Goal: Information Seeking & Learning: Learn about a topic

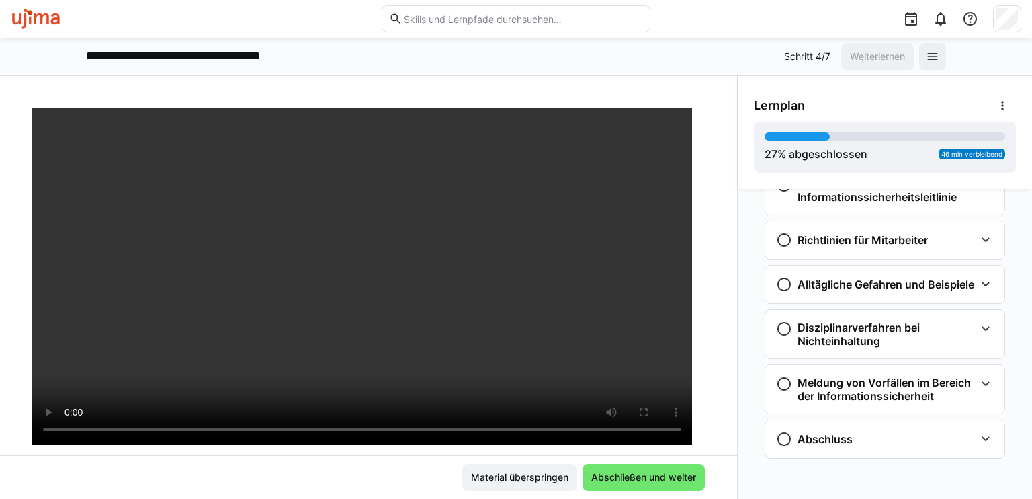
scroll to position [607, 0]
click at [932, 63] on span at bounding box center [932, 56] width 27 height 27
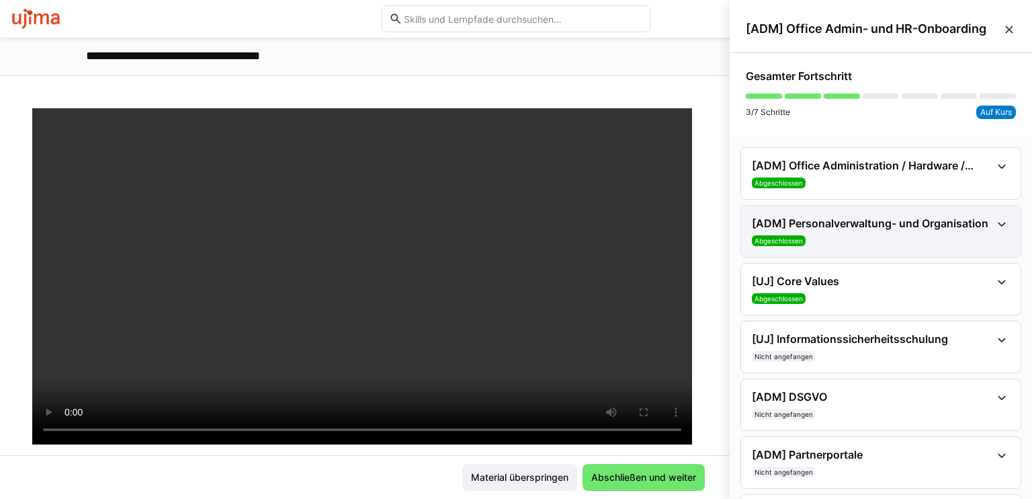
scroll to position [62, 0]
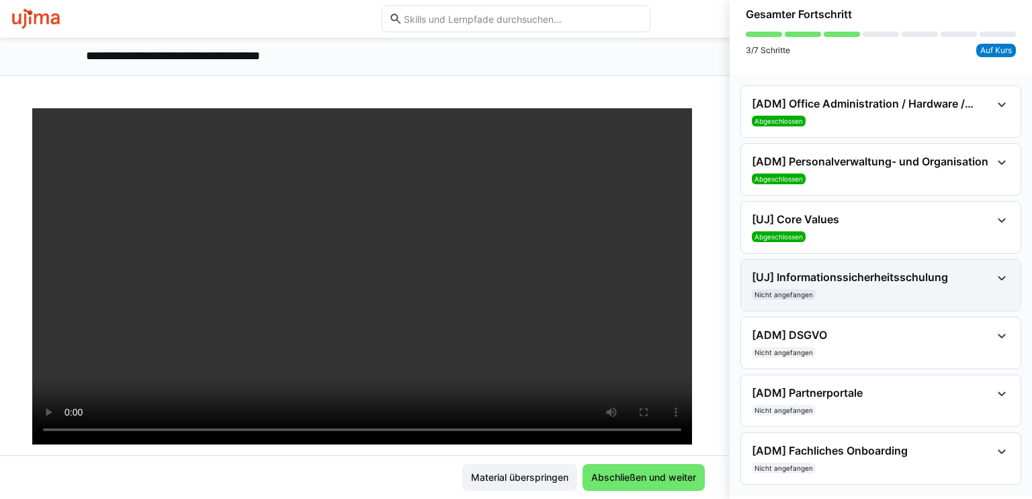
click at [927, 271] on h4 "[UJ] Informationssicherheitsschulung" at bounding box center [871, 276] width 239 height 13
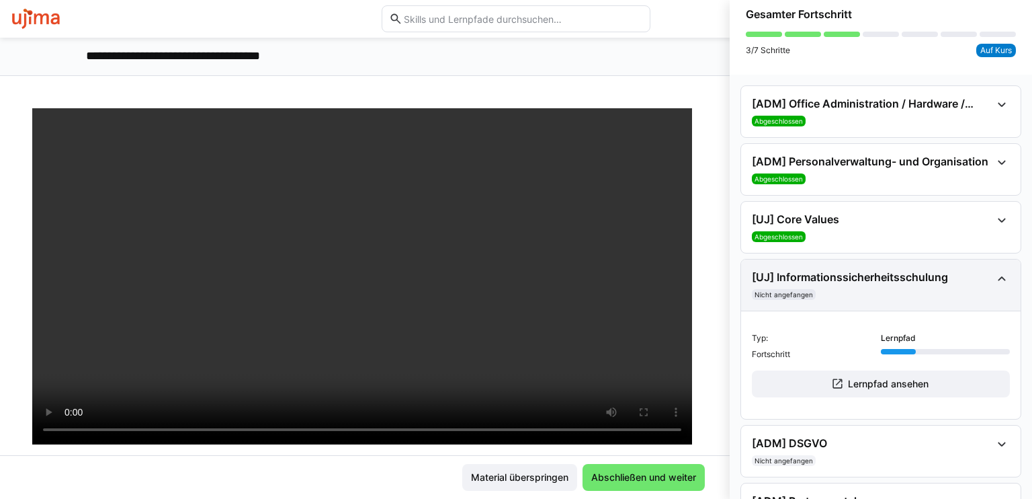
scroll to position [169, 0]
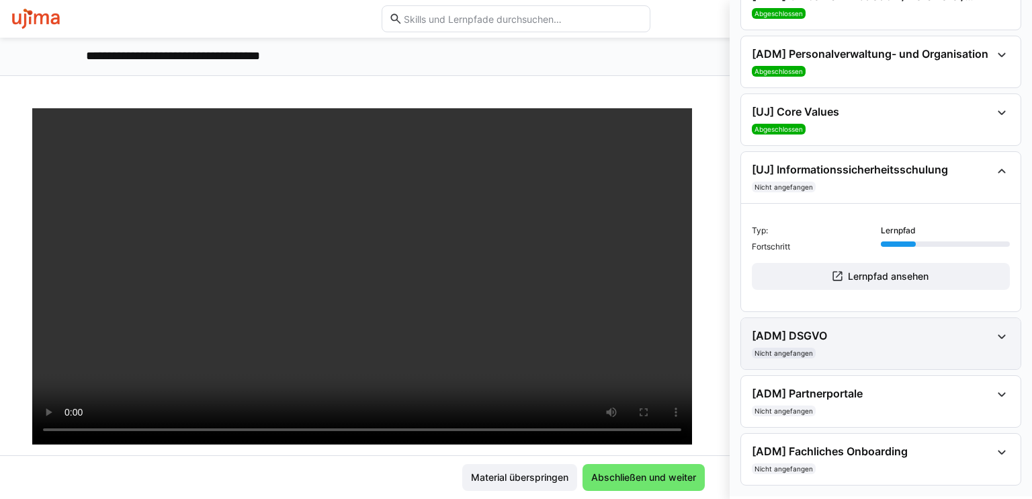
click at [911, 355] on div "Nicht angefangen" at bounding box center [871, 352] width 239 height 11
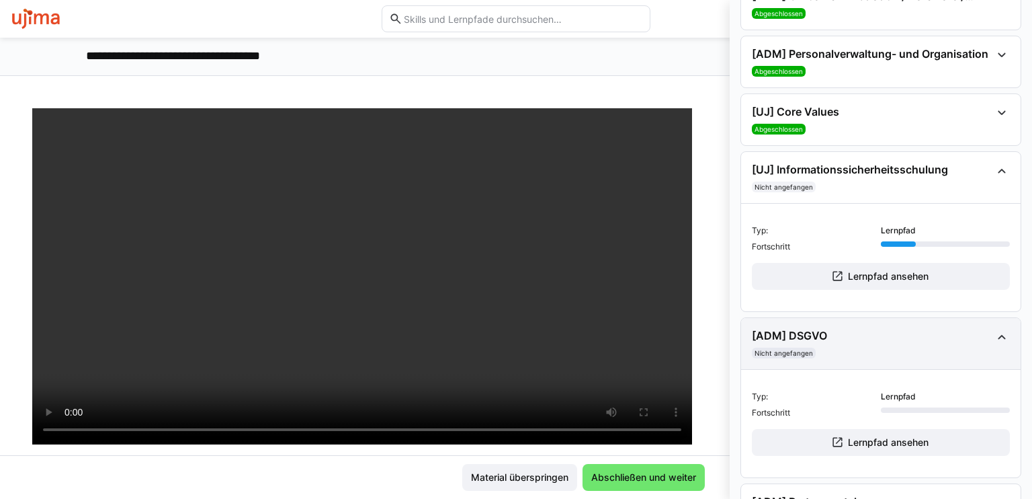
scroll to position [278, 0]
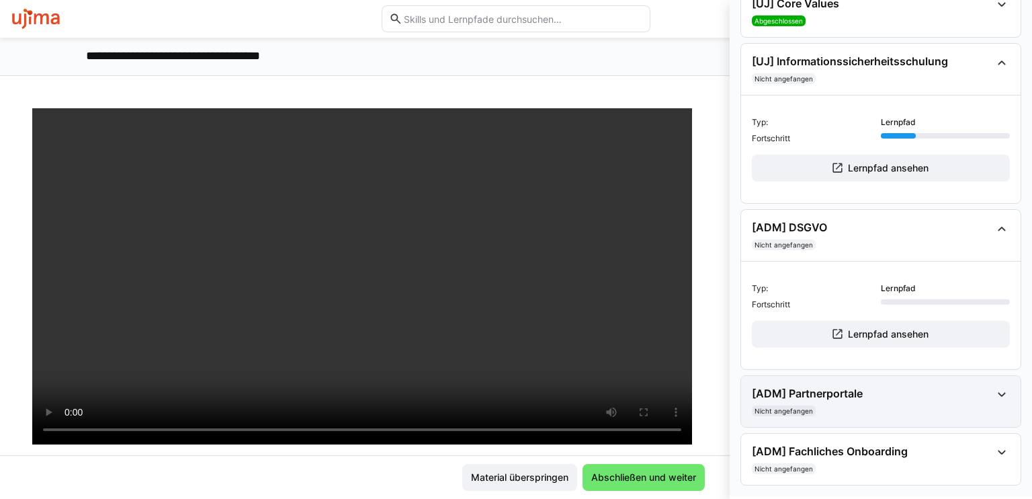
click at [937, 386] on h4 "[ADM] Partnerportale" at bounding box center [871, 392] width 239 height 13
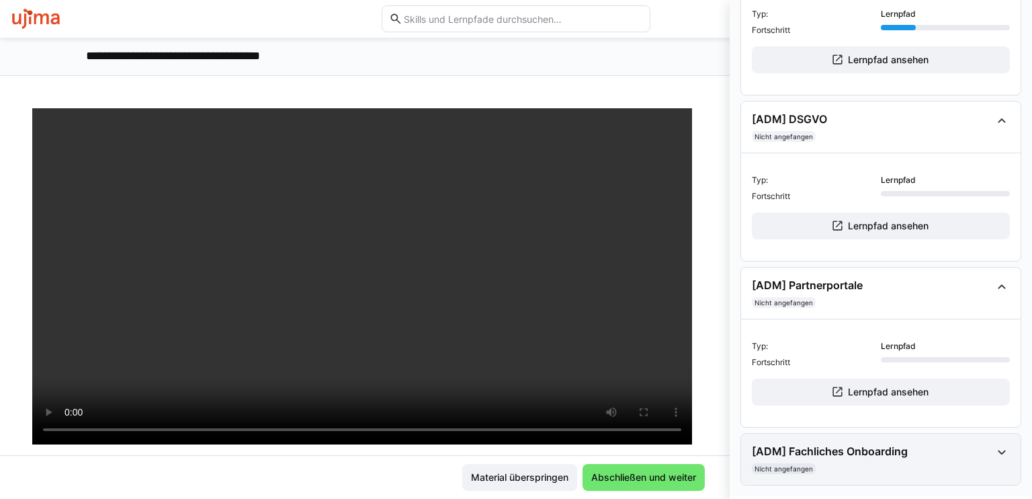
click at [925, 464] on div "Nicht angefangen" at bounding box center [871, 468] width 239 height 11
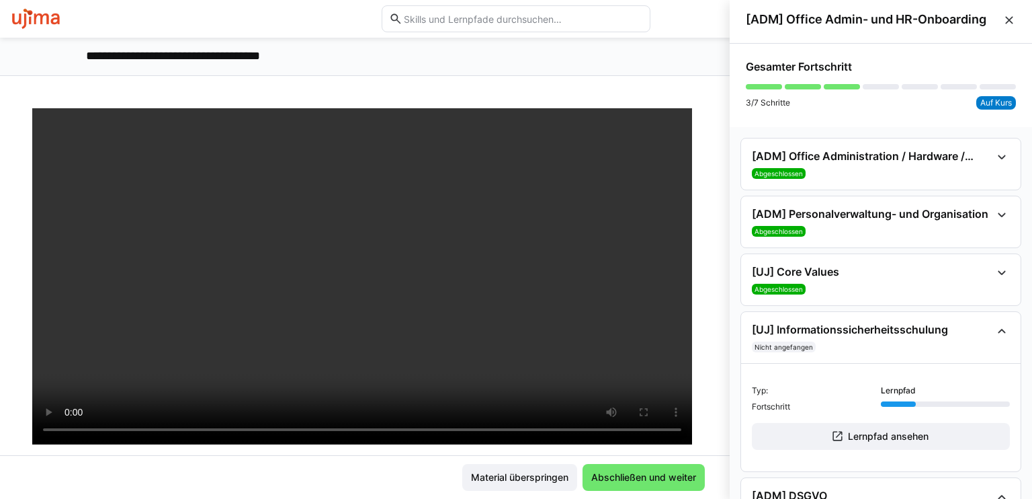
scroll to position [0, 0]
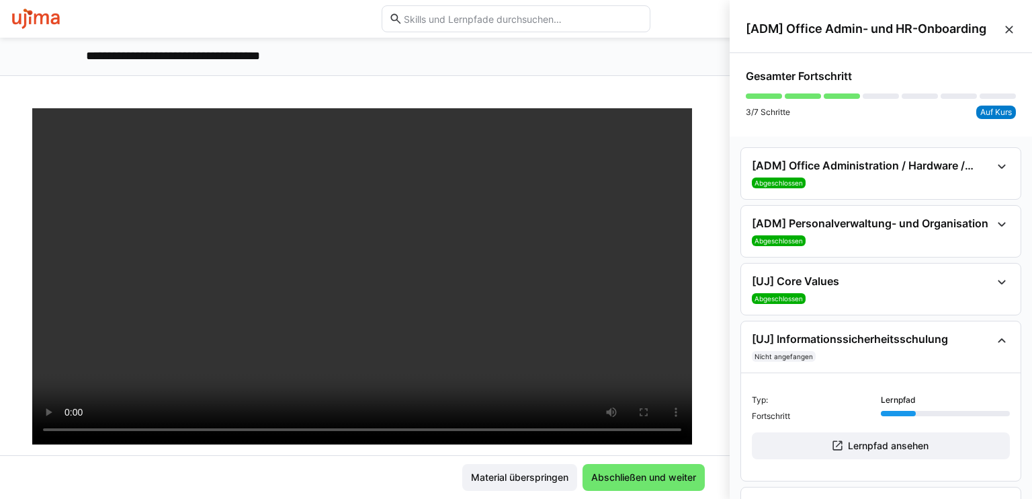
click at [1003, 28] on eds-icon at bounding box center [1009, 29] width 13 height 13
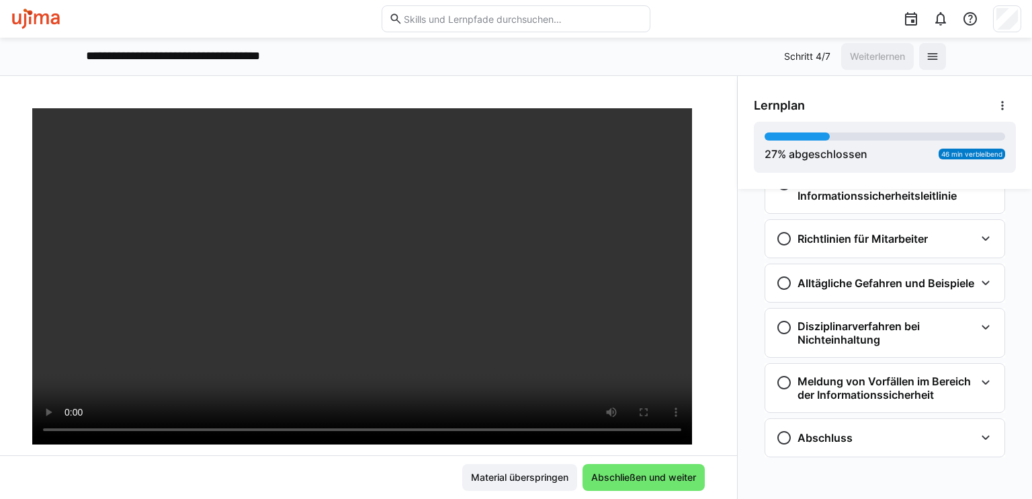
click at [28, 15] on img at bounding box center [36, 19] width 50 height 22
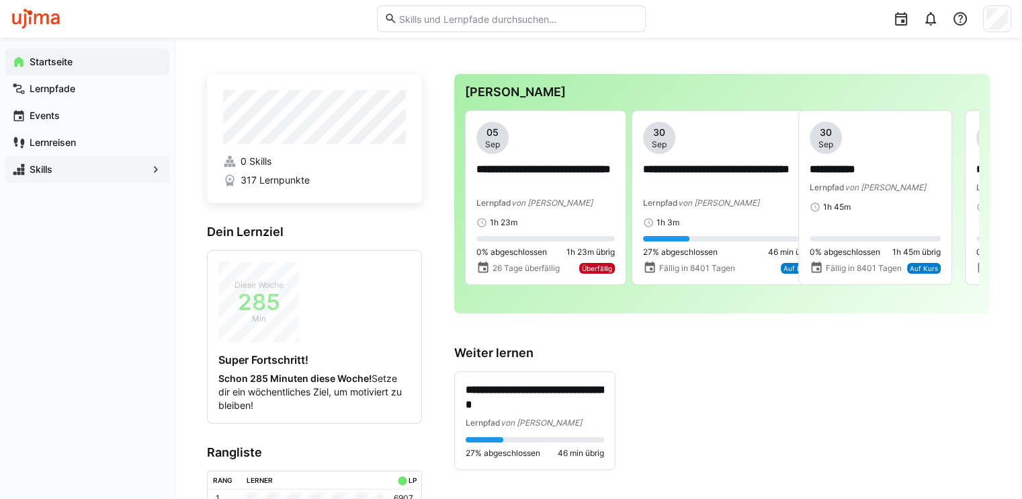
click at [120, 171] on span "Skills" at bounding box center [88, 169] width 120 height 13
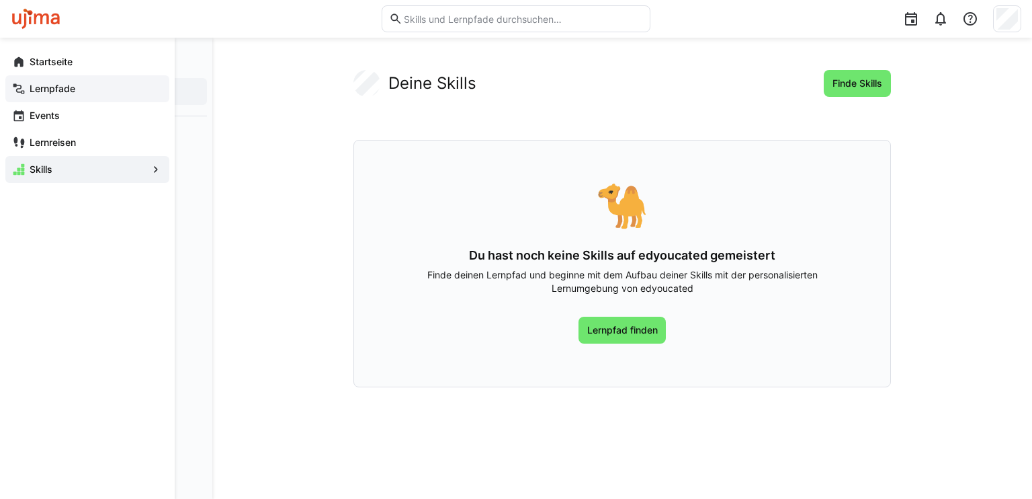
click at [0, 0] on app-navigation-label "Lernpfade" at bounding box center [0, 0] width 0 height 0
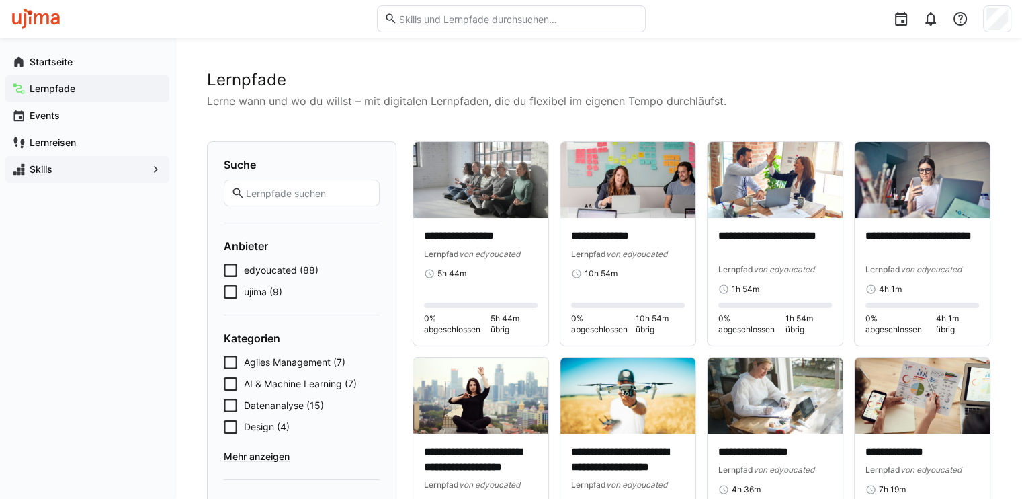
click at [230, 294] on icon at bounding box center [230, 291] width 13 height 13
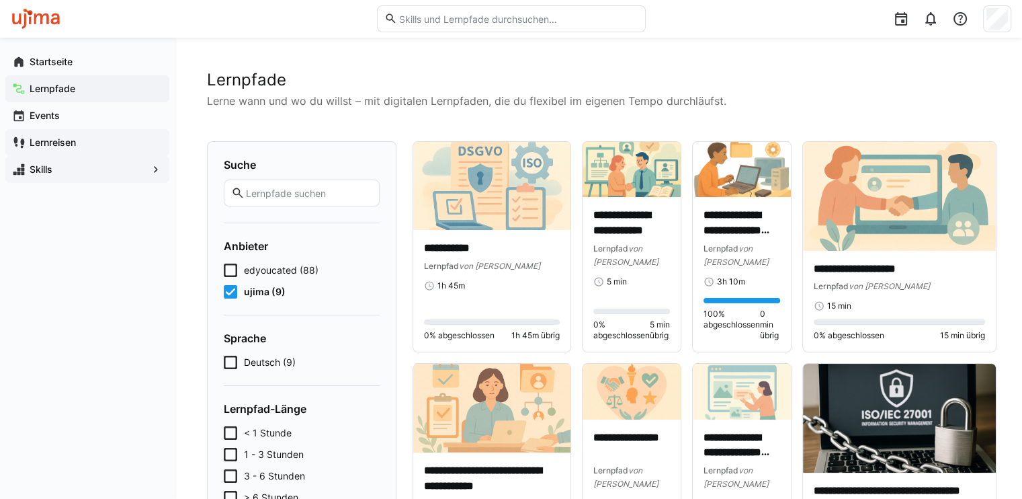
click at [0, 0] on app-navigation-label "Lernreisen" at bounding box center [0, 0] width 0 height 0
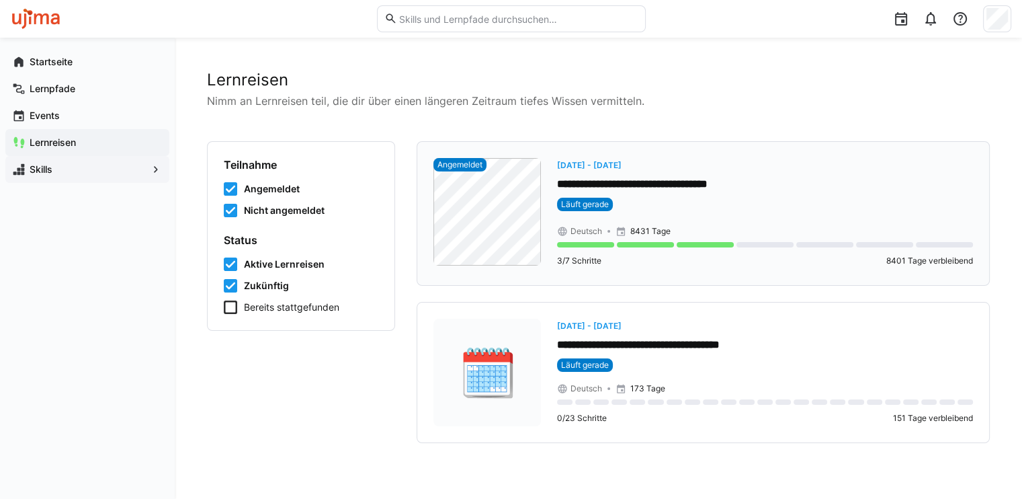
click at [630, 178] on p "**********" at bounding box center [765, 184] width 416 height 15
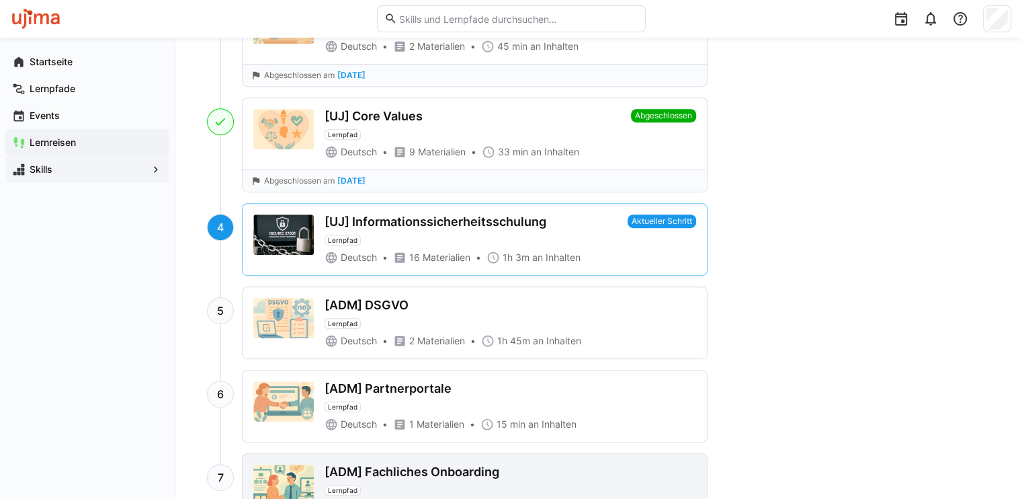
scroll to position [692, 0]
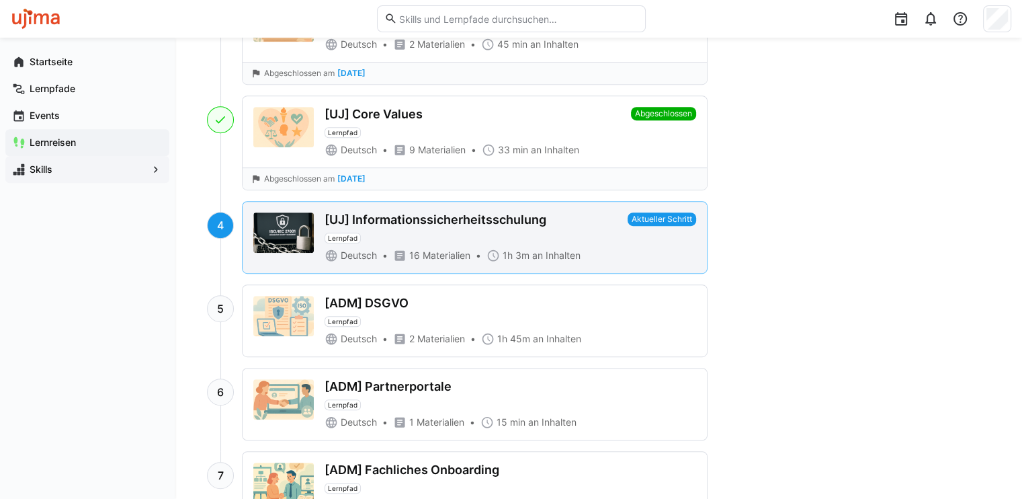
click at [475, 222] on div "[UJ] Informationssicherheitsschulung" at bounding box center [436, 219] width 222 height 15
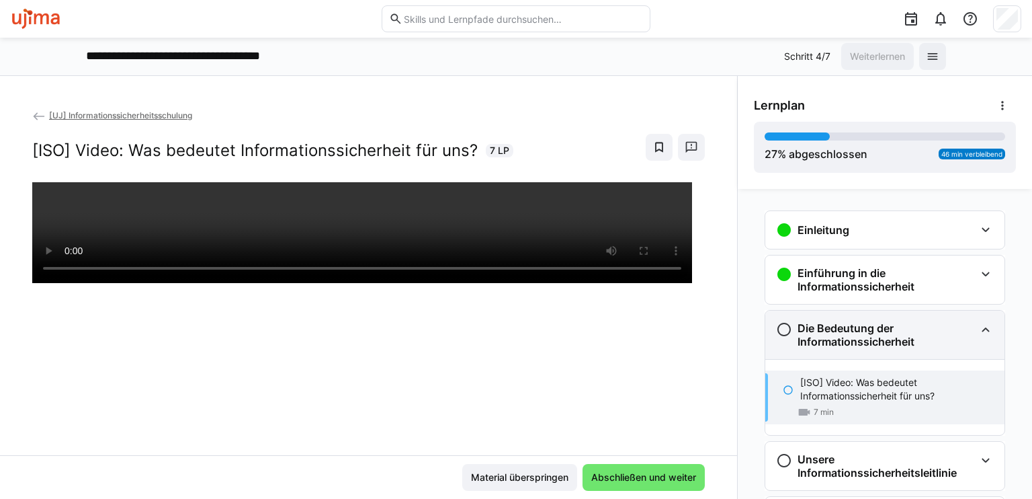
scroll to position [120, 0]
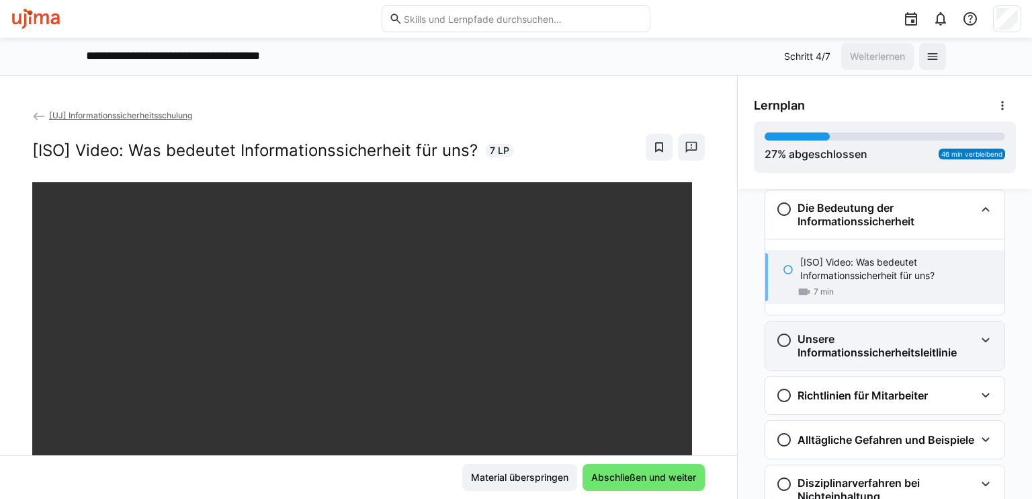
click at [827, 332] on h3 "Unsere Informationssicherheitsleitlinie" at bounding box center [886, 345] width 177 height 27
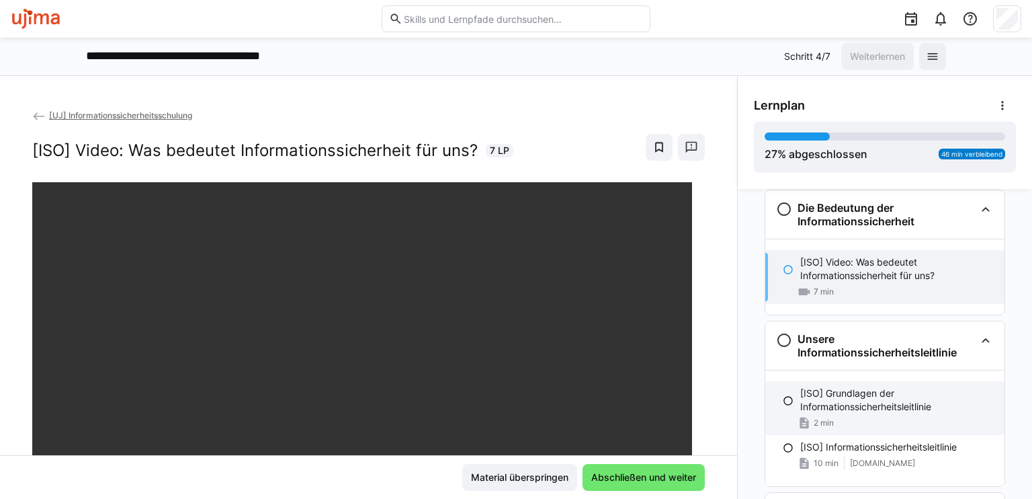
click at [847, 396] on p "[ISO] Grundlagen der Informationssicherheitsleitlinie" at bounding box center [897, 399] width 194 height 27
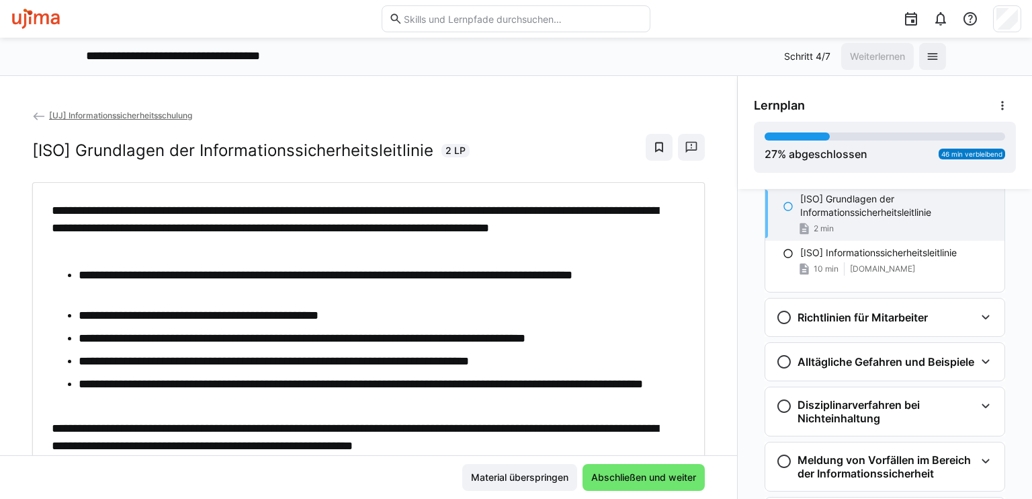
scroll to position [59, 0]
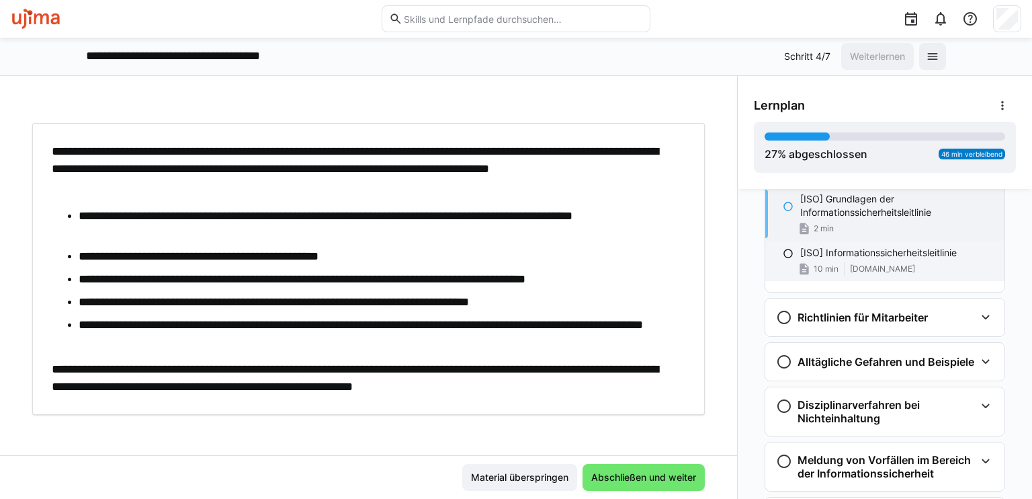
click at [843, 249] on p "[ISO] Informationssicherheitsleitlinie" at bounding box center [878, 252] width 157 height 13
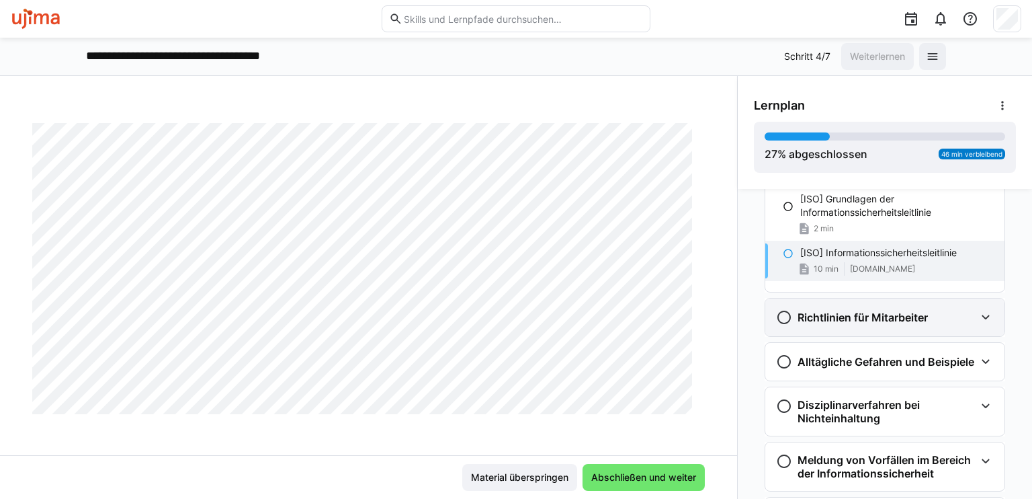
click at [884, 310] on h3 "Richtlinien für Mitarbeiter" at bounding box center [863, 316] width 130 height 13
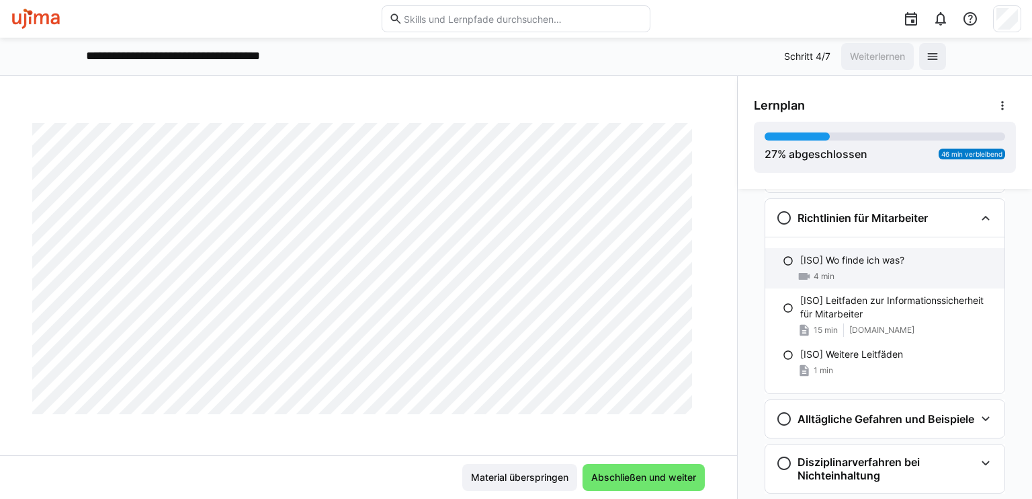
scroll to position [417, 0]
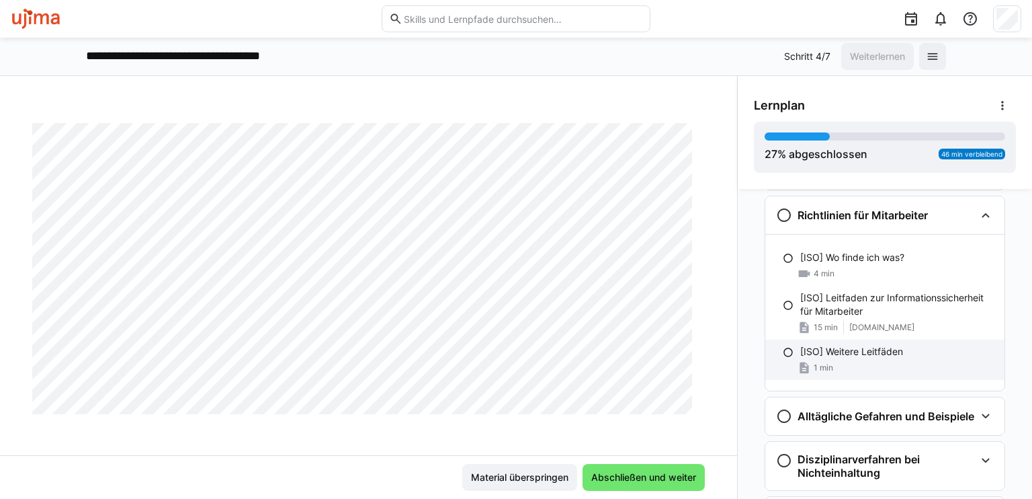
click at [876, 352] on p "[ISO] Weitere Leitfäden" at bounding box center [851, 351] width 103 height 13
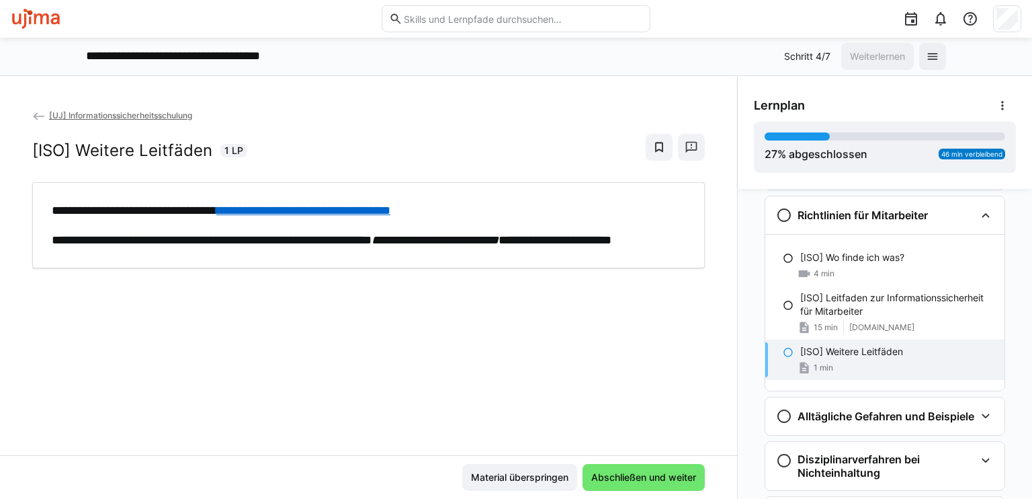
scroll to position [422, 0]
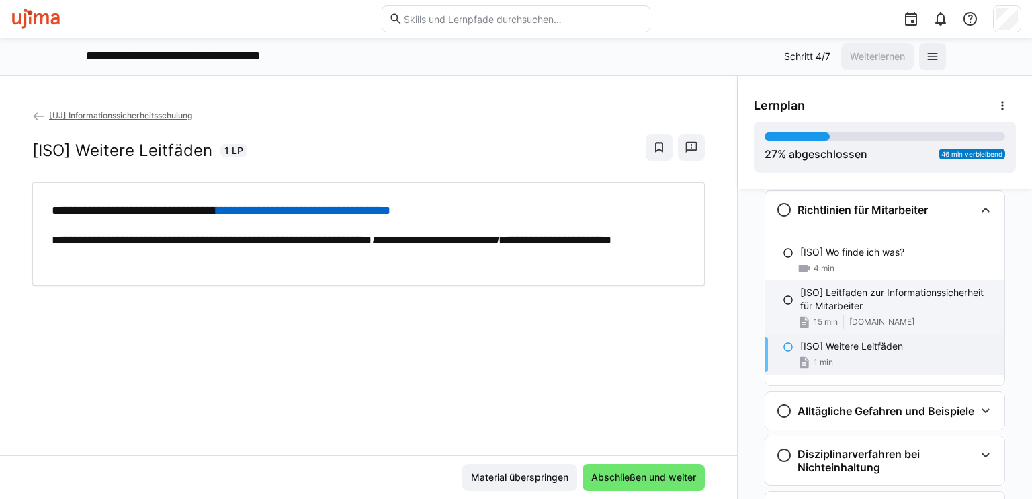
click at [923, 312] on div "[ISO] Leitfaden zur Informationssicherheit für Mitarbeiter 15 min ujima.sharepo…" at bounding box center [884, 307] width 239 height 54
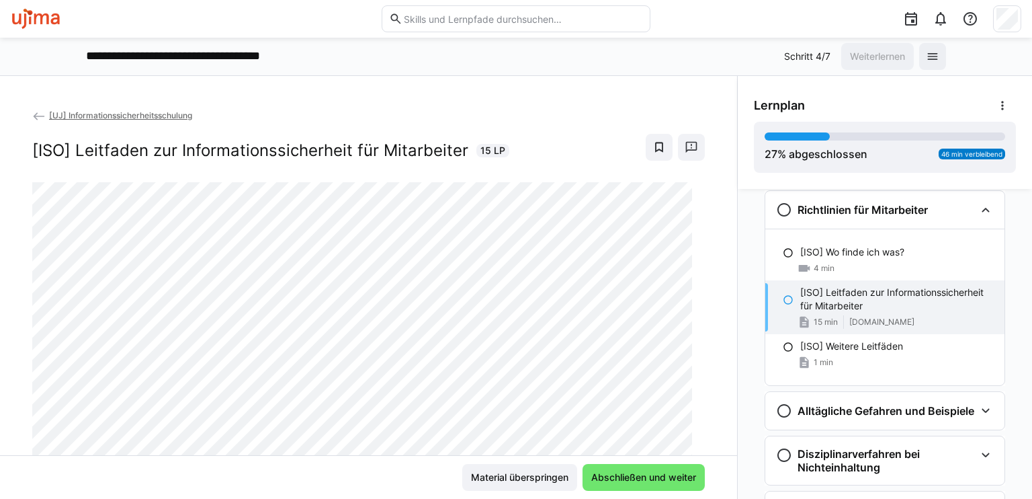
scroll to position [17, 0]
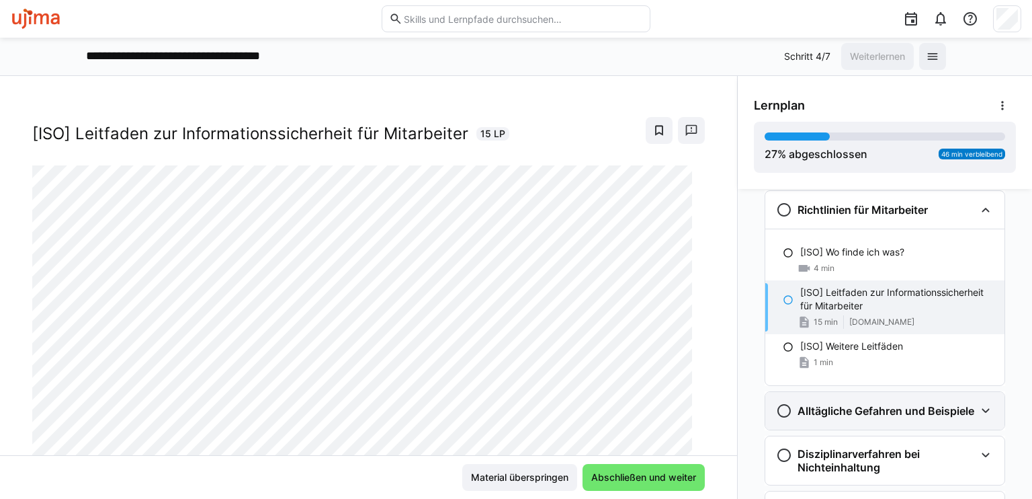
click at [849, 417] on h3 "Alltägliche Gefahren und Beispiele" at bounding box center [886, 410] width 177 height 13
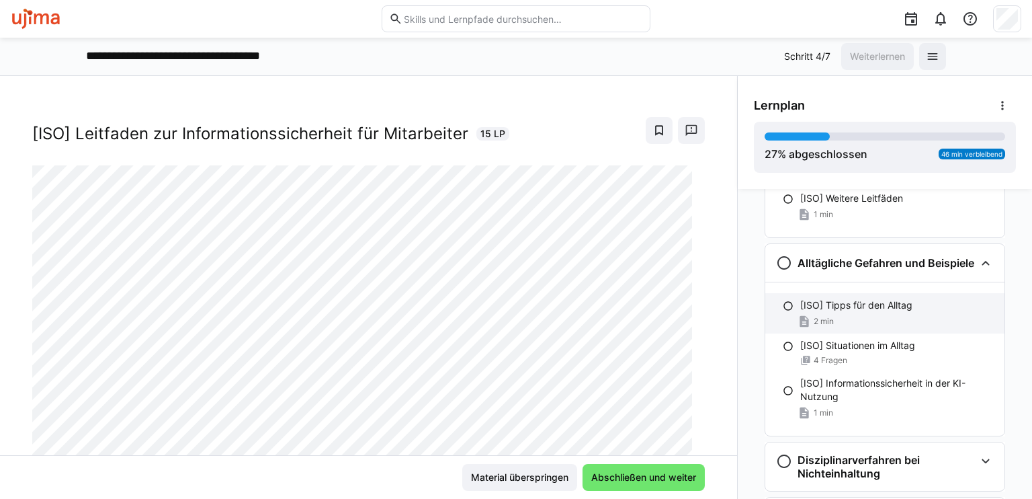
click at [866, 328] on div "2 min" at bounding box center [897, 320] width 194 height 13
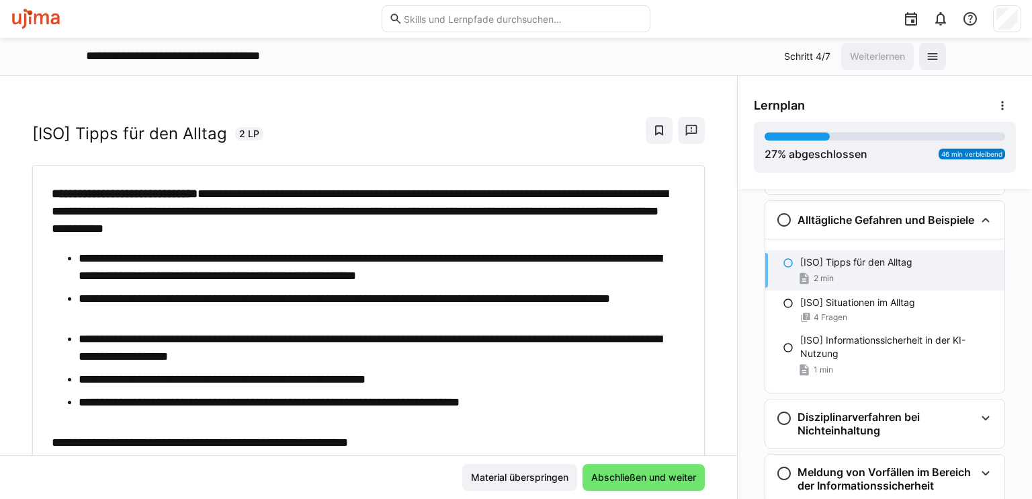
scroll to position [623, 0]
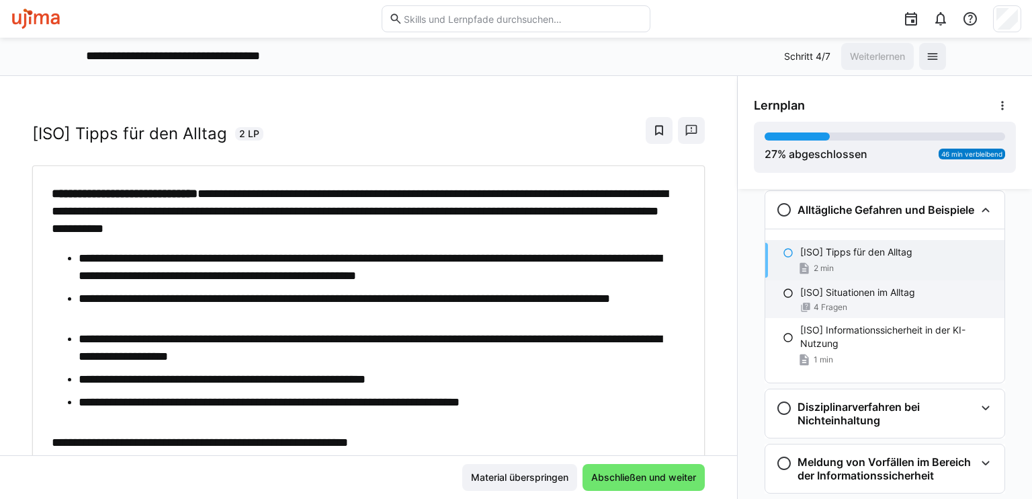
click at [875, 299] on p "[ISO] Situationen im Alltag" at bounding box center [857, 292] width 115 height 13
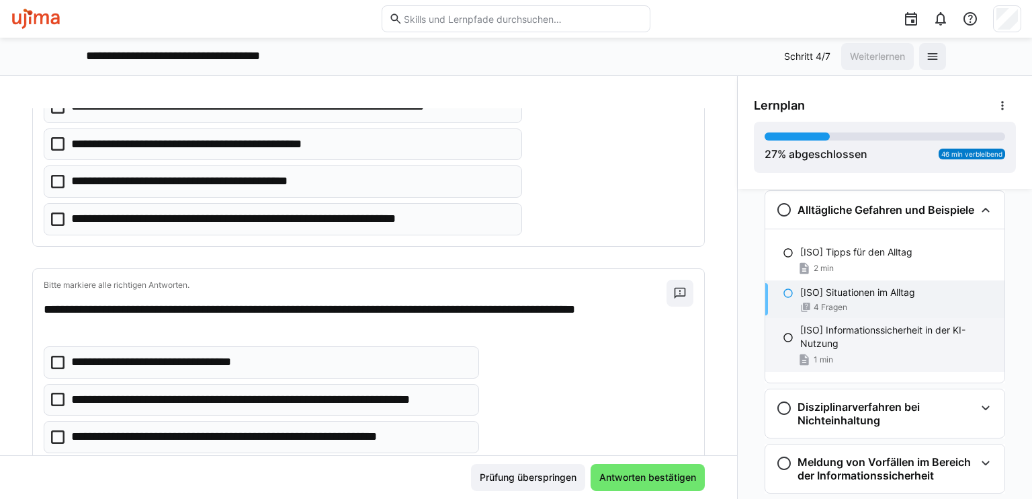
scroll to position [390, 0]
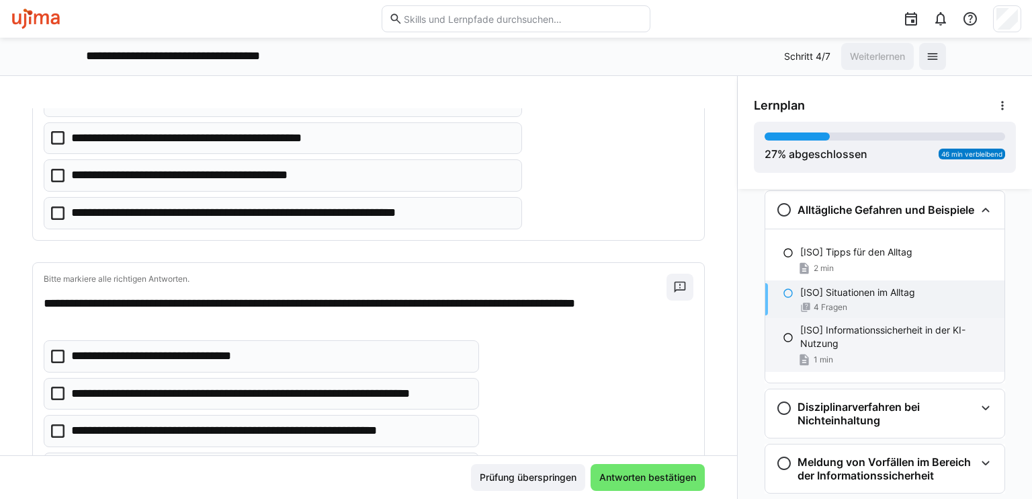
click at [845, 343] on p "[ISO] Informationssicherheit in der KI-Nutzung" at bounding box center [897, 336] width 194 height 27
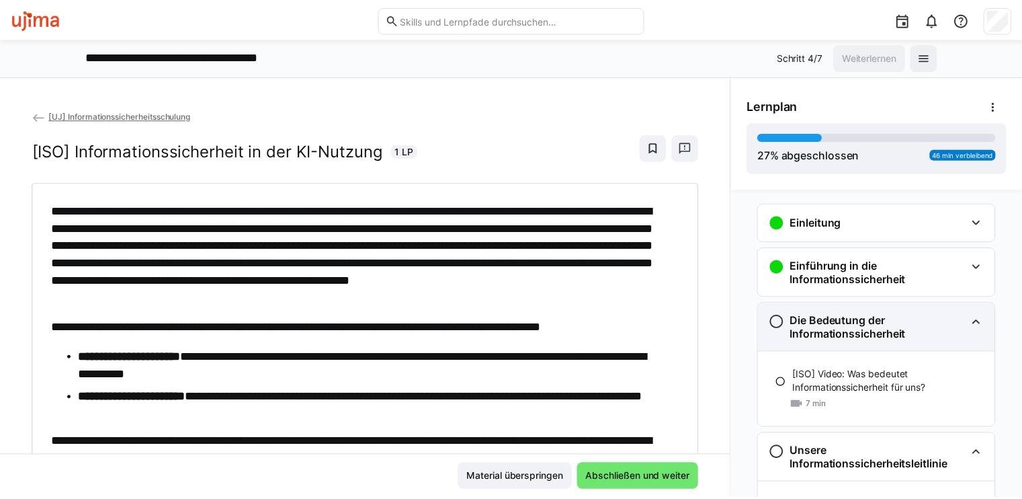
scroll to position [0, 0]
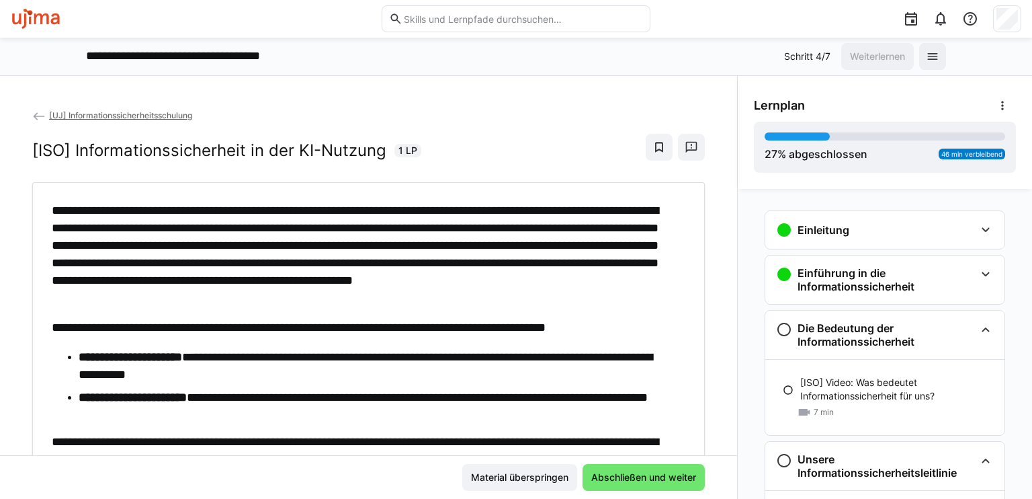
click at [130, 117] on span "[UJ] Informationssicherheitsschulung" at bounding box center [120, 115] width 143 height 10
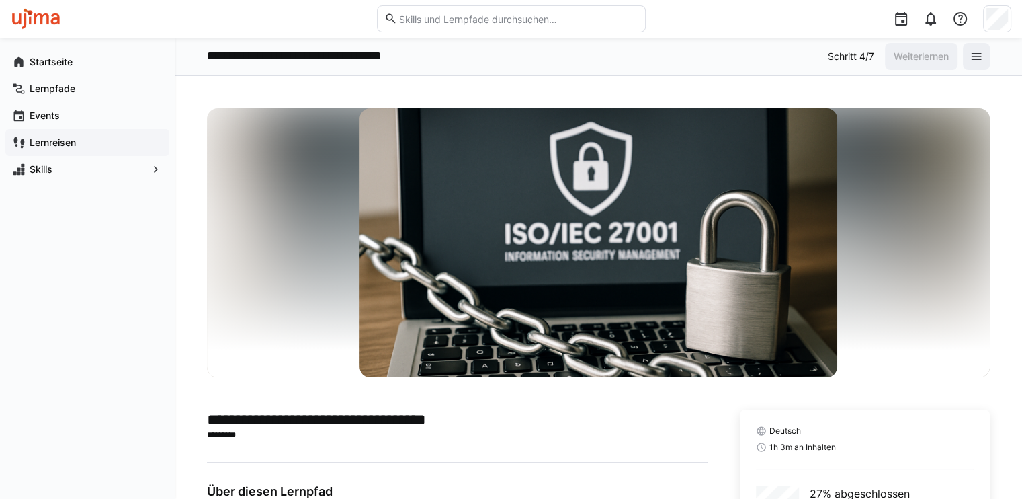
click at [0, 0] on app-navigation-label "Lernreisen" at bounding box center [0, 0] width 0 height 0
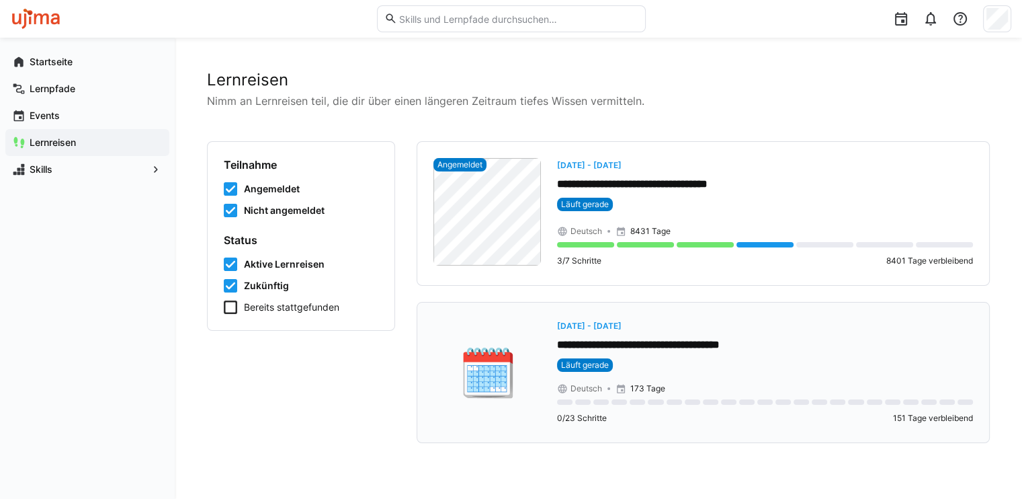
click at [701, 345] on p "**********" at bounding box center [765, 344] width 416 height 15
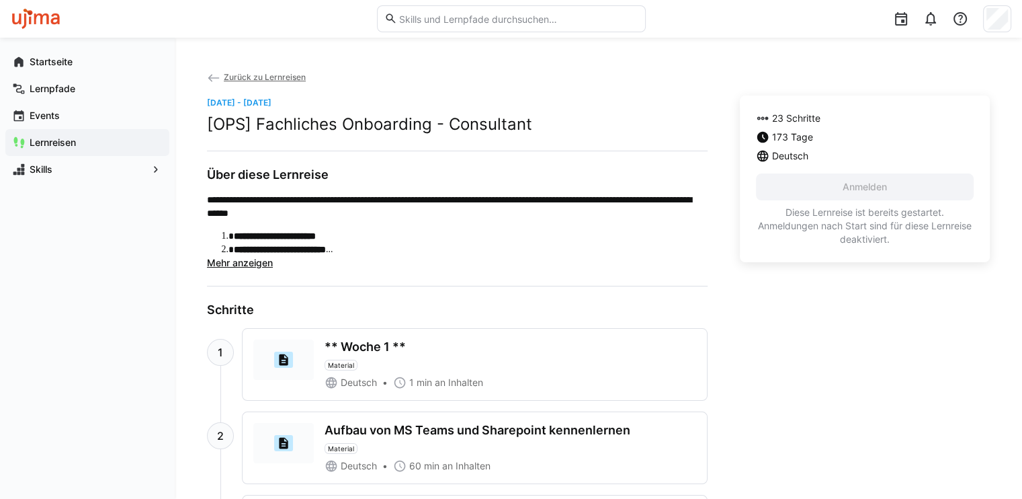
click at [455, 339] on div "** Woche 1 ** Material" at bounding box center [511, 354] width 372 height 31
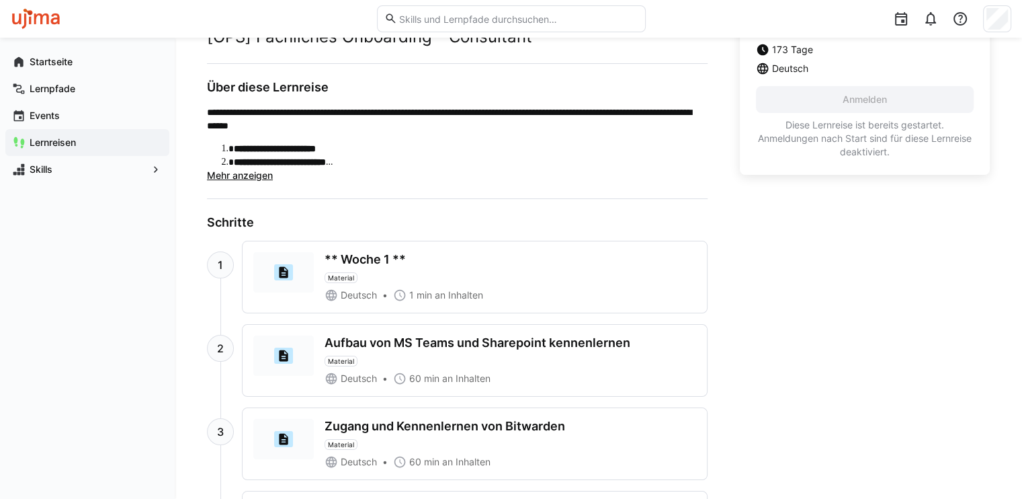
scroll to position [88, 0]
click at [446, 278] on div "** Woche 1 ** Material" at bounding box center [511, 266] width 372 height 31
click at [339, 261] on div "** Woche 1 **" at bounding box center [365, 258] width 81 height 15
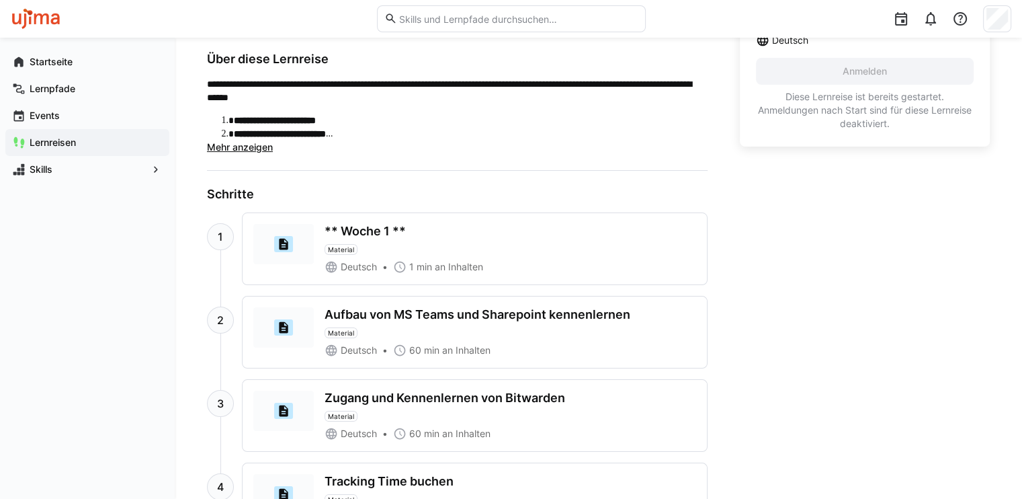
scroll to position [115, 0]
click at [378, 228] on div "** Woche 1 **" at bounding box center [365, 231] width 81 height 15
click at [337, 246] on span "Material" at bounding box center [341, 250] width 26 height 8
click at [386, 314] on div "Aufbau von MS Teams und Sharepoint kennenlernen" at bounding box center [478, 315] width 306 height 15
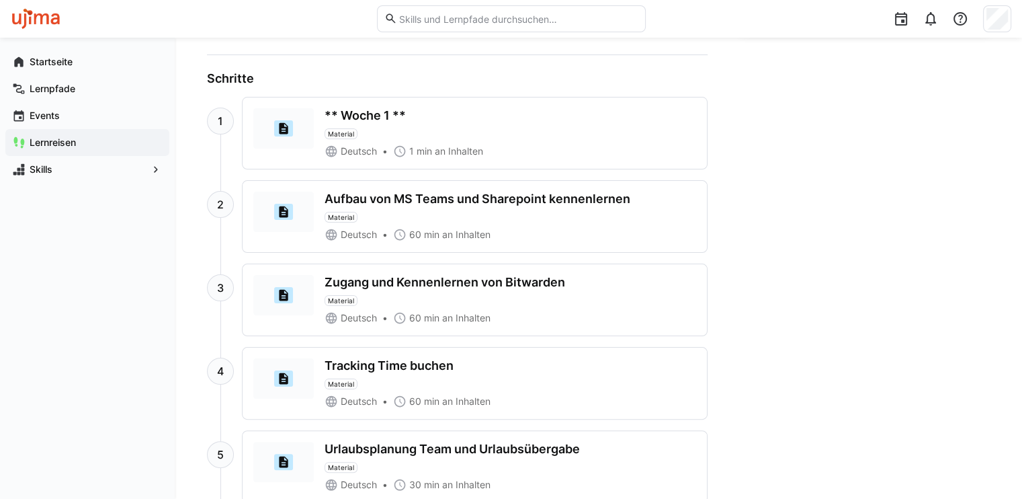
scroll to position [230, 0]
click at [376, 287] on div "Zugang und Kennenlernen von Bitwarden" at bounding box center [445, 283] width 241 height 15
click at [285, 290] on eds-icon at bounding box center [283, 295] width 13 height 13
click at [283, 128] on eds-icon at bounding box center [283, 128] width 13 height 13
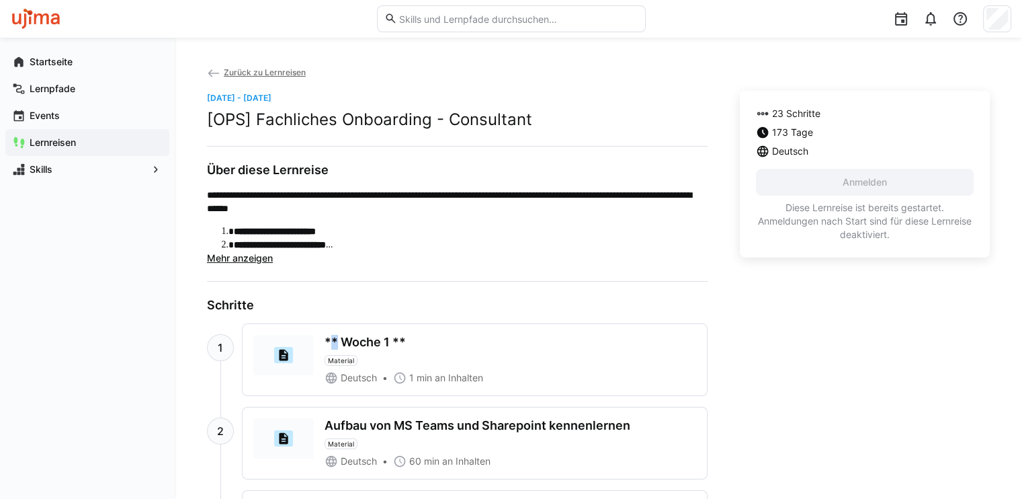
scroll to position [0, 0]
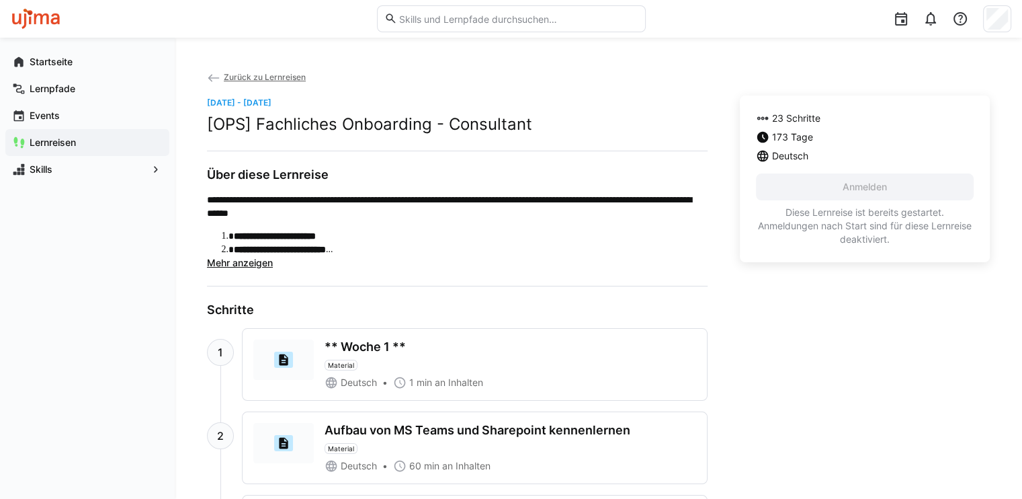
drag, startPoint x: 283, startPoint y: 128, endPoint x: 403, endPoint y: 181, distance: 130.6
click at [403, 181] on h3 "Über diese Lernreise" at bounding box center [457, 174] width 501 height 15
click at [245, 261] on span "Mehr anzeigen" at bounding box center [240, 262] width 66 height 11
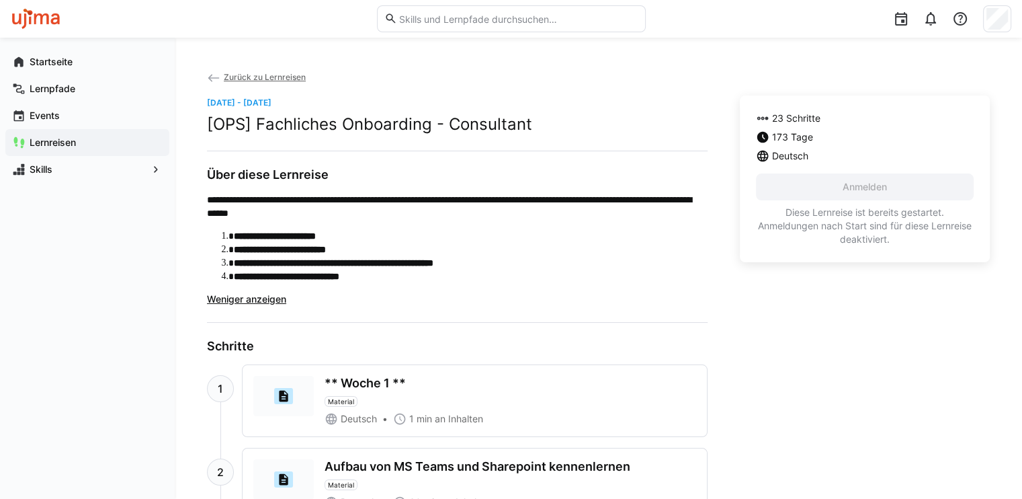
click at [239, 81] on span "Zurück zu Lernreisen" at bounding box center [265, 77] width 82 height 10
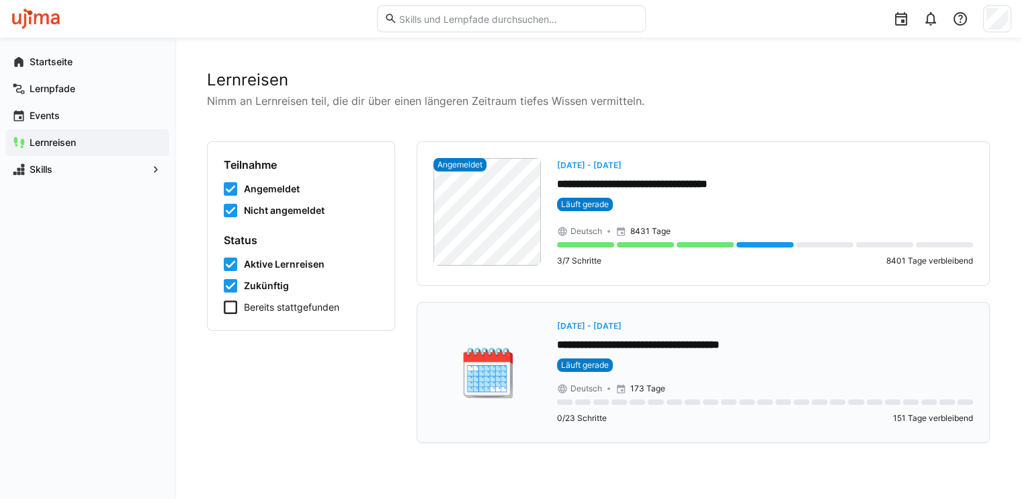
click at [599, 334] on div "**********" at bounding box center [765, 348] width 416 height 58
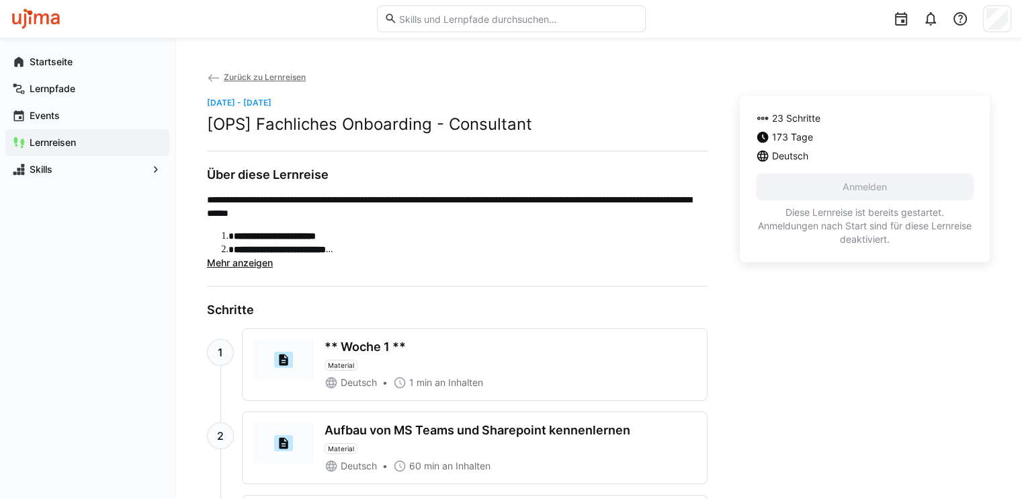
click at [242, 266] on span "Mehr anzeigen" at bounding box center [240, 262] width 66 height 11
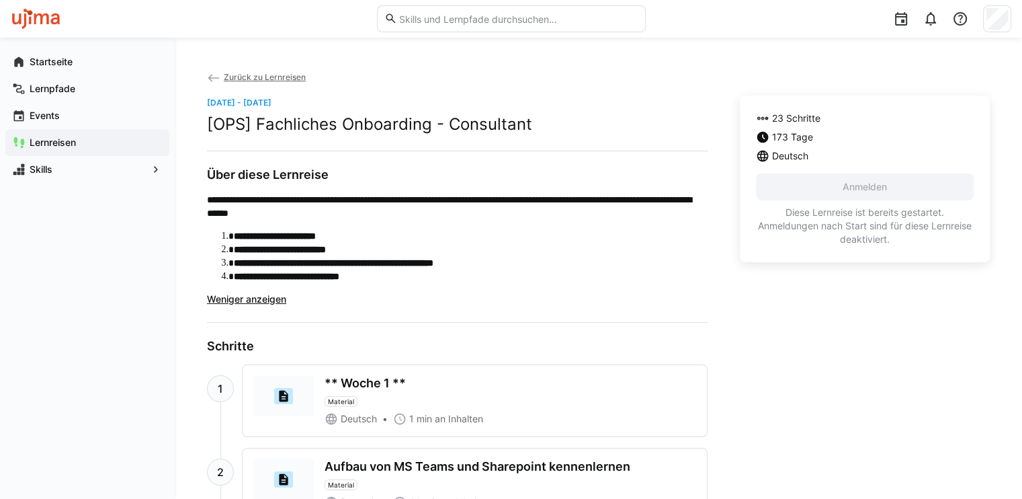
click at [497, 238] on li "**********" at bounding box center [471, 235] width 474 height 13
click at [62, 149] on div "Lernreisen" at bounding box center [87, 142] width 164 height 27
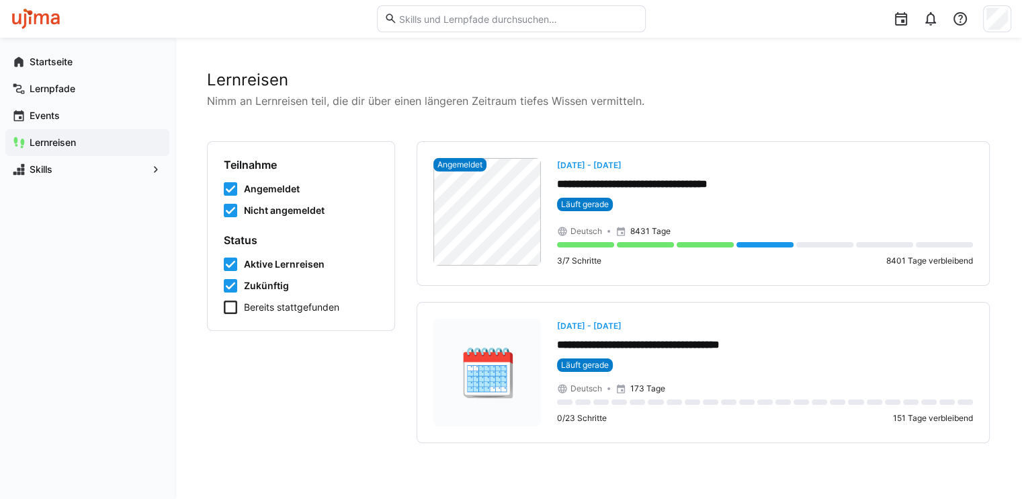
click at [675, 79] on h2 "Lernreisen" at bounding box center [598, 80] width 783 height 20
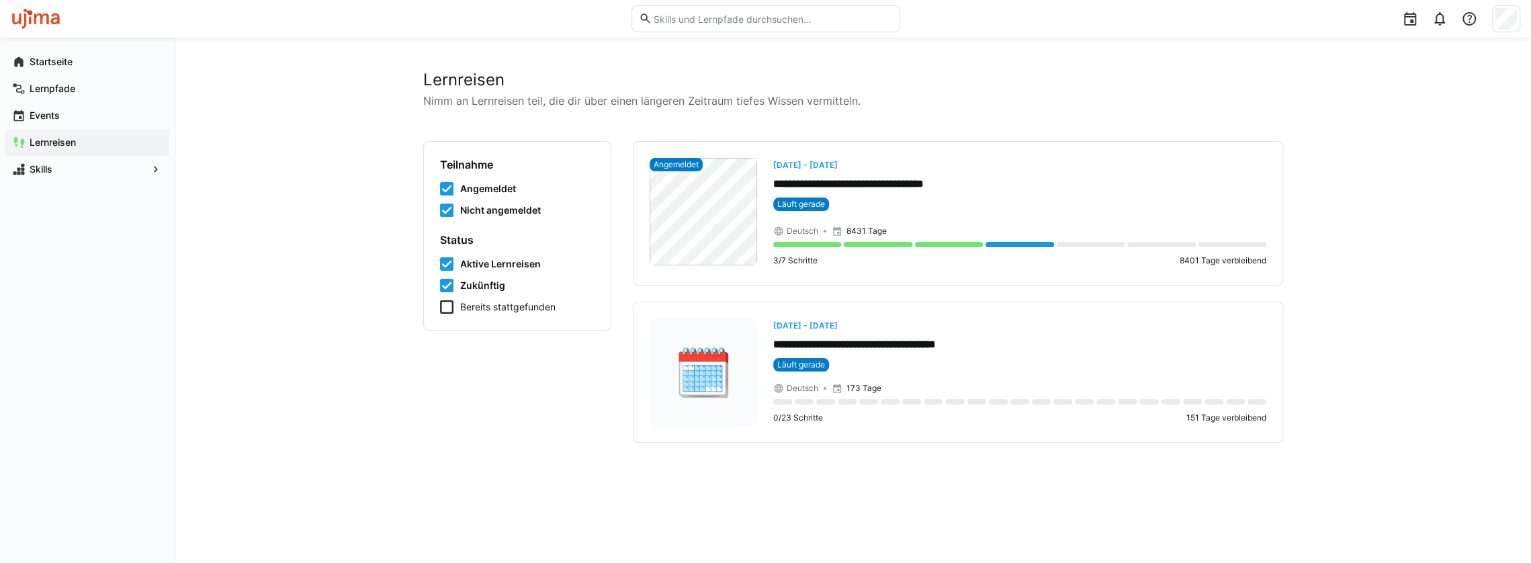
click at [1004, 495] on div "**********" at bounding box center [853, 300] width 860 height 461
click at [1005, 498] on div "**********" at bounding box center [853, 300] width 1357 height 525
click at [1009, 487] on div "**********" at bounding box center [853, 300] width 860 height 461
click at [1003, 487] on div "**********" at bounding box center [853, 300] width 860 height 461
click at [909, 185] on p "**********" at bounding box center [1020, 184] width 494 height 15
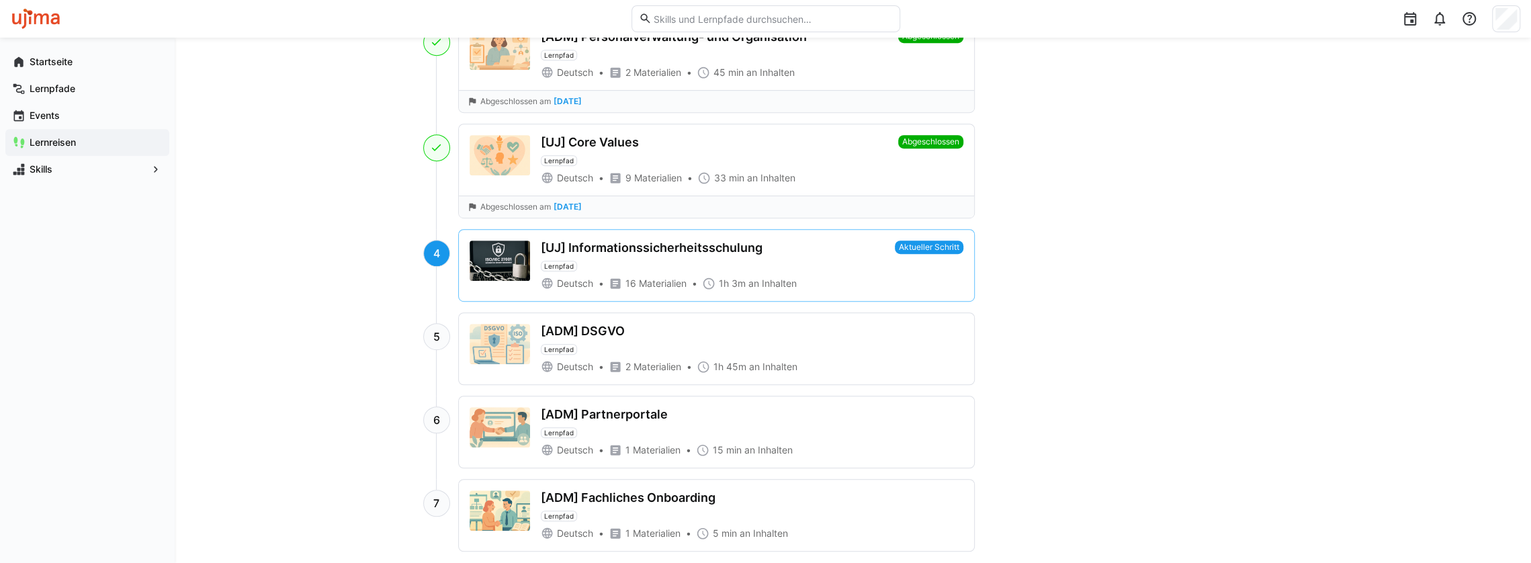
scroll to position [672, 0]
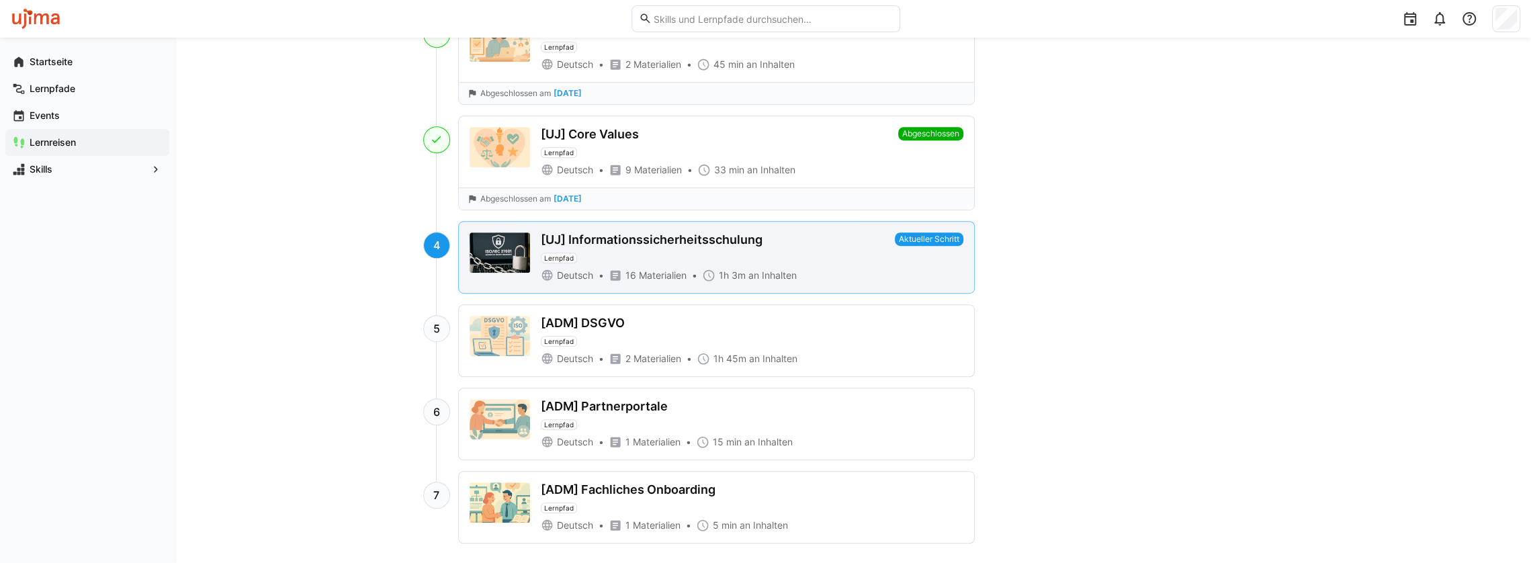
click at [743, 242] on div "[UJ] Informationssicherheitsschulung" at bounding box center [652, 240] width 222 height 15
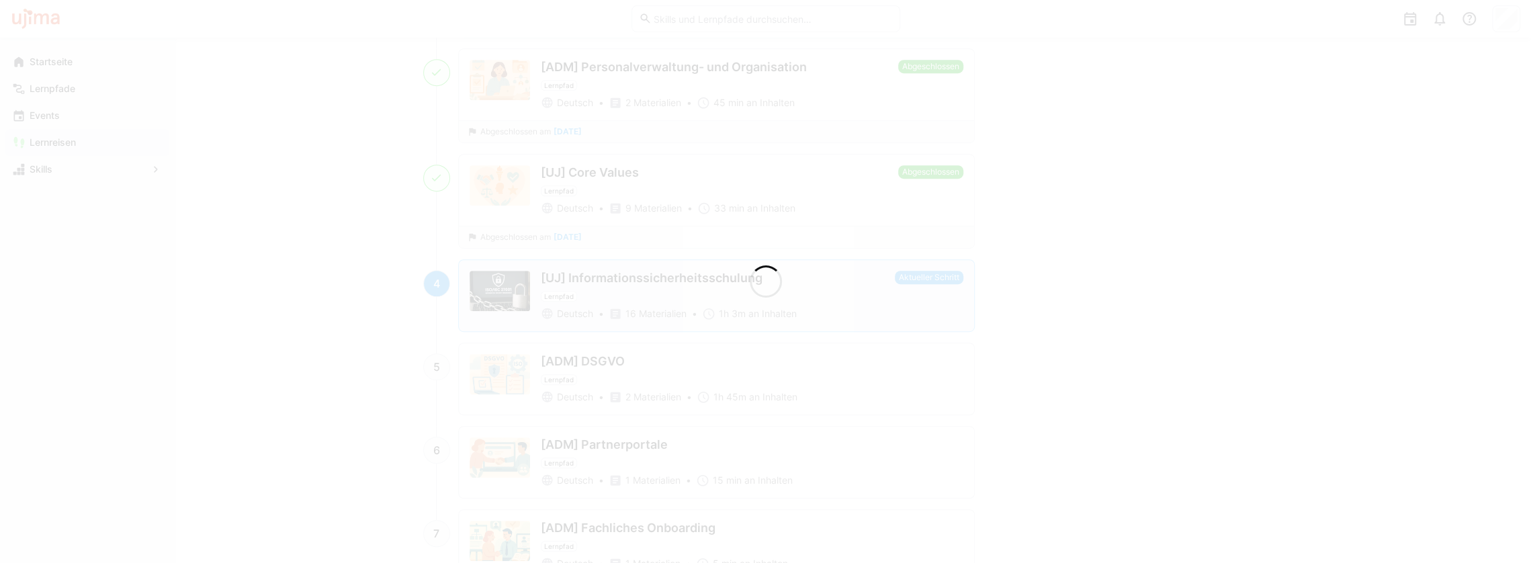
scroll to position [710, 0]
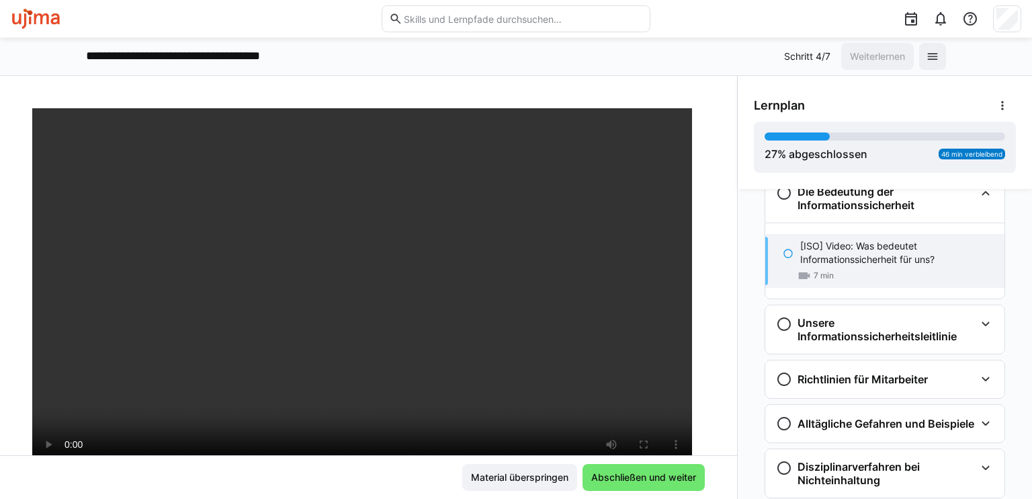
scroll to position [137, 0]
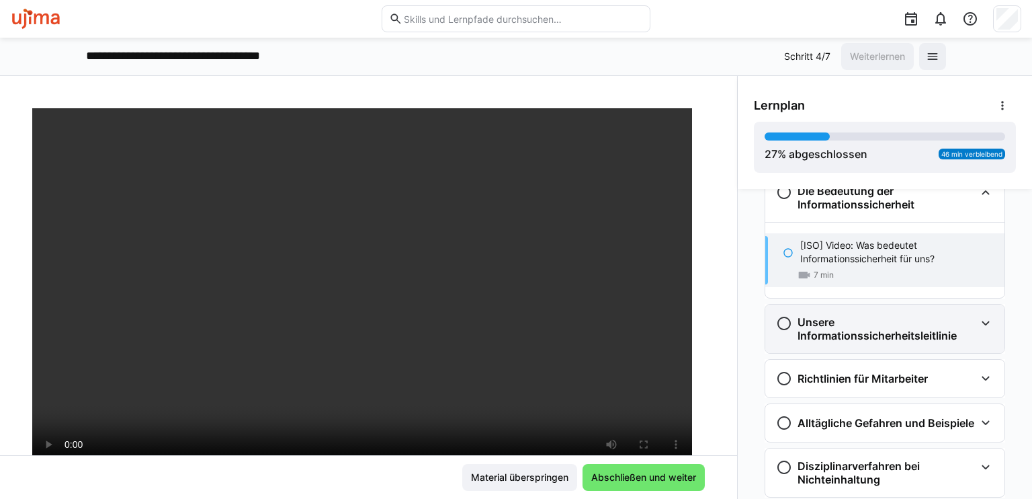
click at [988, 331] on div "Unsere Informationssicherheitsleitlinie" at bounding box center [884, 328] width 239 height 48
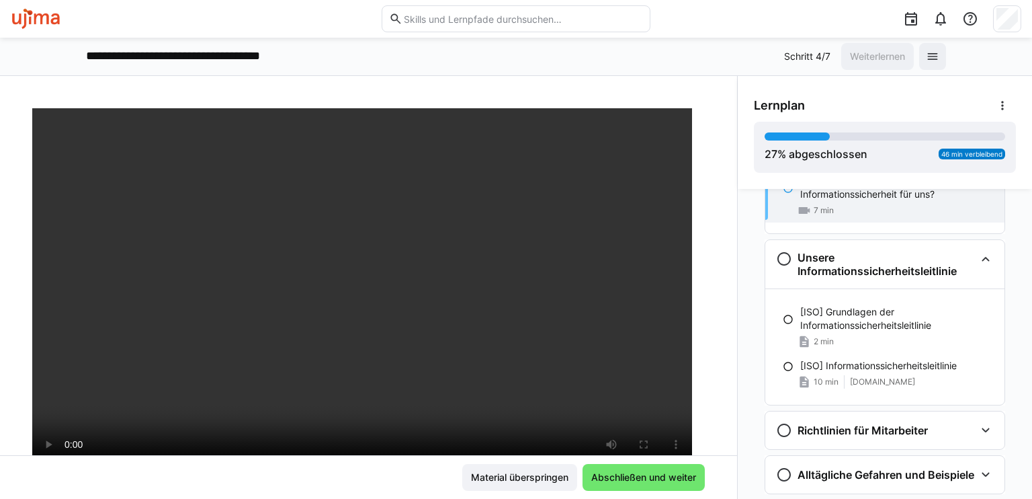
scroll to position [293, 0]
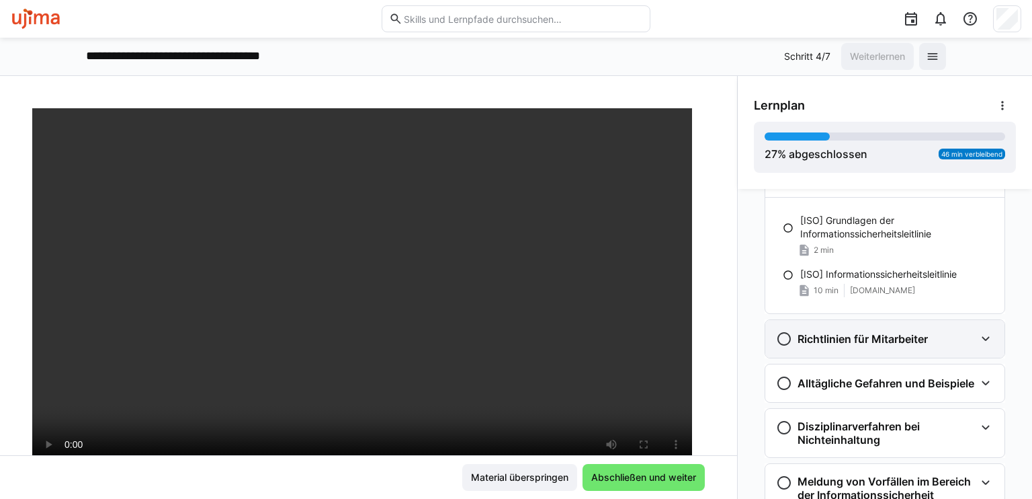
click at [982, 331] on eds-icon at bounding box center [986, 339] width 16 height 16
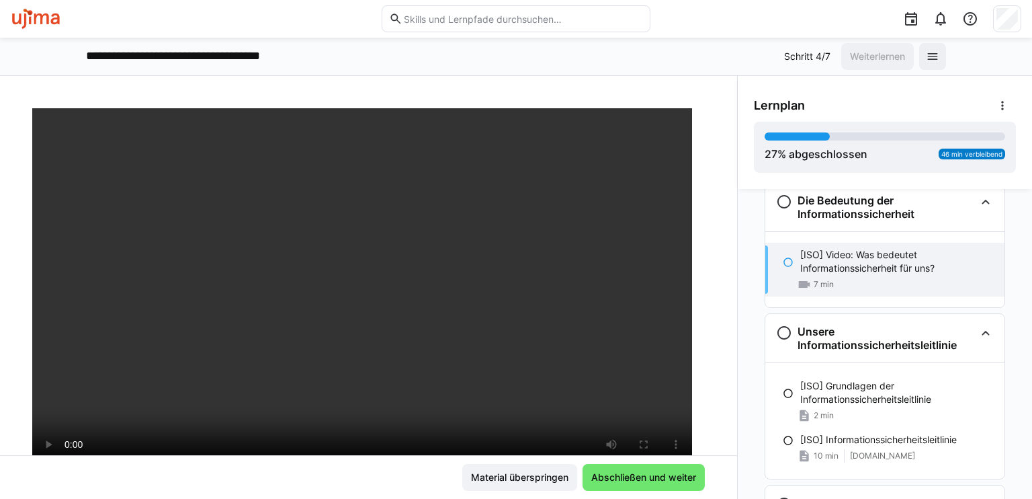
scroll to position [118, 0]
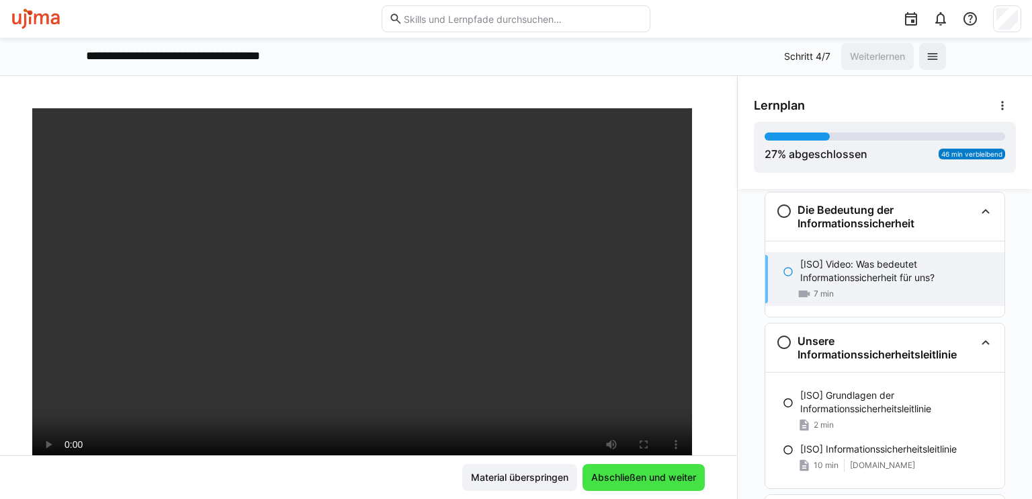
click at [618, 469] on span "Abschließen und weiter" at bounding box center [644, 477] width 122 height 27
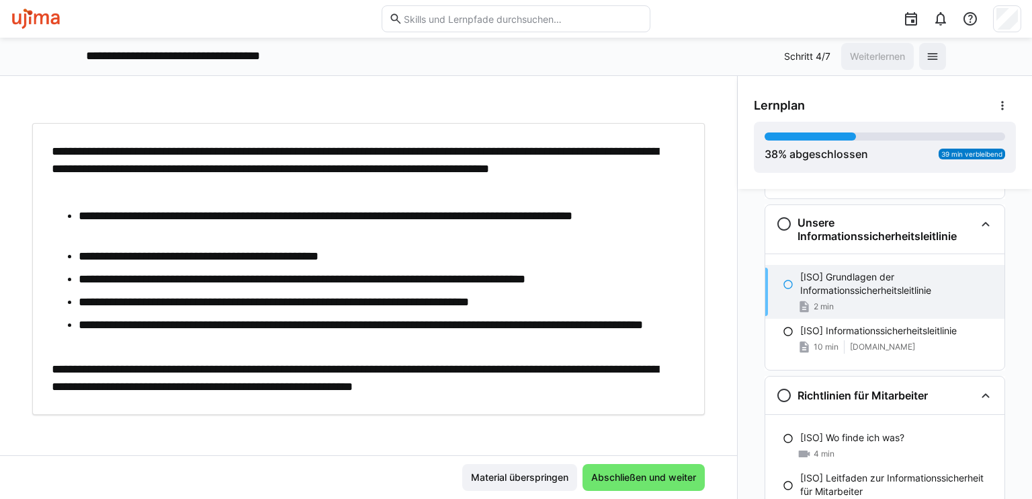
scroll to position [59, 0]
click at [586, 93] on div "**********" at bounding box center [368, 287] width 737 height 423
click at [583, 116] on div "[UJ] Informationssicherheitsschulung [ISO] Grundlagen der Informationssicherhei…" at bounding box center [368, 86] width 673 height 74
click at [642, 474] on span "Abschließen und weiter" at bounding box center [643, 476] width 109 height 13
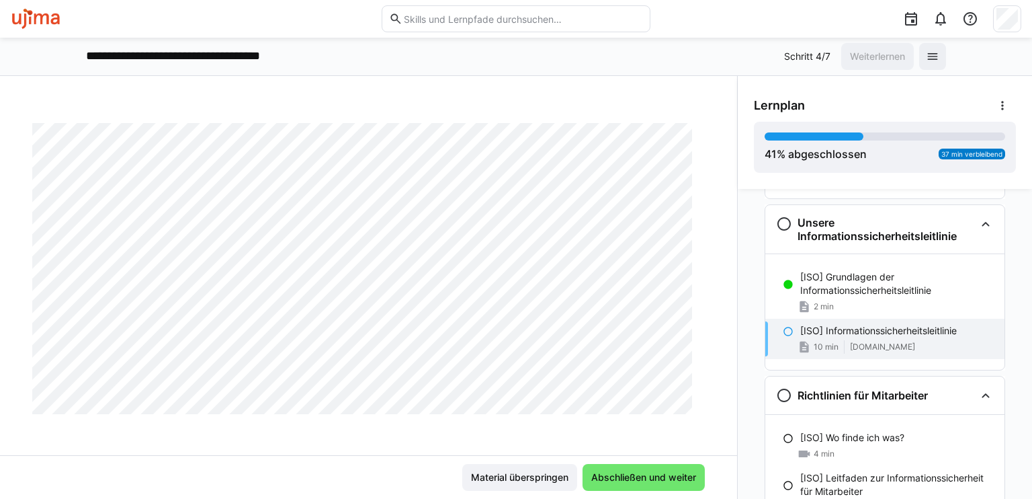
click at [695, 52] on div "**********" at bounding box center [516, 56] width 860 height 27
click at [642, 90] on div "[UJ] Informationssicherheitsschulung [ISO] Informationssicherheitsleitlinie 10 …" at bounding box center [368, 287] width 737 height 423
click at [629, 89] on div "[UJ] Informationssicherheitsschulung [ISO] Informationssicherheitsleitlinie 10 …" at bounding box center [368, 287] width 737 height 423
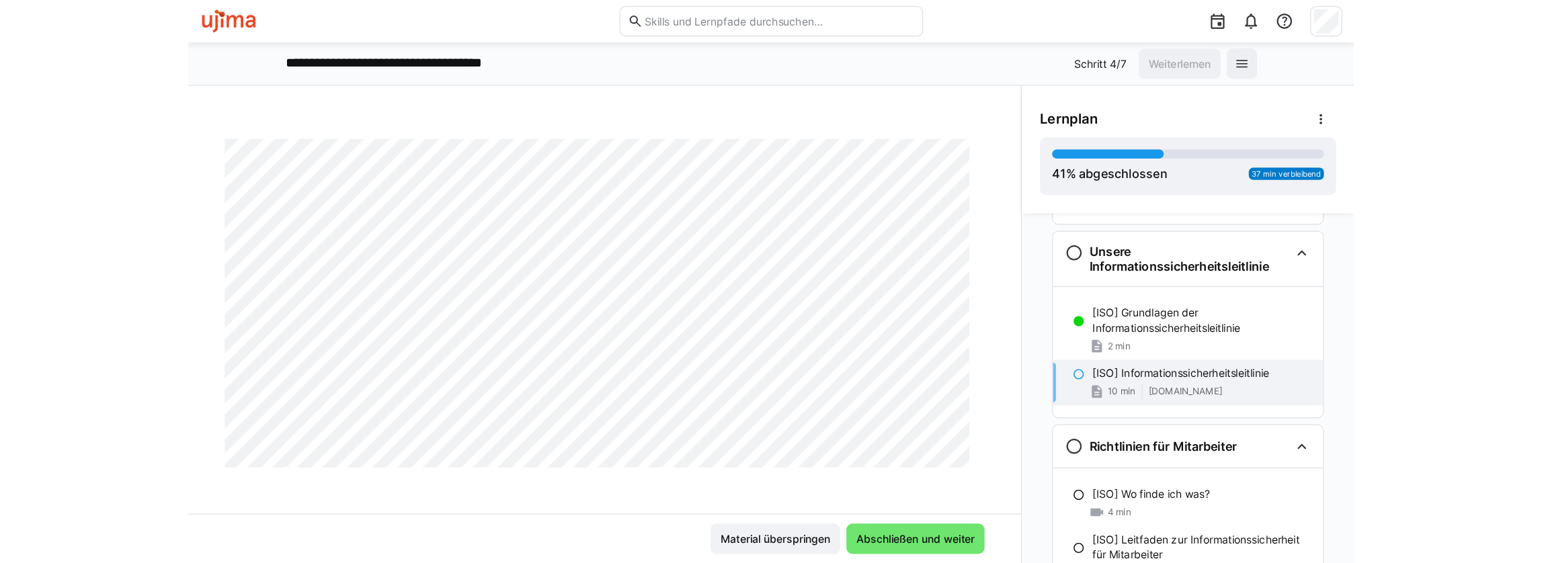
scroll to position [237, 0]
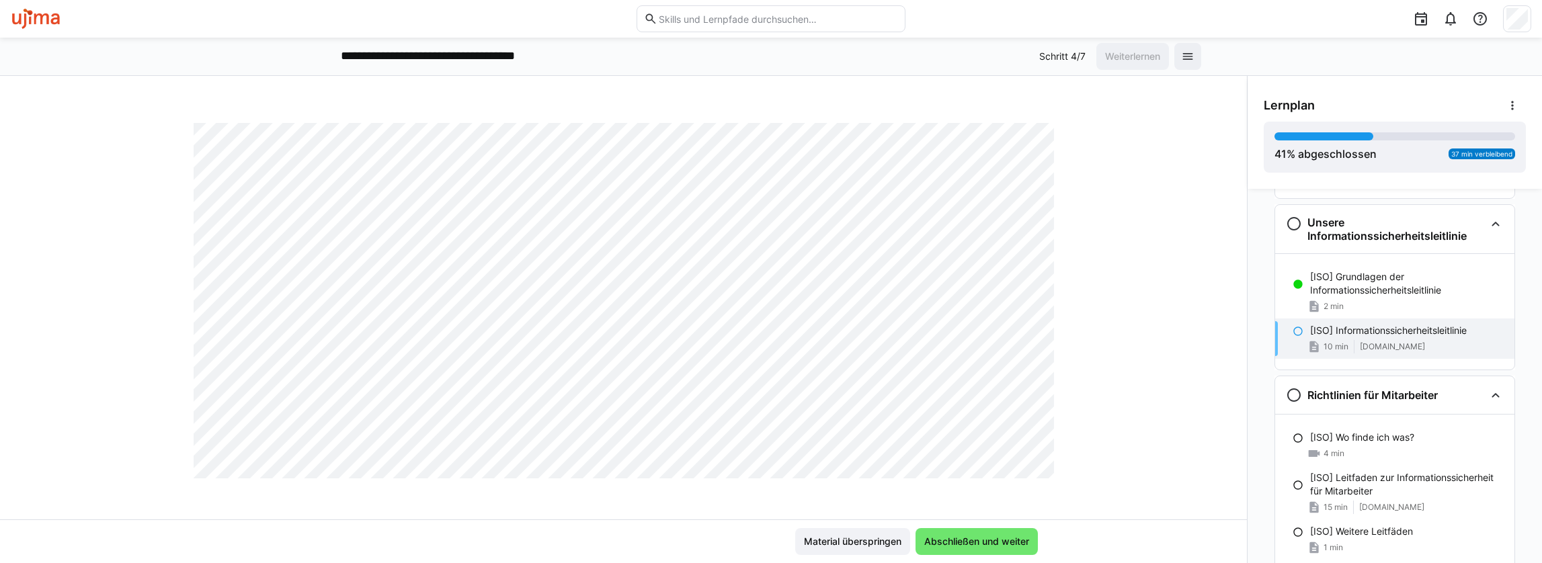
click at [718, 498] on div "[UJ] Informationssicherheitsschulung [ISO] Informationssicherheitsleitlinie 10 …" at bounding box center [623, 313] width 1247 height 411
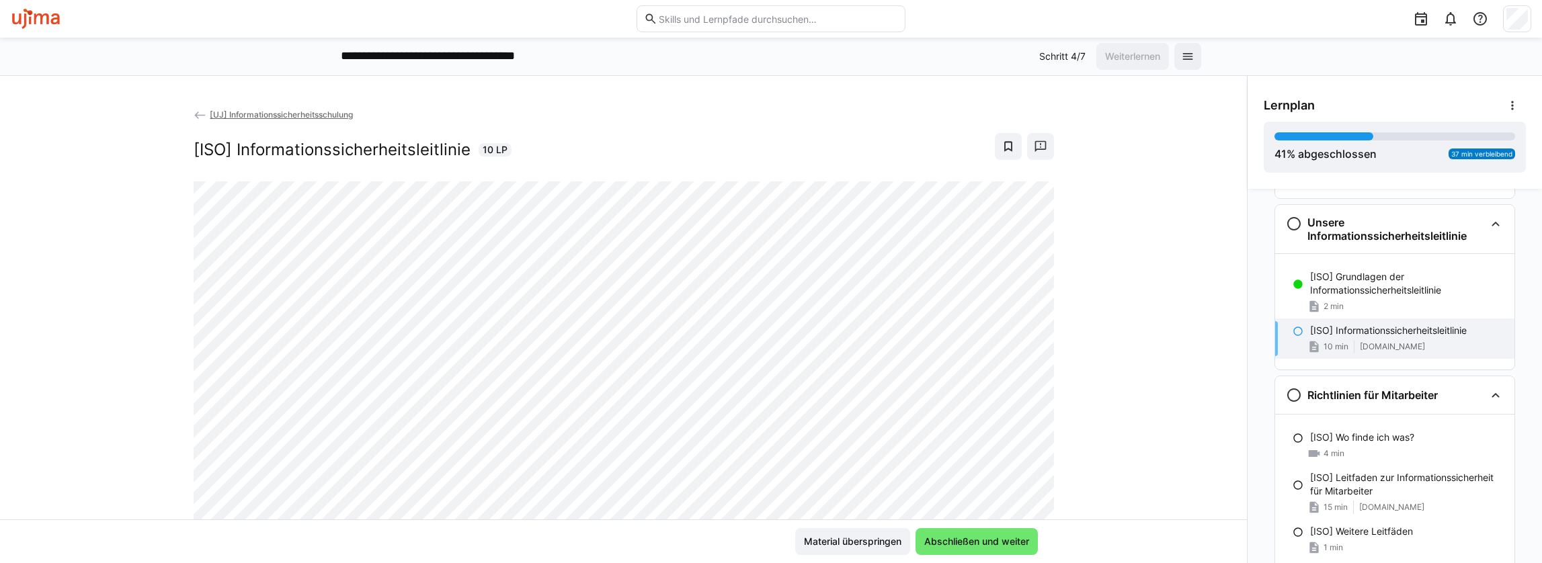
scroll to position [0, 0]
click at [1017, 498] on span "Abschließen und weiter" at bounding box center [976, 541] width 109 height 13
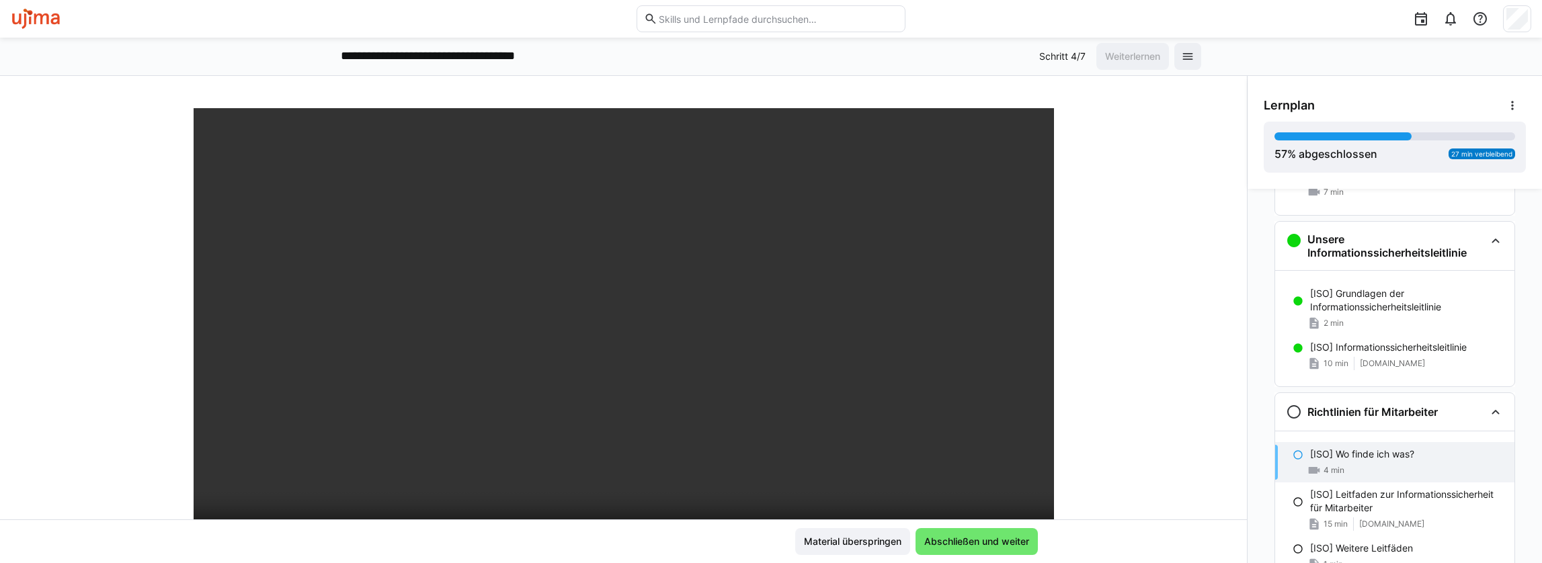
scroll to position [134, 0]
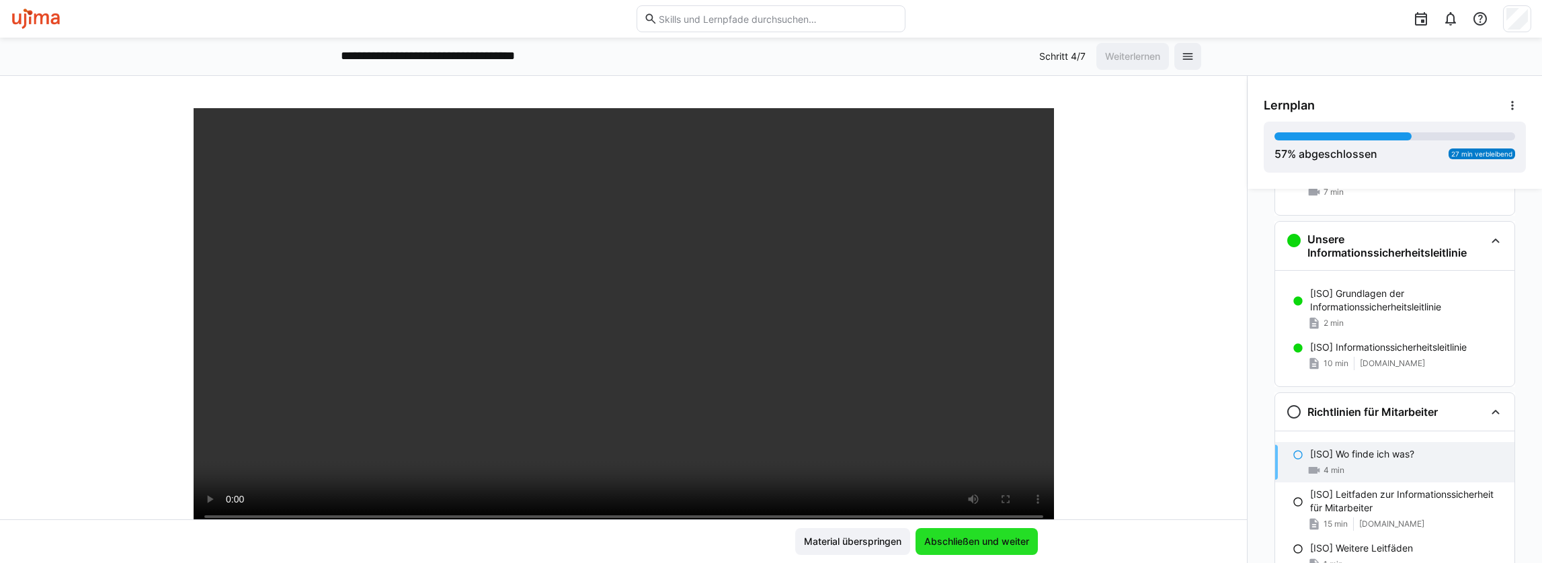
click at [1002, 498] on span "Abschließen und weiter" at bounding box center [976, 541] width 109 height 13
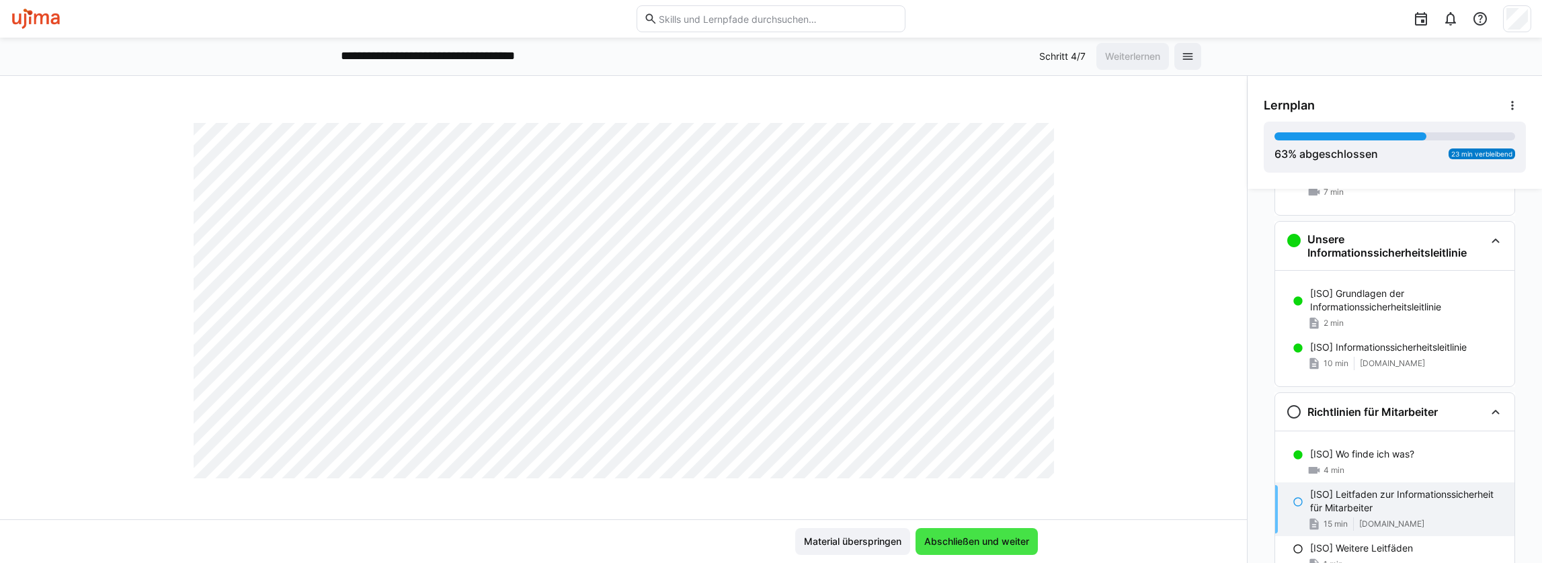
click at [990, 498] on span "Abschließen und weiter" at bounding box center [976, 541] width 109 height 13
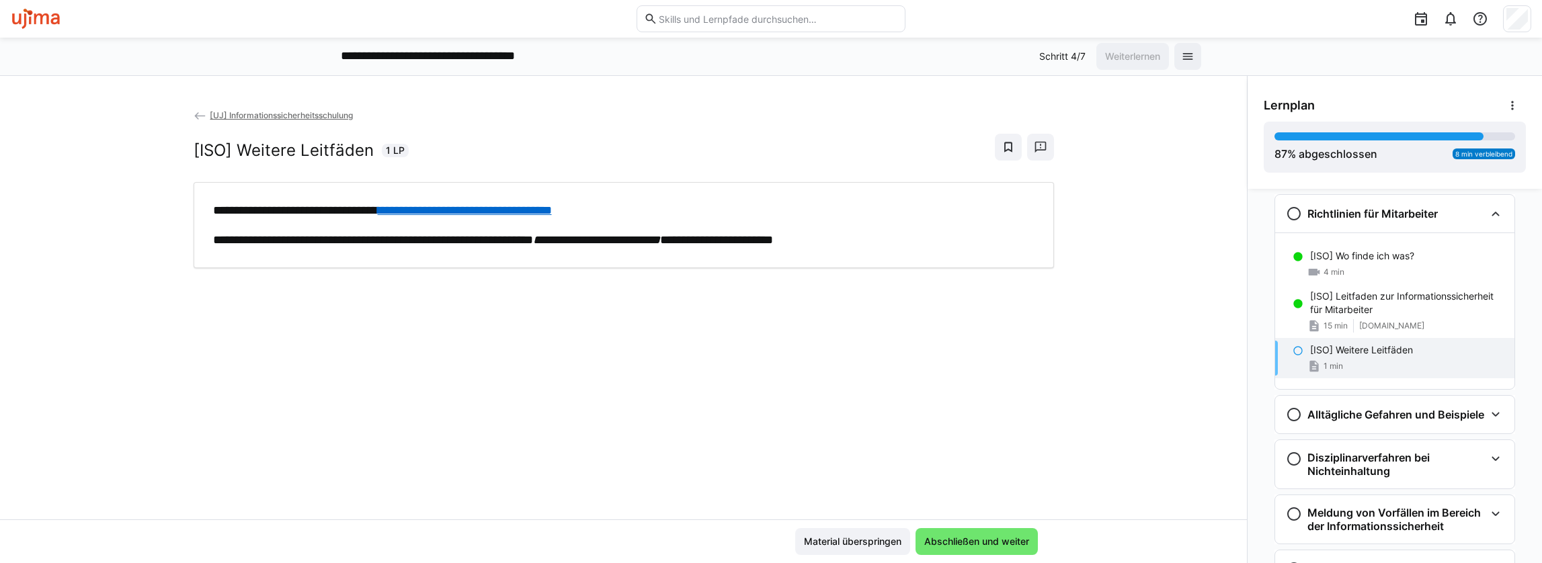
scroll to position [421, 0]
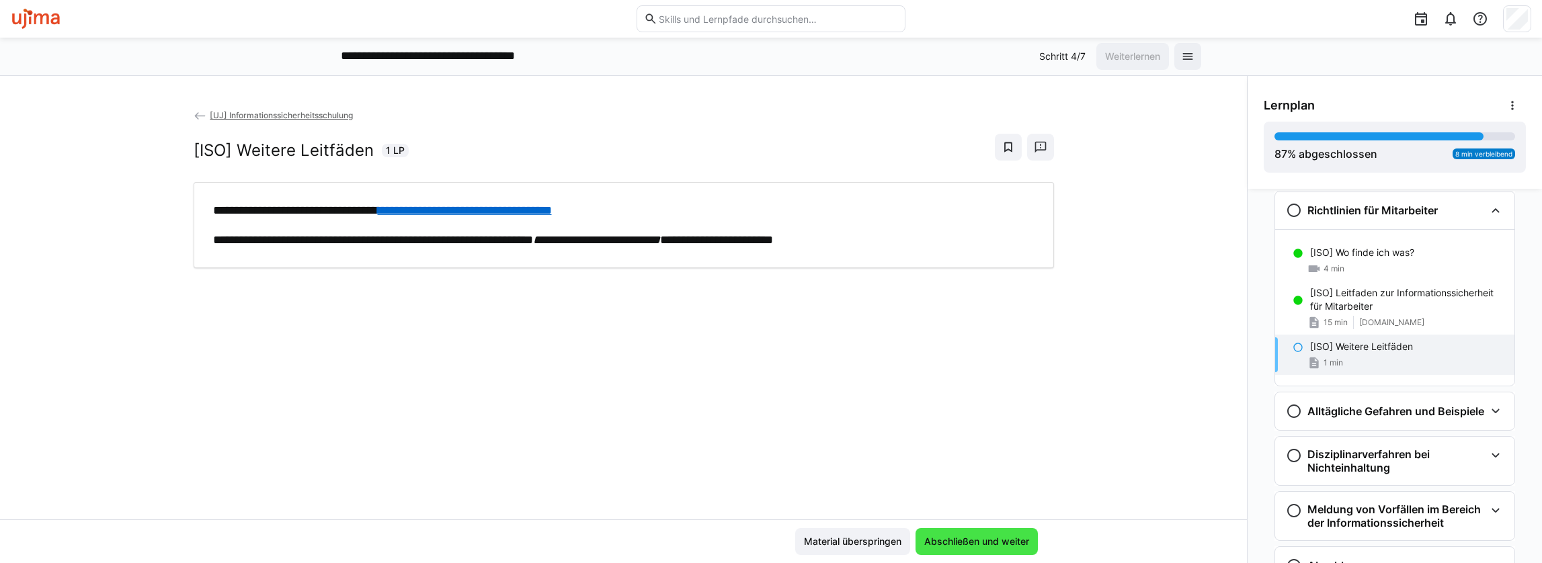
click at [999, 498] on span "Abschließen und weiter" at bounding box center [976, 541] width 122 height 27
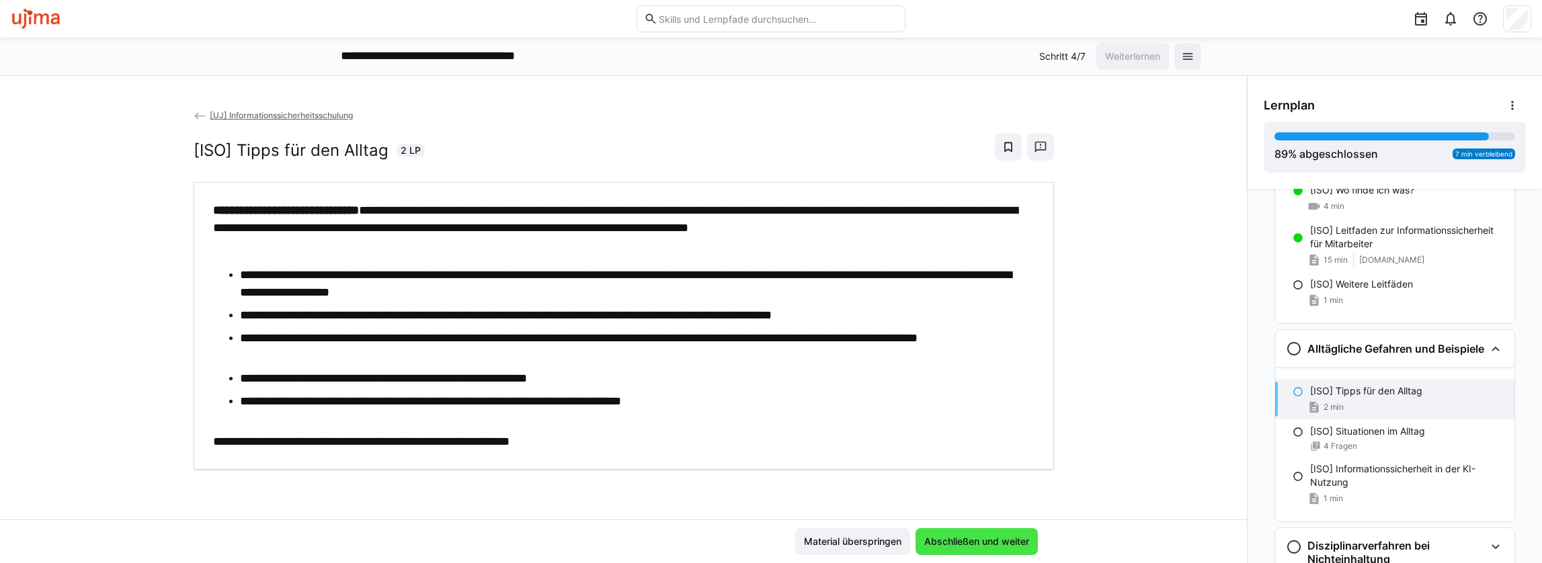
scroll to position [491, 0]
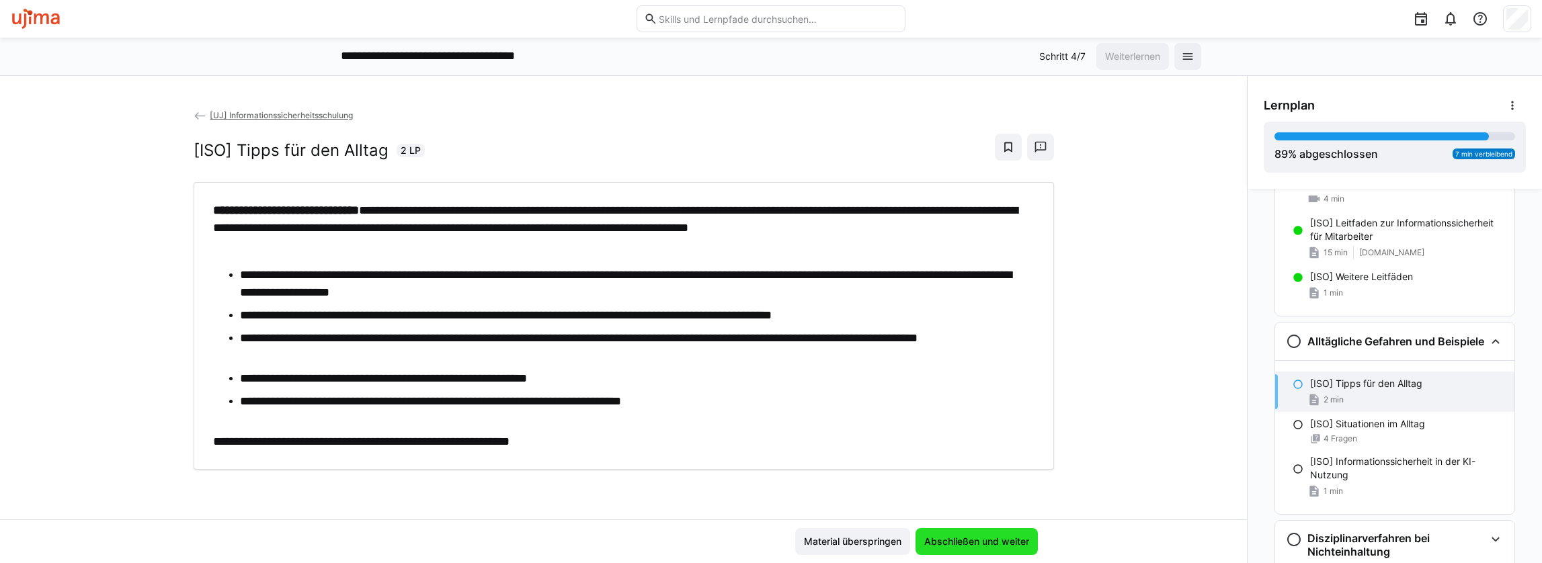
click at [995, 498] on span "Abschließen und weiter" at bounding box center [976, 541] width 122 height 27
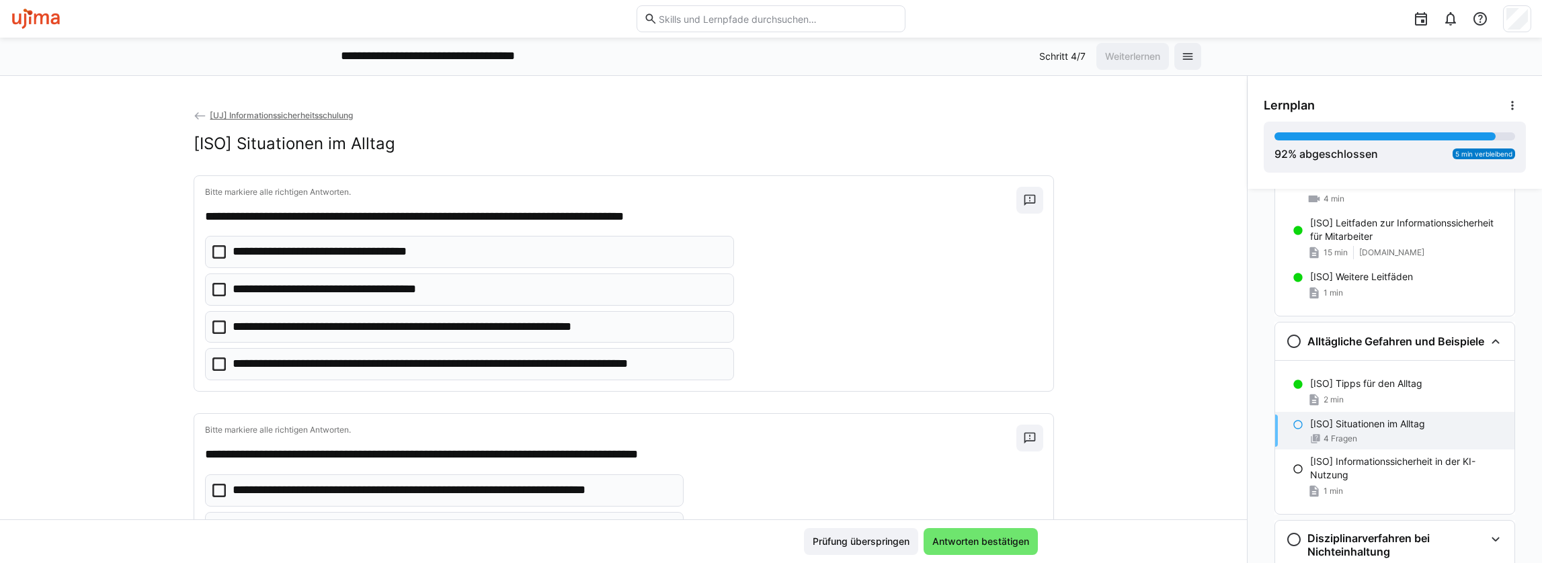
click at [547, 323] on p "**********" at bounding box center [448, 327] width 431 height 17
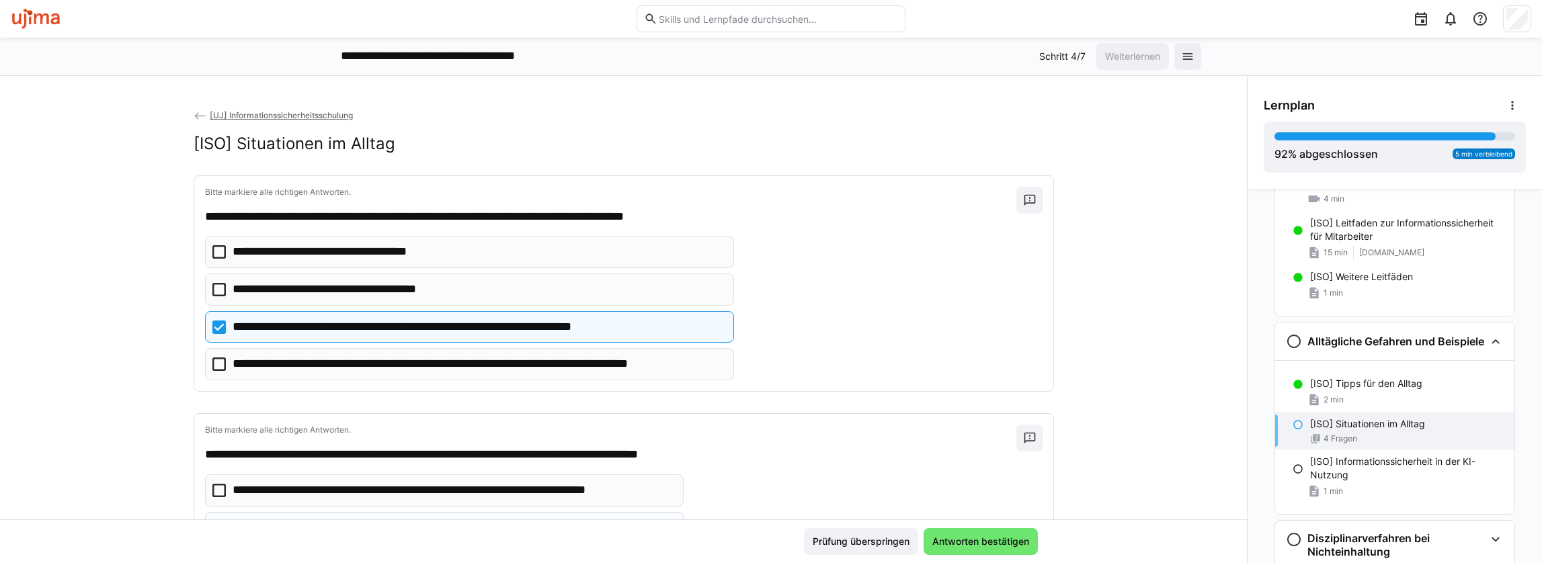
click at [507, 359] on p "**********" at bounding box center [478, 363] width 491 height 17
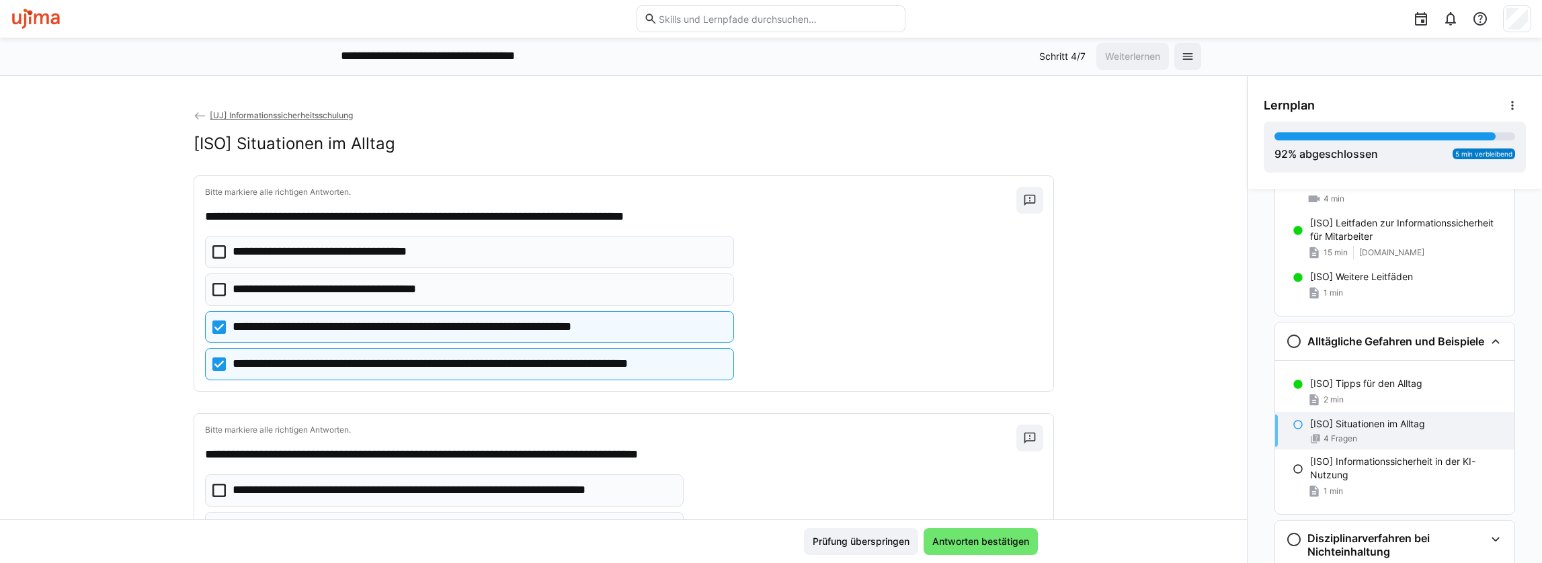
click at [634, 330] on p "**********" at bounding box center [448, 327] width 431 height 17
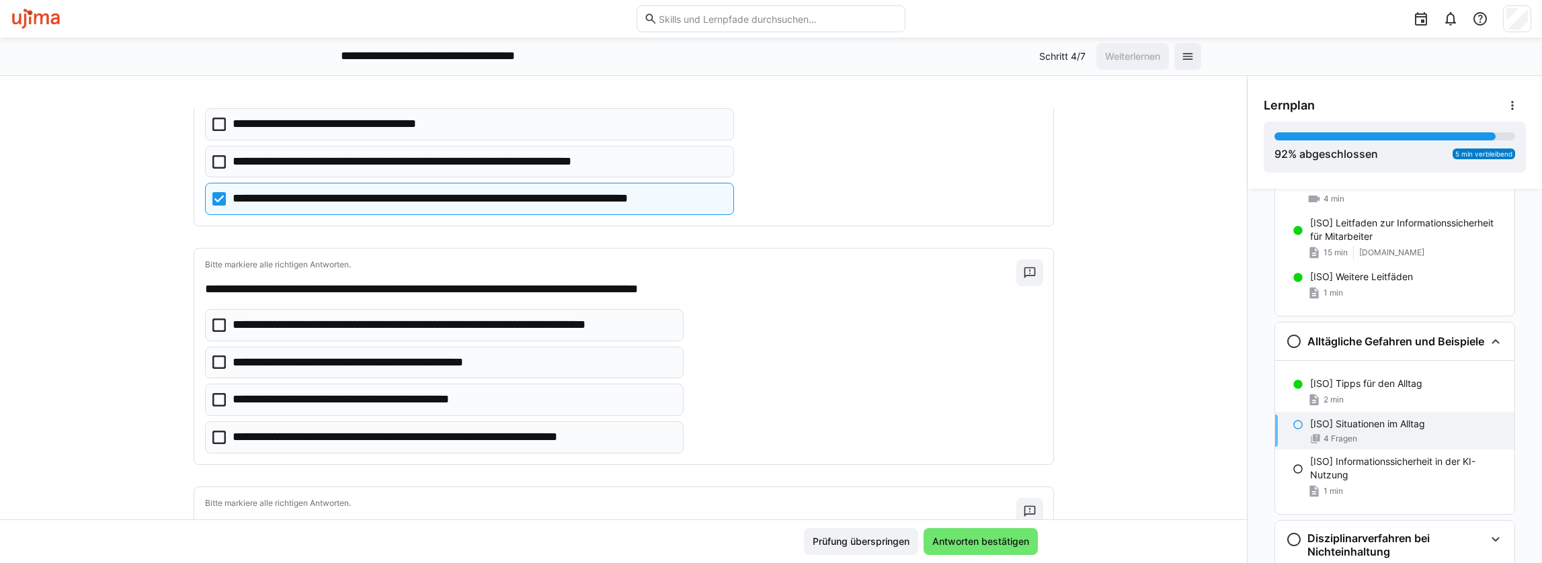
scroll to position [202, 0]
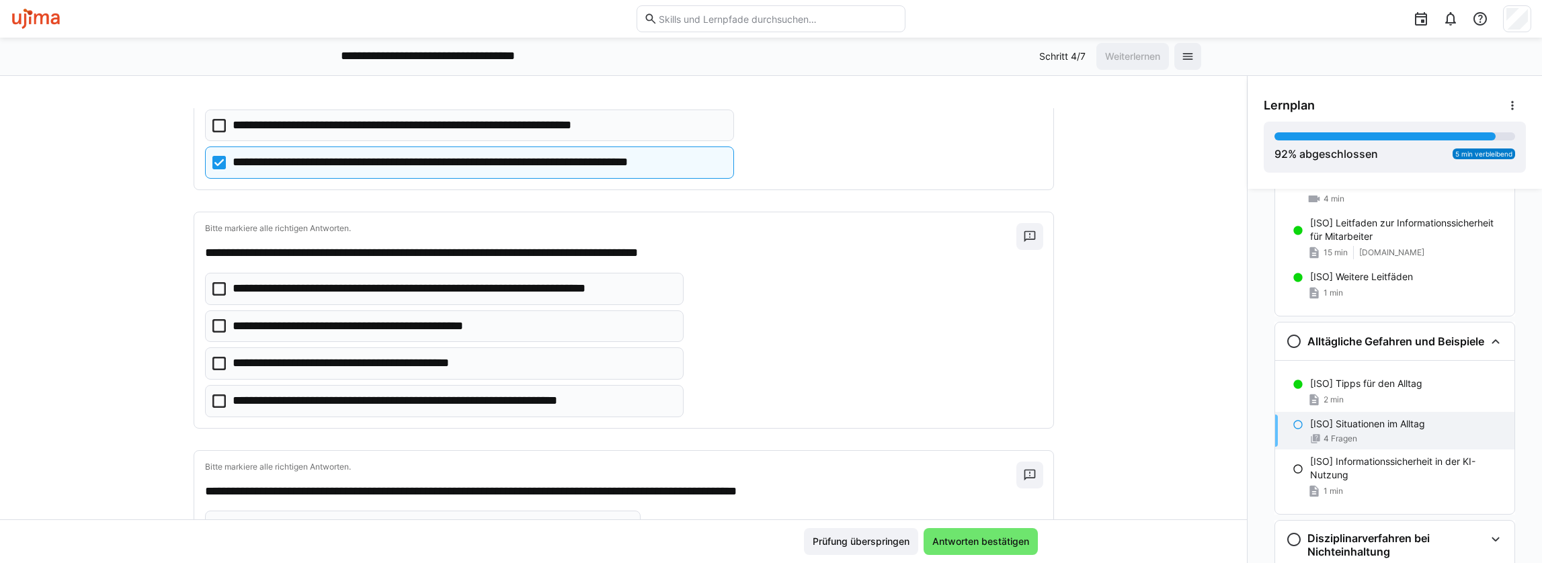
click at [635, 287] on p "**********" at bounding box center [453, 288] width 441 height 17
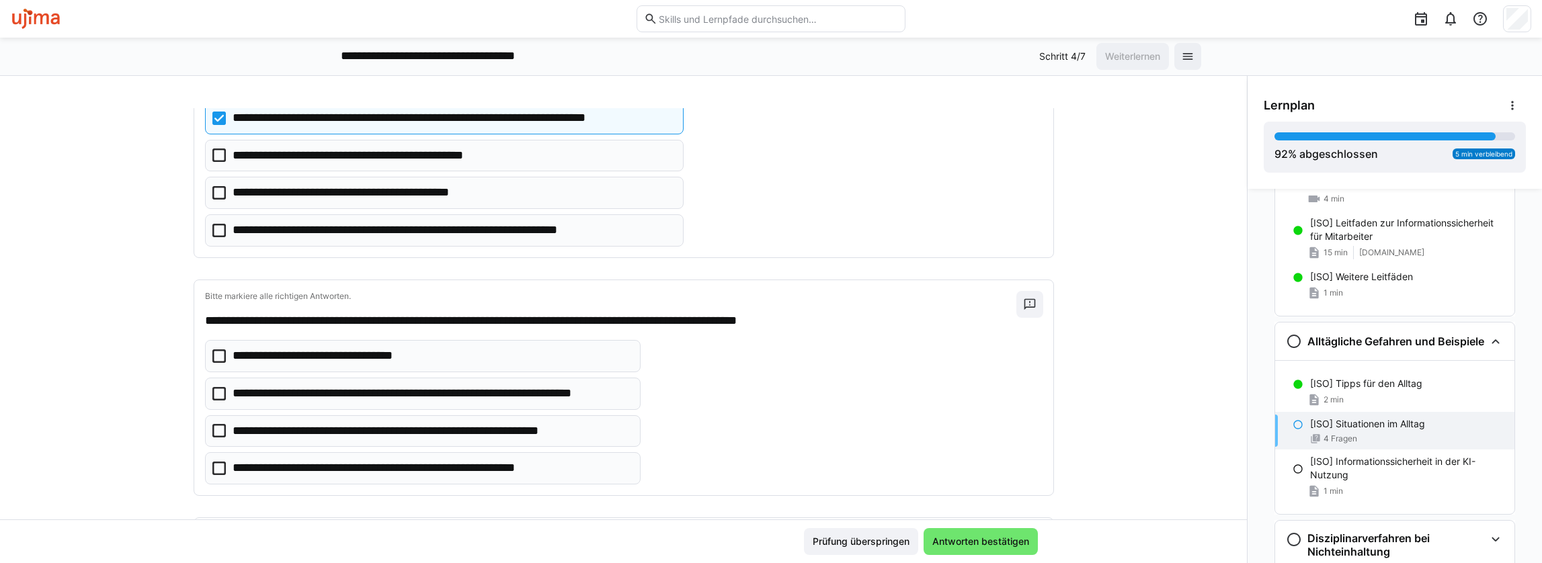
scroll to position [403, 0]
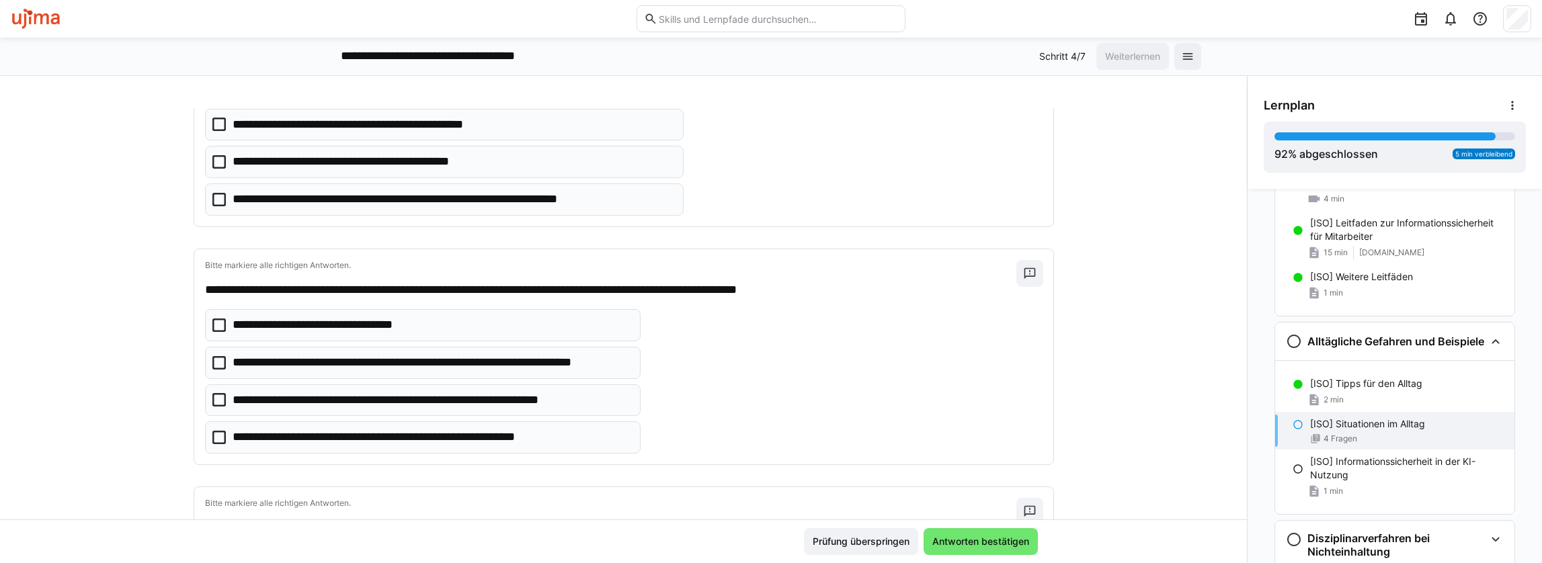
click at [609, 430] on eds-checkbox "**********" at bounding box center [422, 437] width 435 height 32
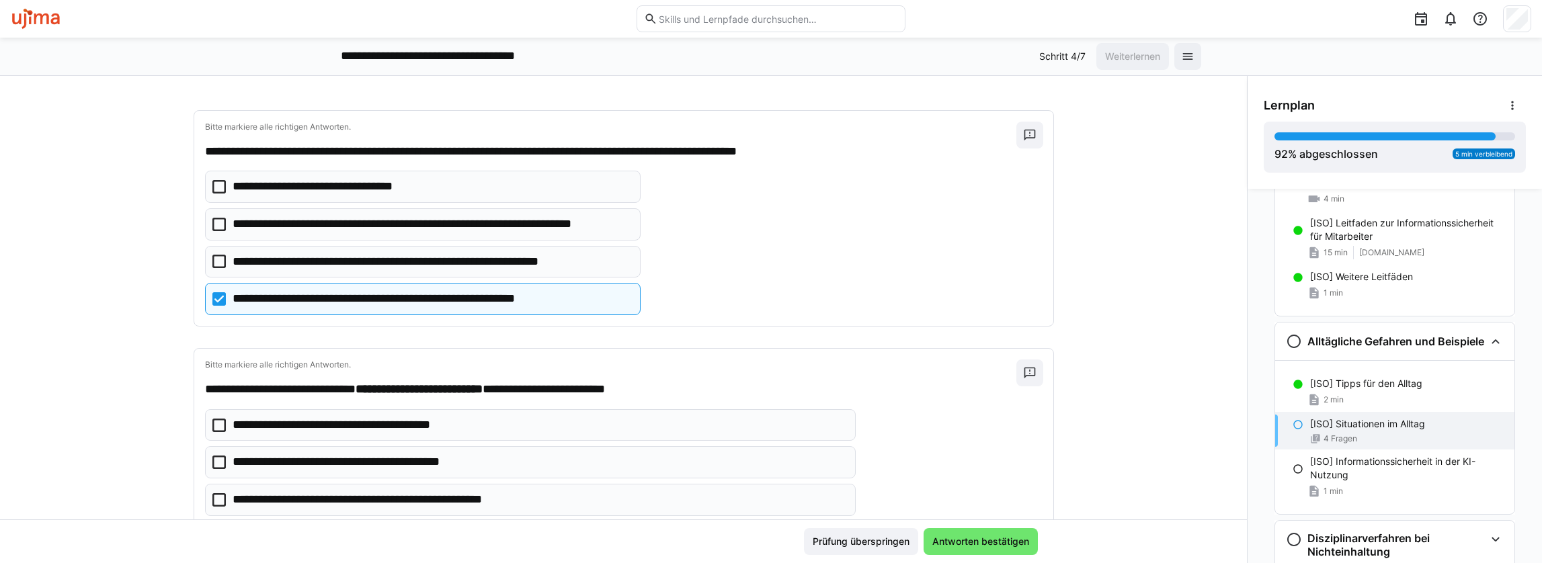
scroll to position [605, 0]
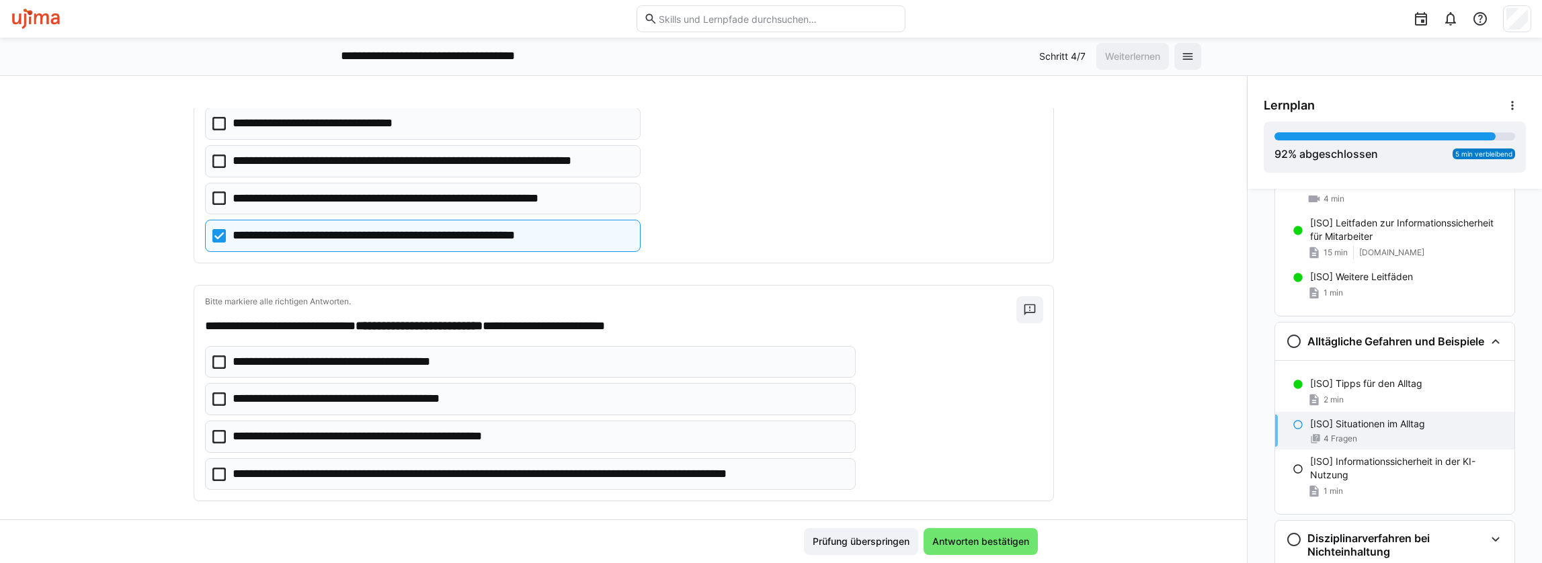
click at [569, 466] on p "**********" at bounding box center [539, 474] width 613 height 17
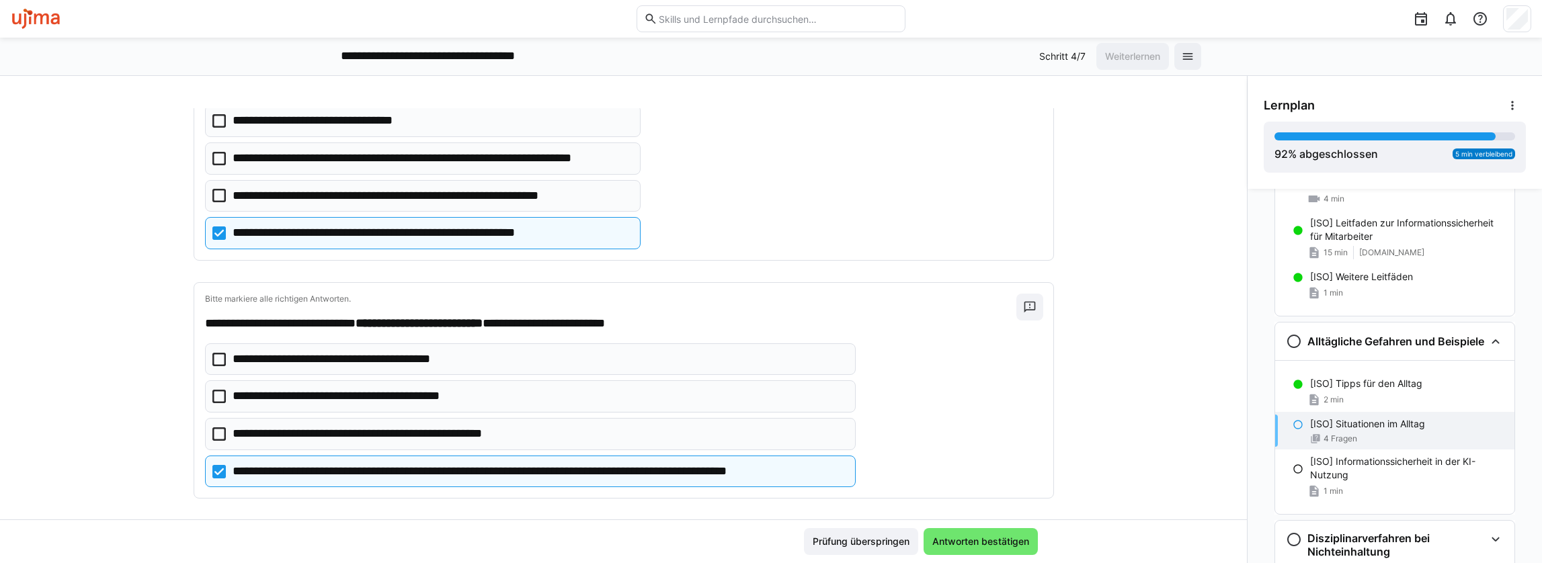
scroll to position [609, 0]
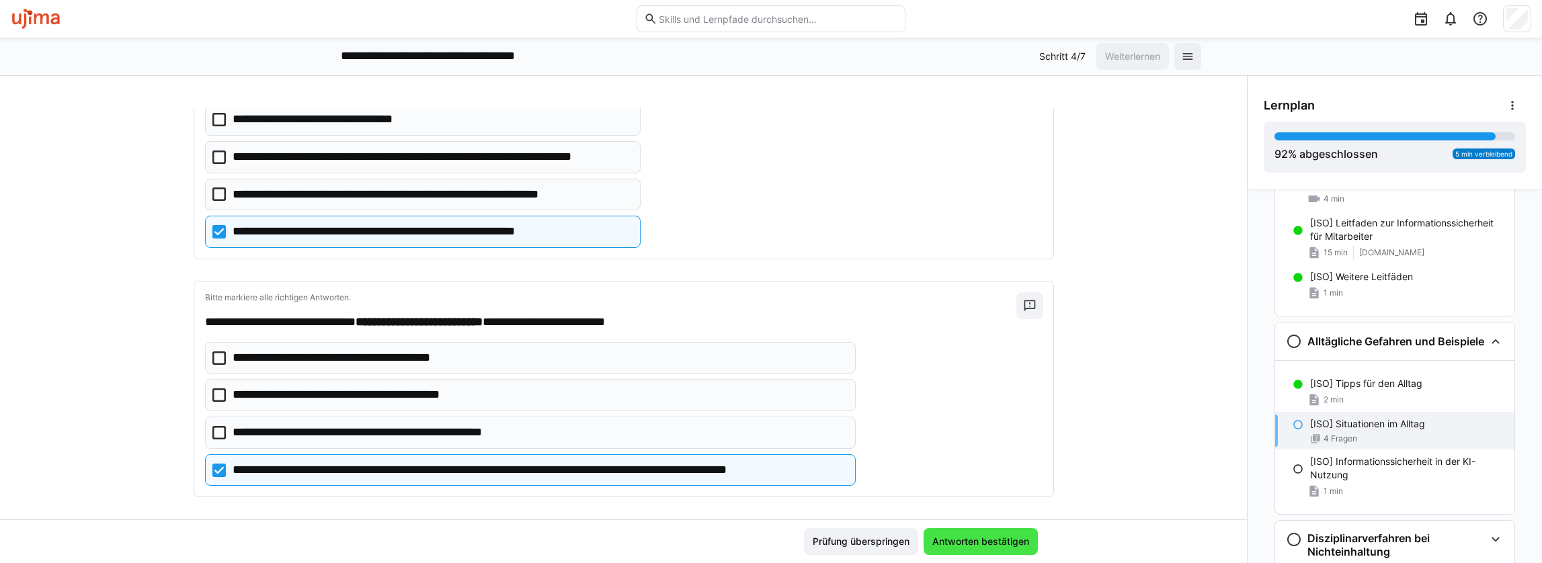
click at [995, 498] on span "Antworten bestätigen" at bounding box center [980, 541] width 101 height 13
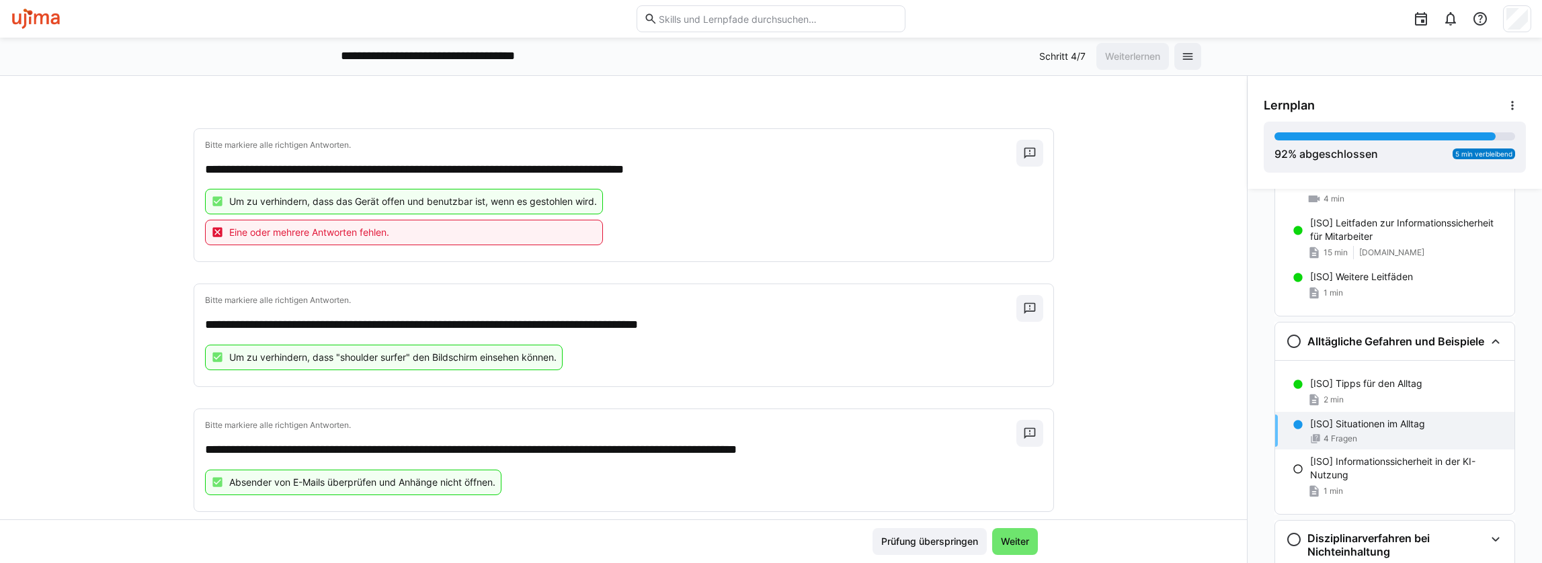
scroll to position [0, 0]
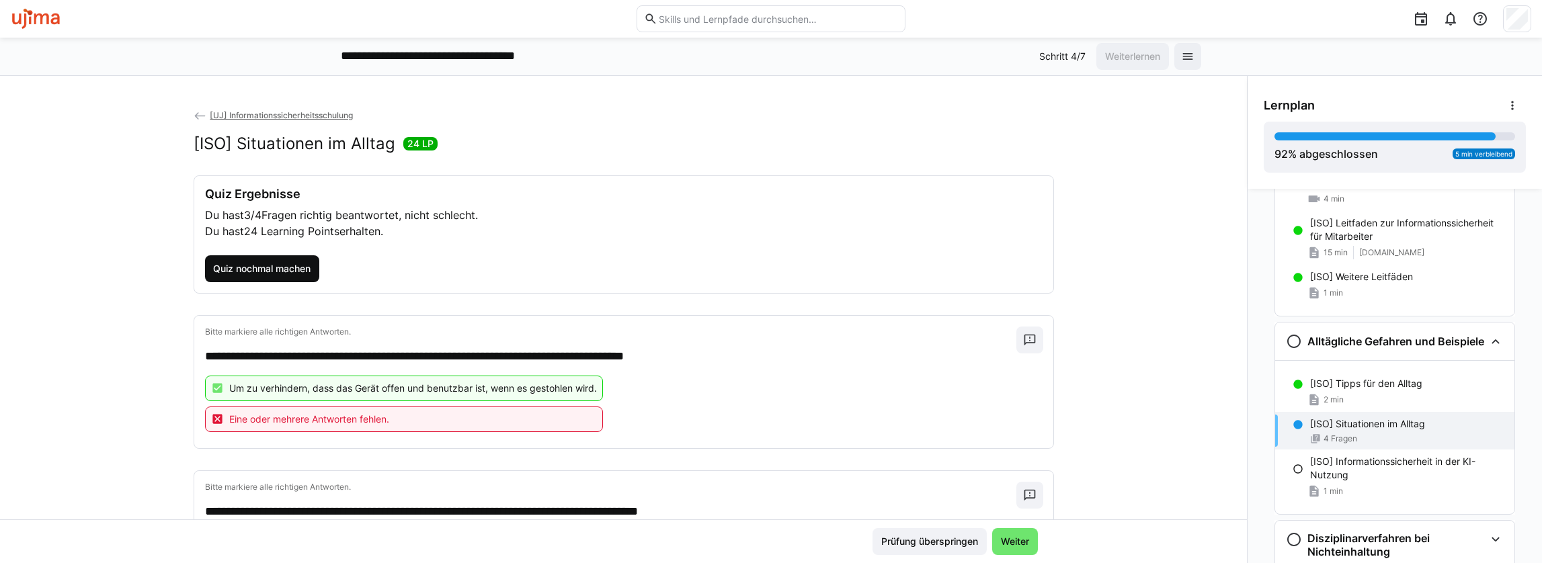
click at [247, 263] on span "Quiz nochmal machen" at bounding box center [261, 268] width 101 height 13
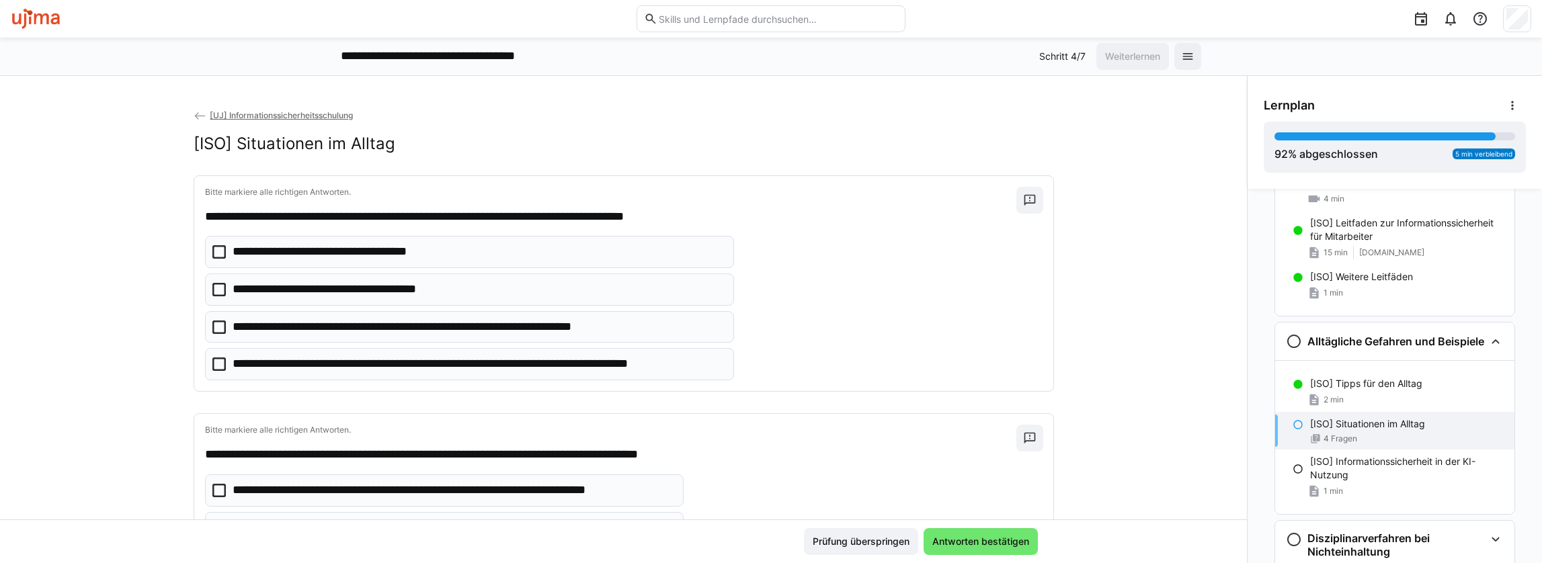
click at [360, 324] on p "**********" at bounding box center [448, 327] width 431 height 17
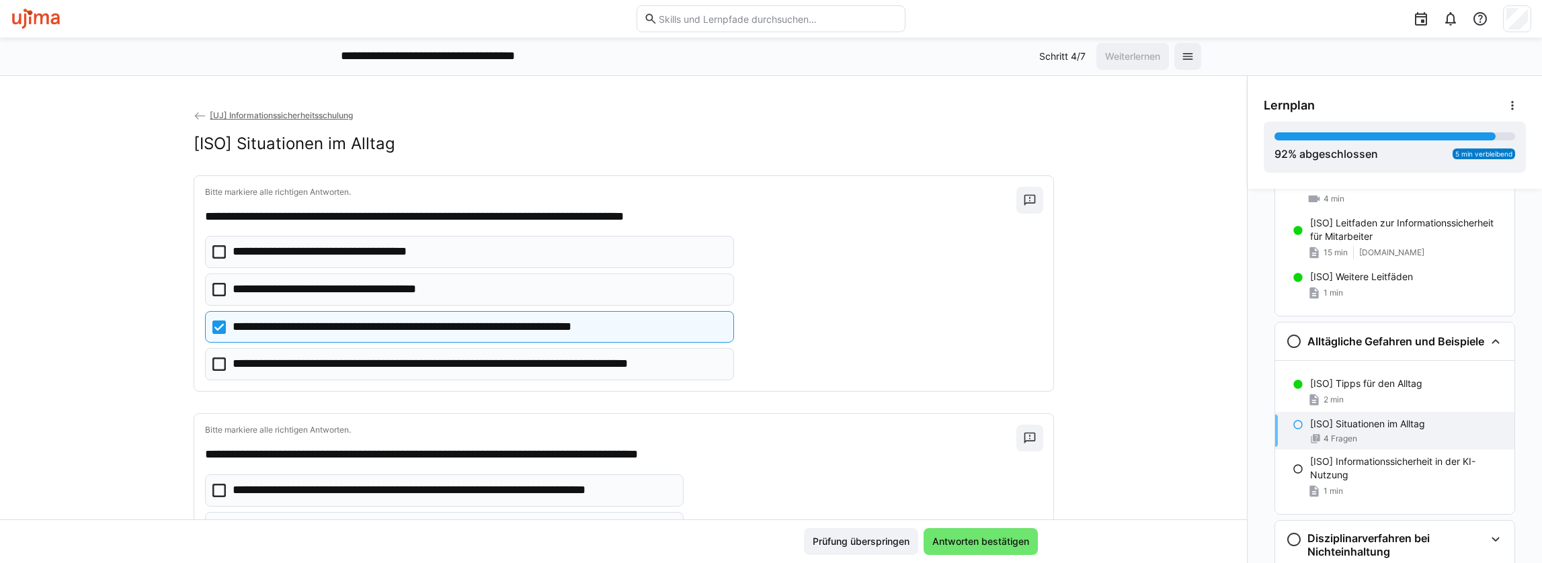
click at [382, 357] on p "**********" at bounding box center [478, 363] width 491 height 17
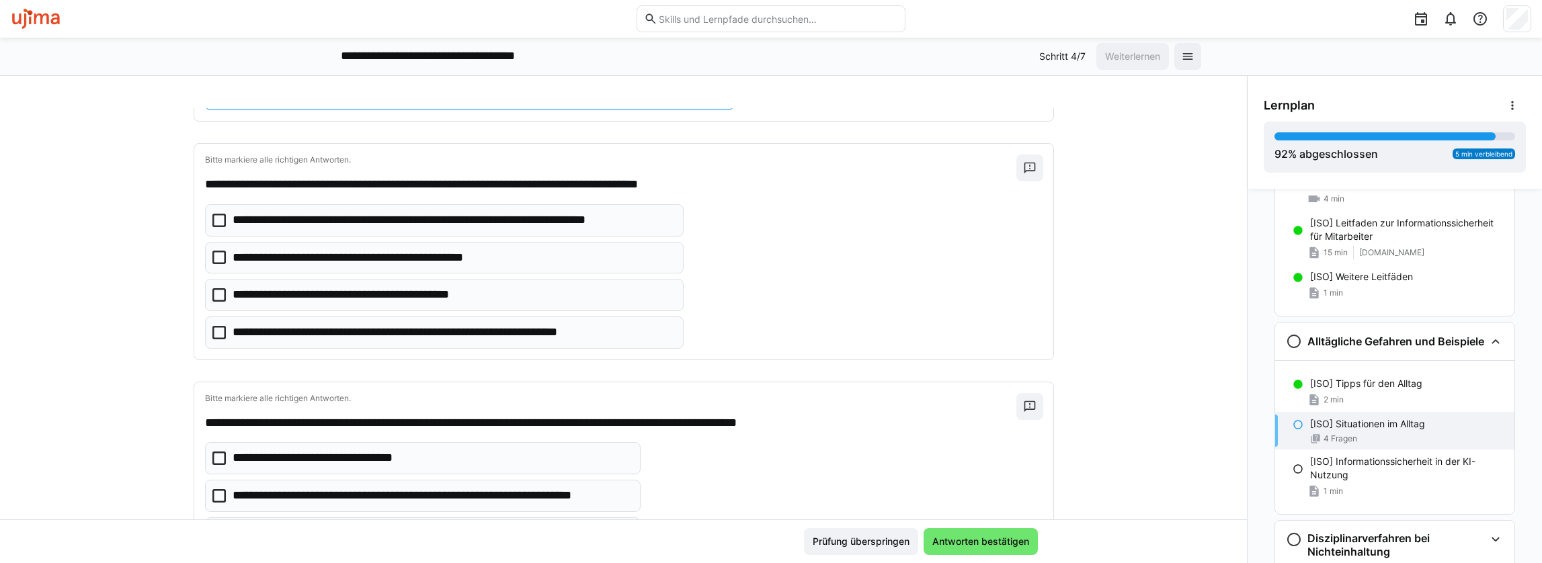
scroll to position [269, 0]
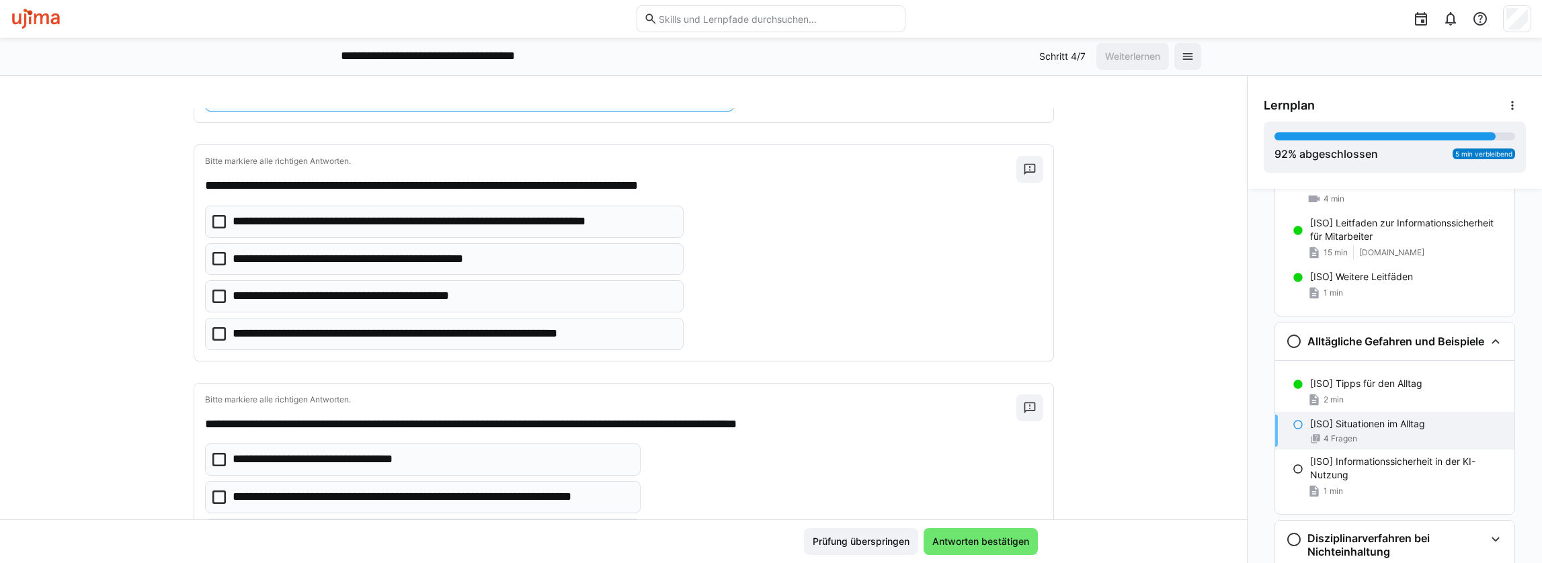
click at [529, 216] on p "**********" at bounding box center [453, 221] width 441 height 17
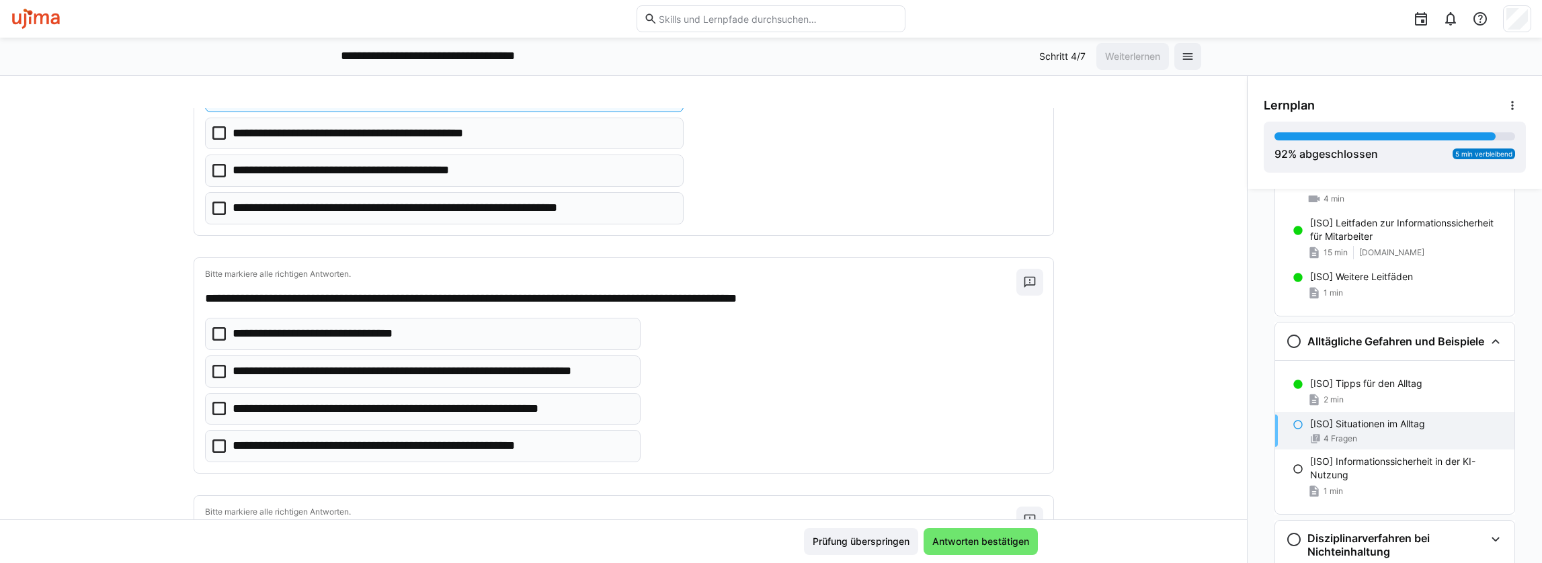
scroll to position [403, 0]
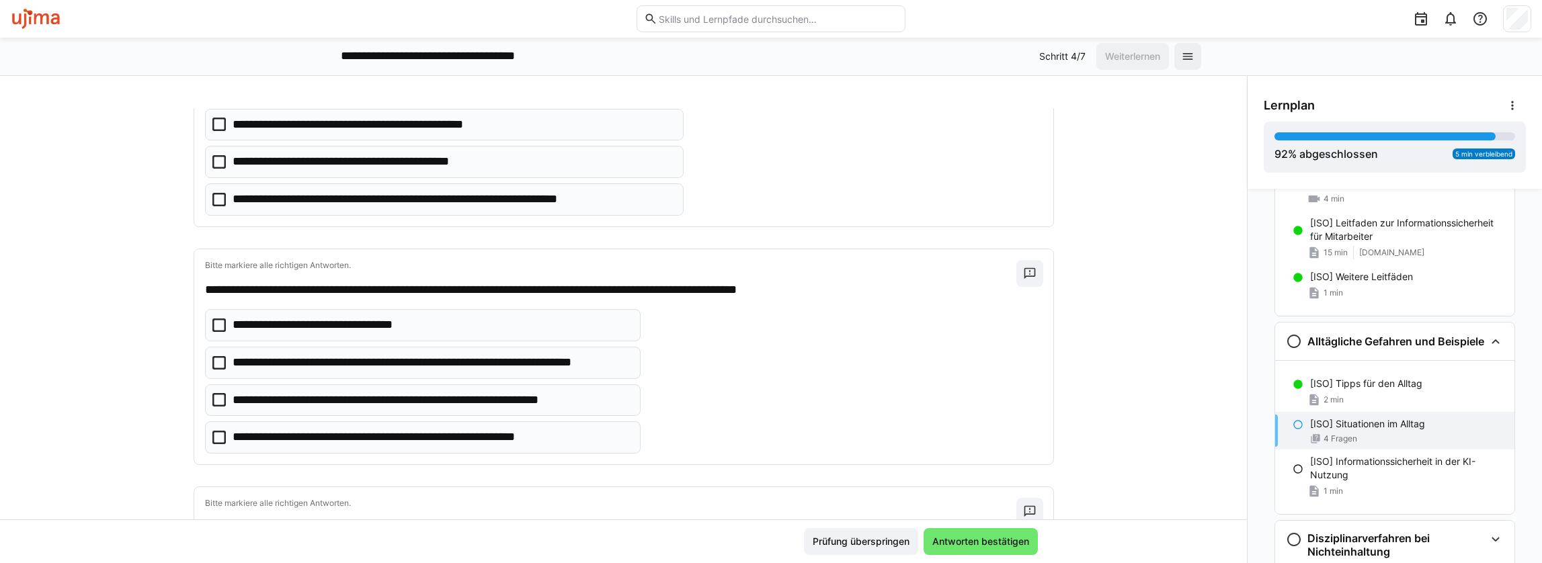
click at [487, 429] on p "**********" at bounding box center [414, 437] width 362 height 17
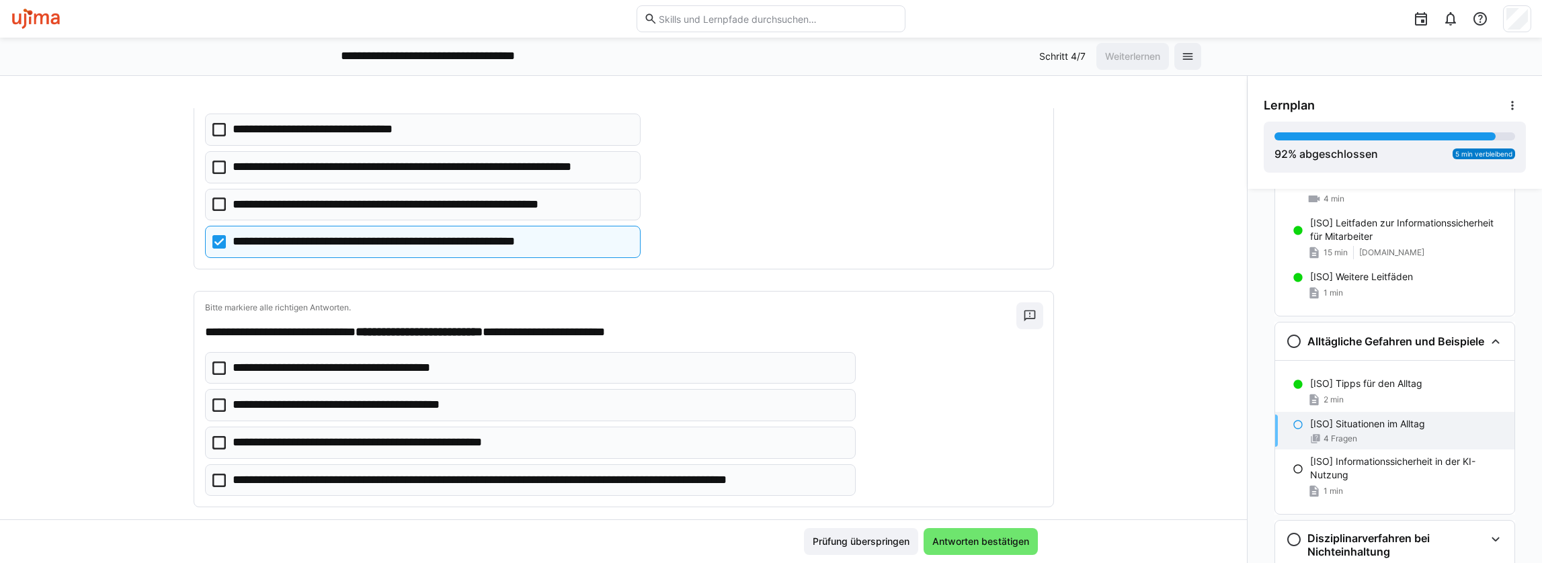
scroll to position [609, 0]
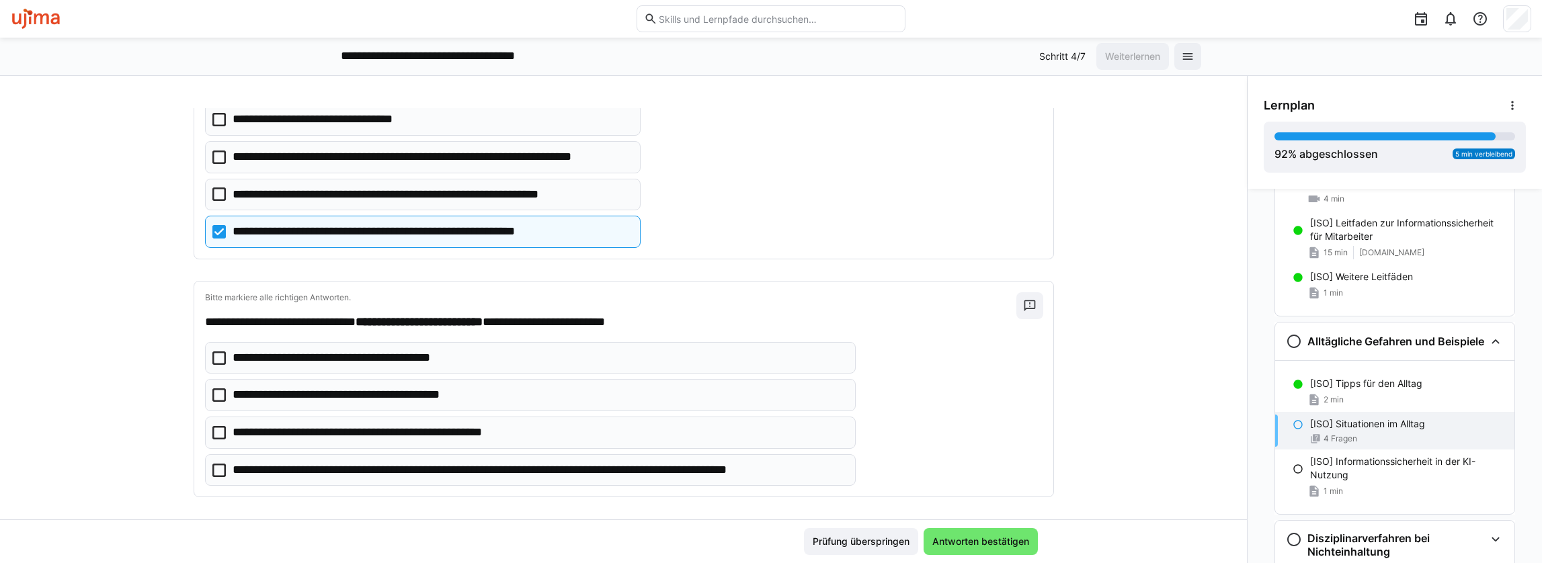
click at [460, 462] on p "**********" at bounding box center [539, 470] width 613 height 17
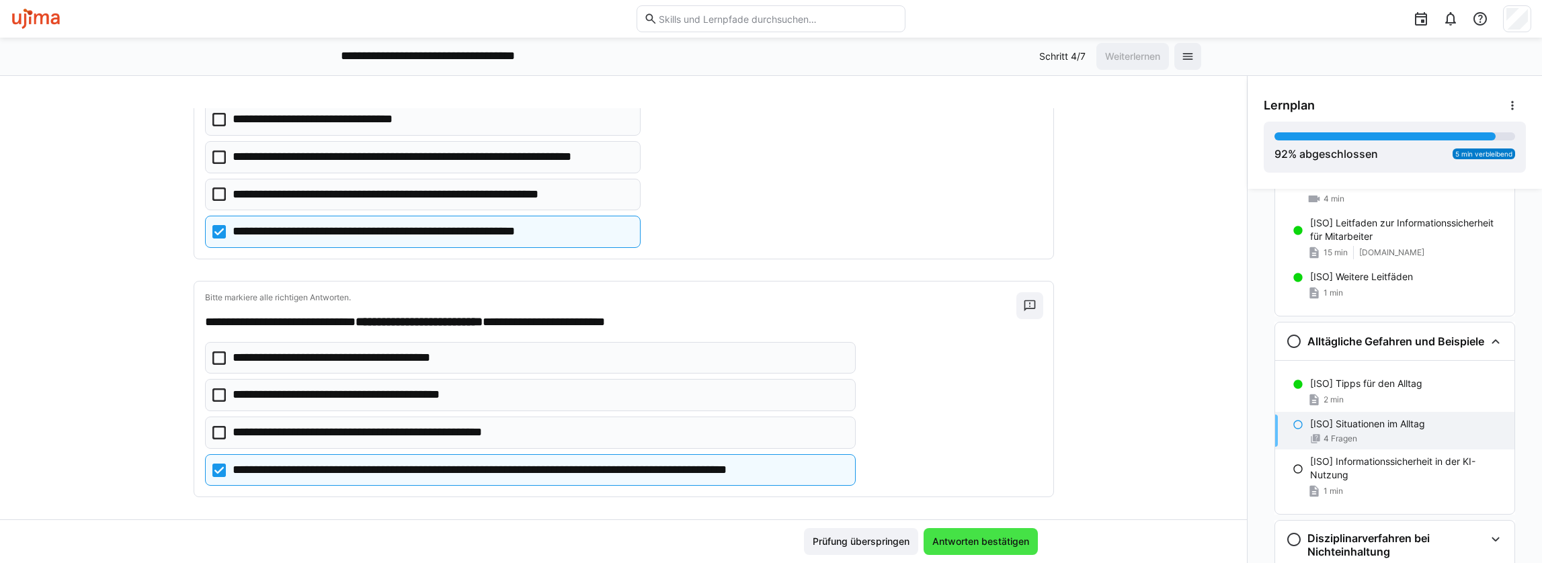
click at [992, 498] on span "Antworten bestätigen" at bounding box center [980, 541] width 101 height 13
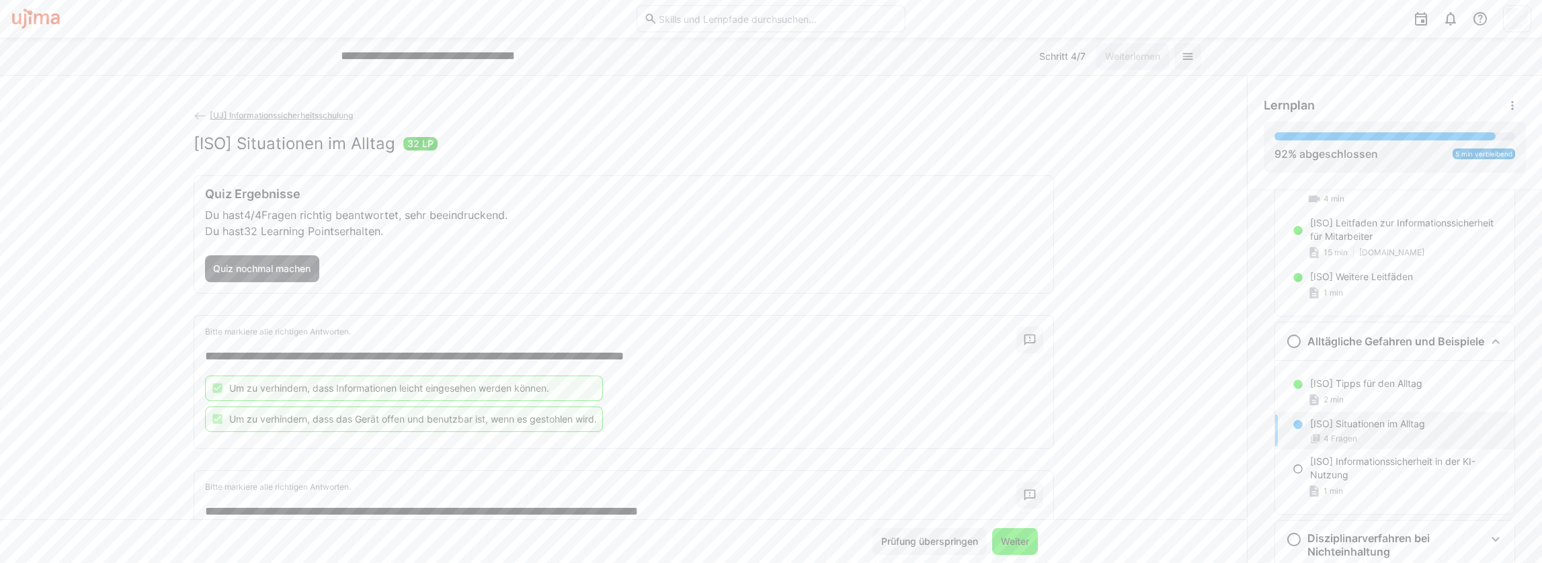
click at [1012, 498] on span "Weiter" at bounding box center [1015, 541] width 32 height 13
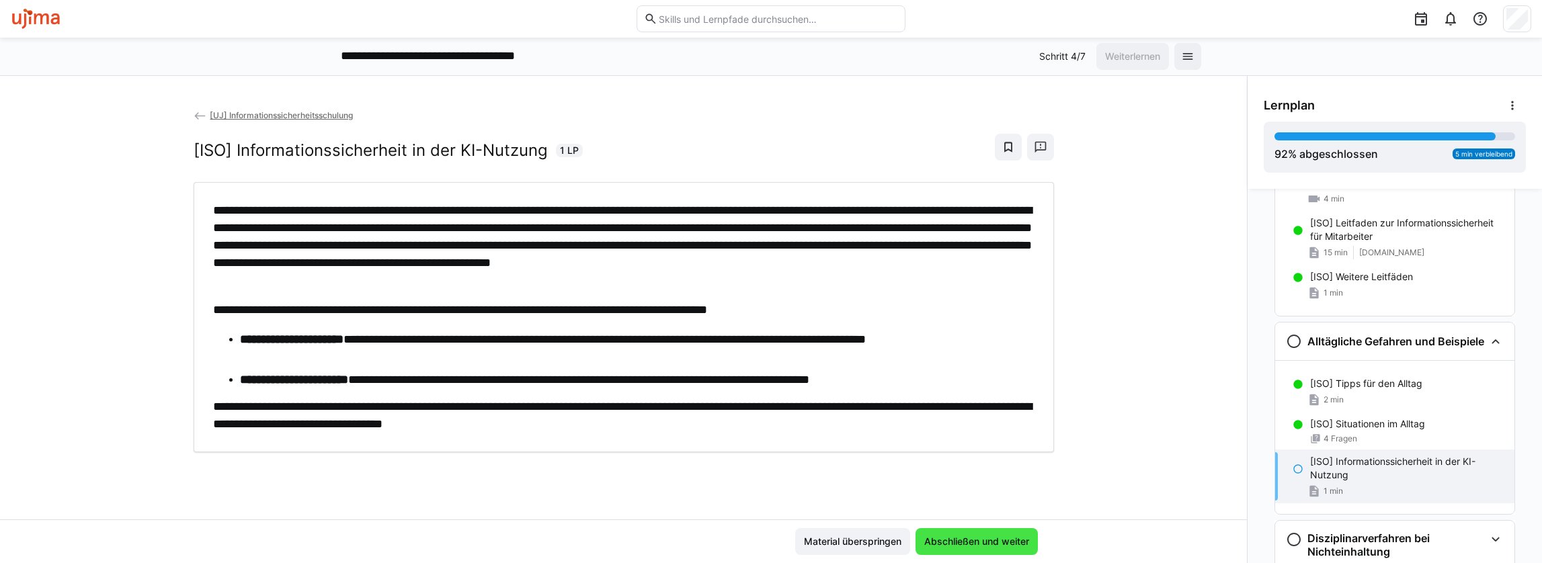
click at [982, 498] on span "Abschließen und weiter" at bounding box center [976, 541] width 109 height 13
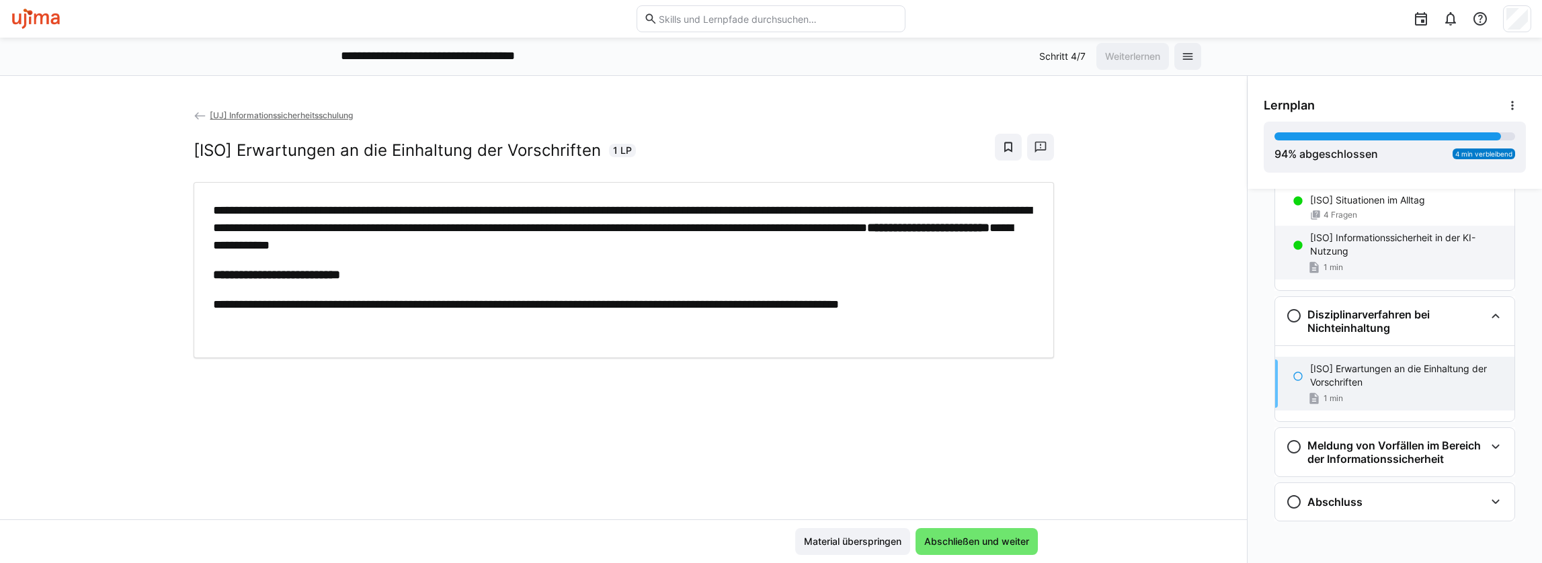
scroll to position [721, 0]
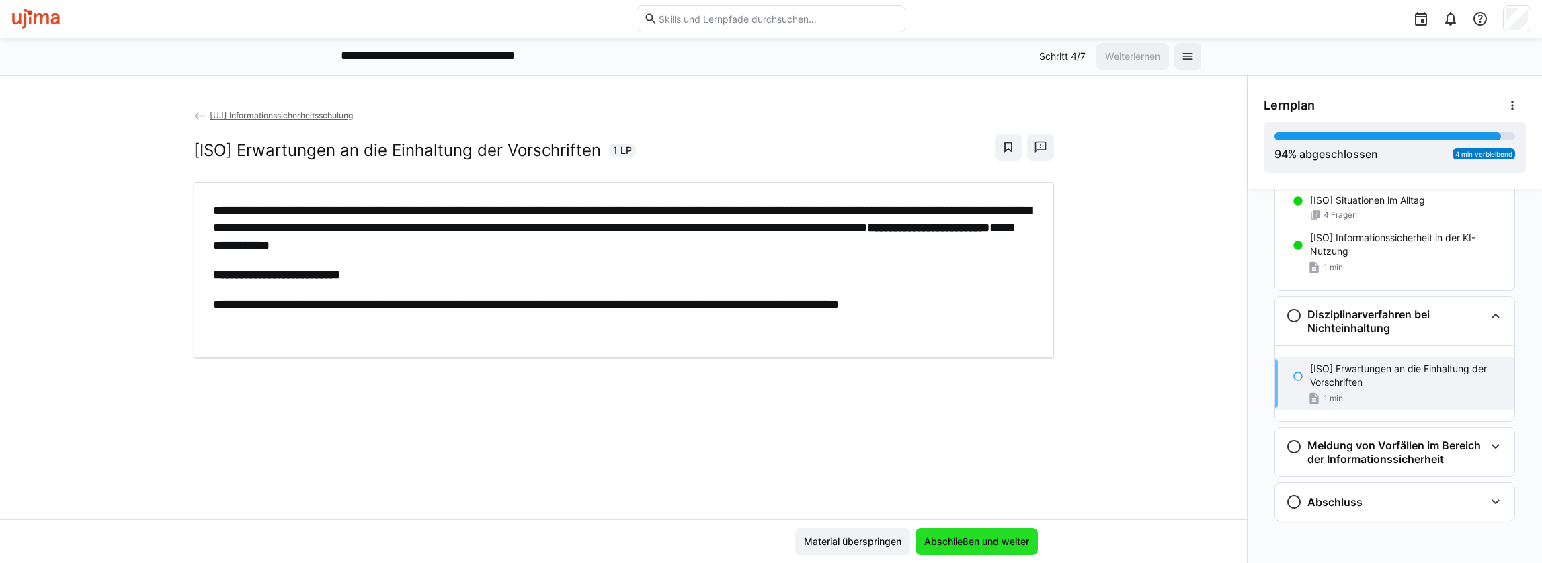
click at [970, 498] on span "Abschließen und weiter" at bounding box center [976, 541] width 109 height 13
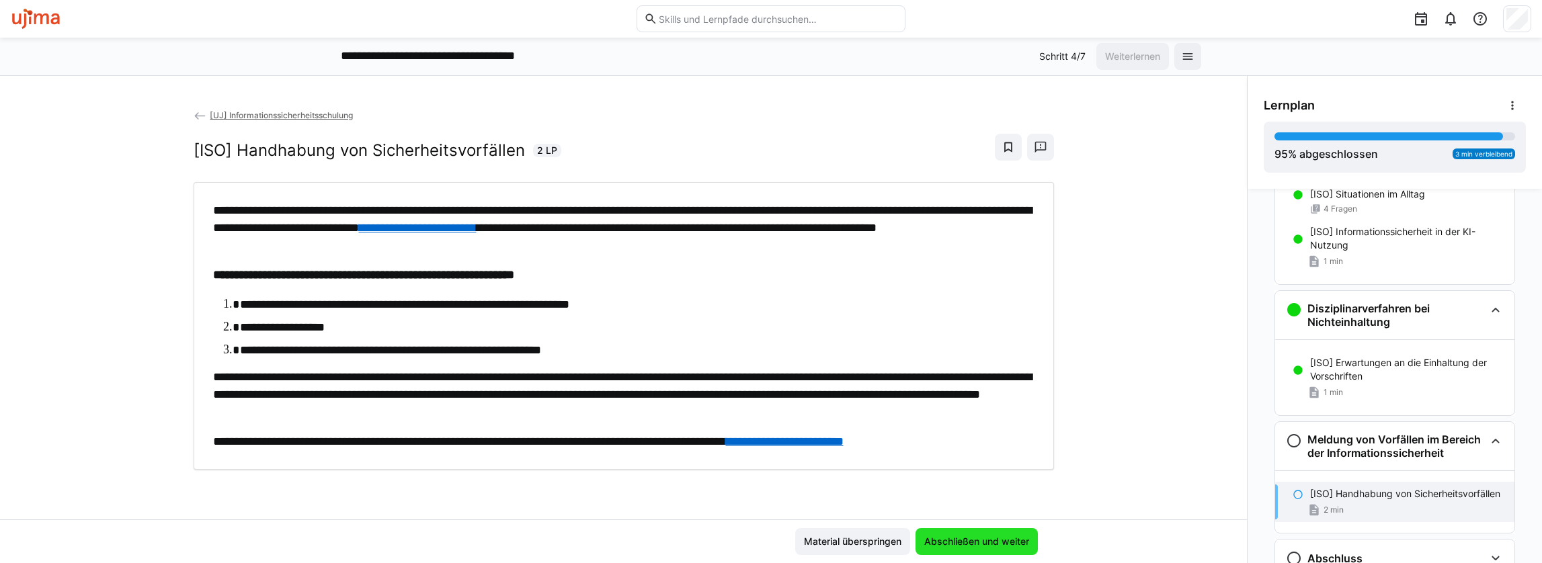
click at [970, 498] on span "Abschließen und weiter" at bounding box center [976, 541] width 109 height 13
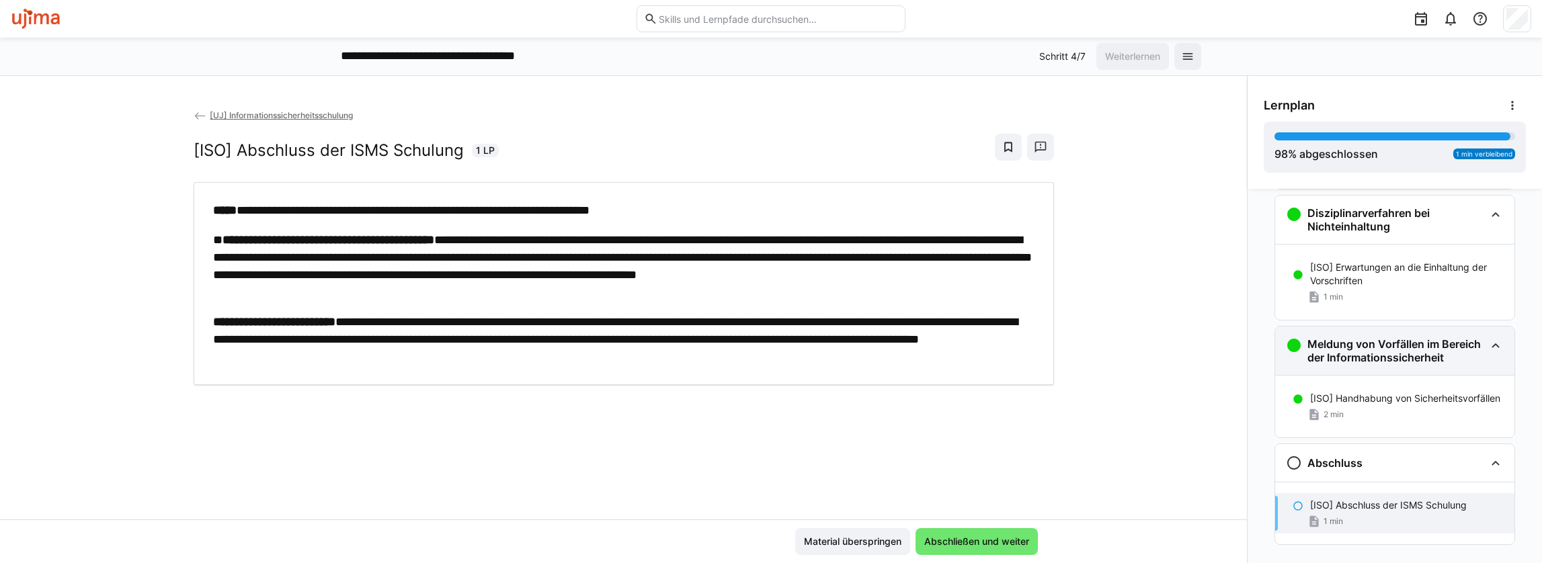
scroll to position [846, 0]
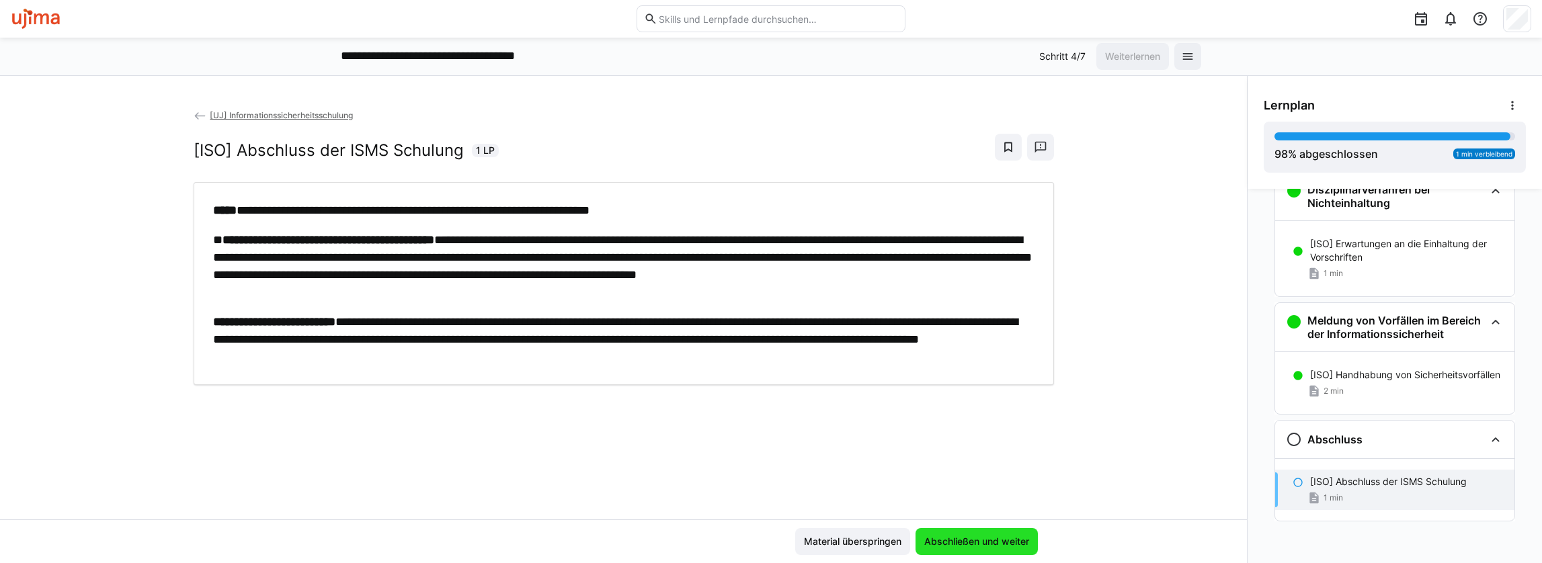
click at [988, 498] on span "Abschließen und weiter" at bounding box center [976, 541] width 122 height 27
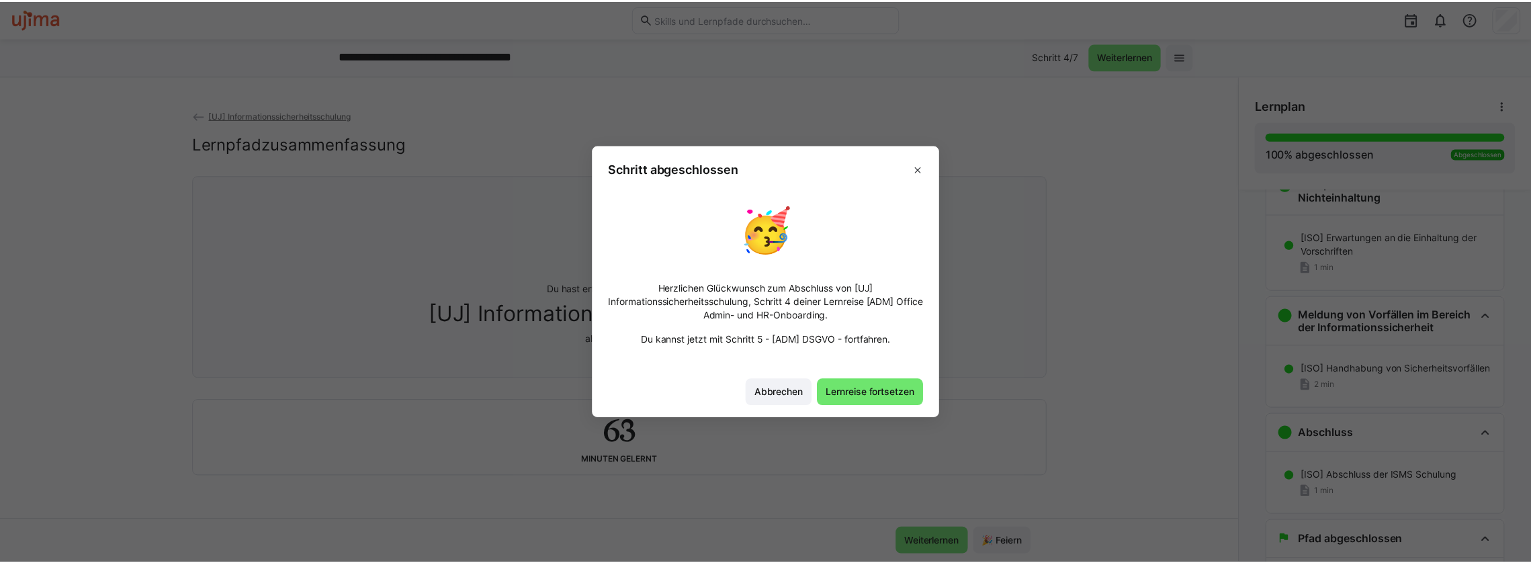
scroll to position [890, 0]
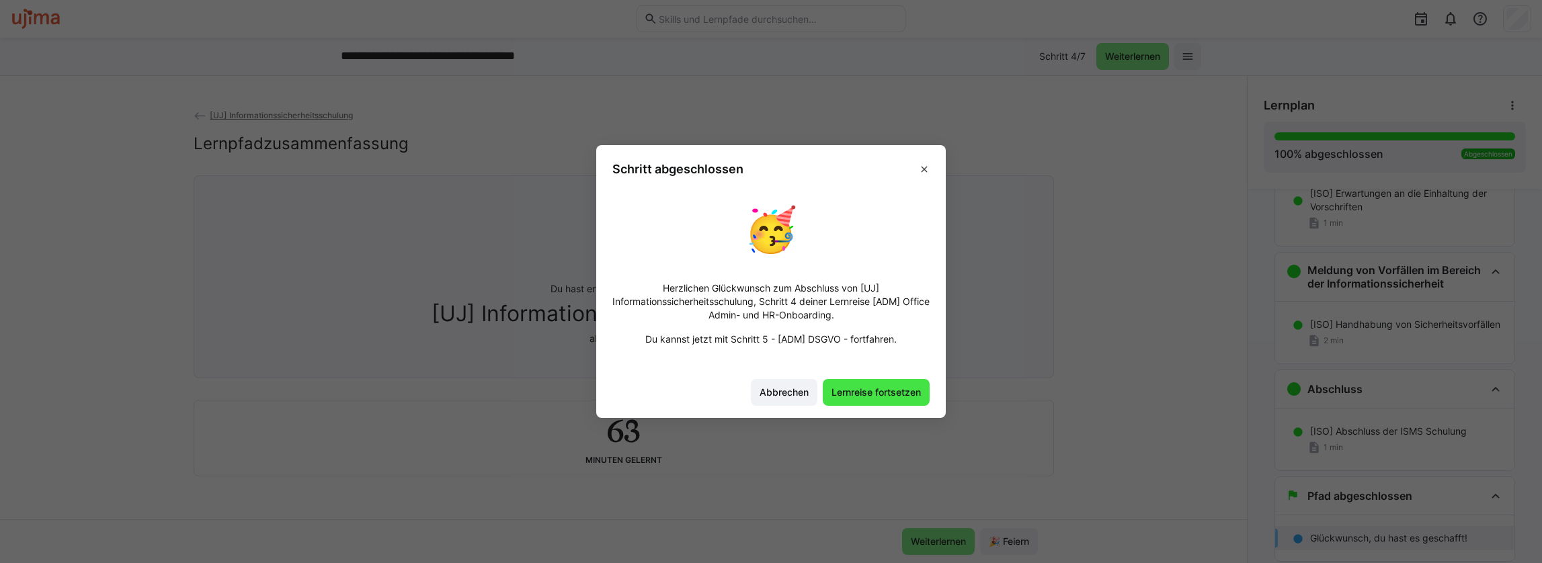
click at [890, 390] on span "Lernreise fortsetzen" at bounding box center [875, 392] width 93 height 13
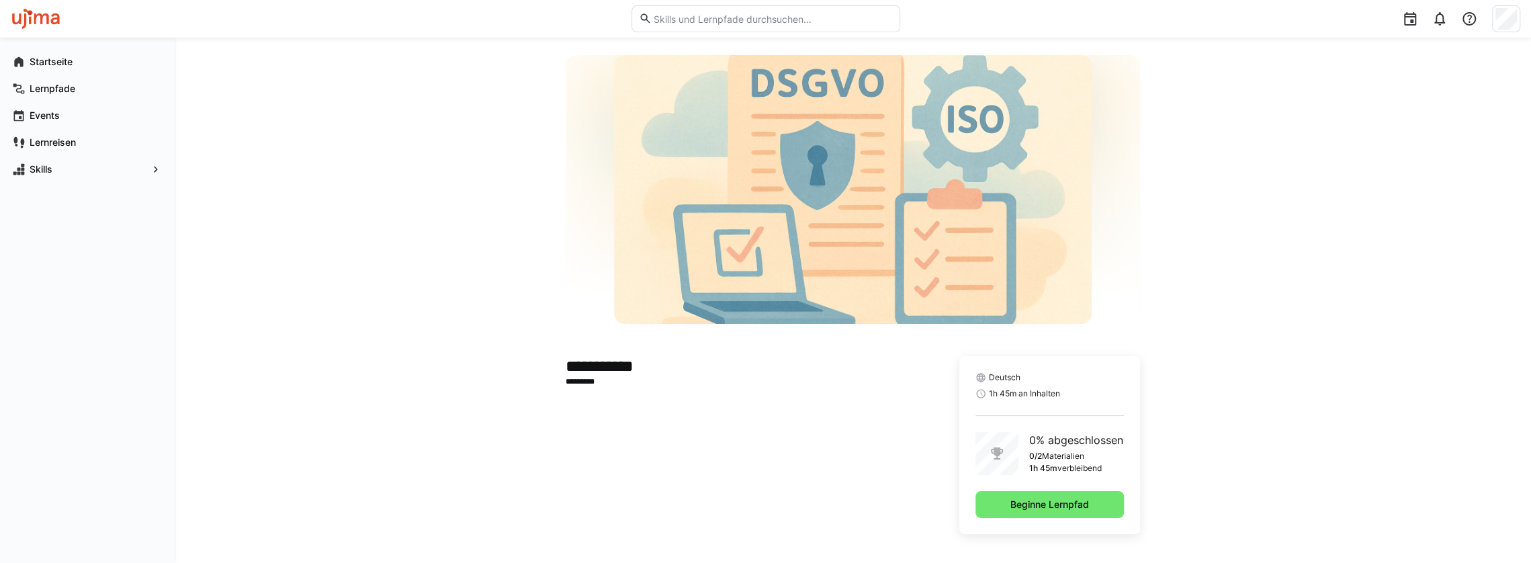
scroll to position [55, 0]
click at [1031, 498] on span "Beginne Lernpfad" at bounding box center [1050, 502] width 149 height 27
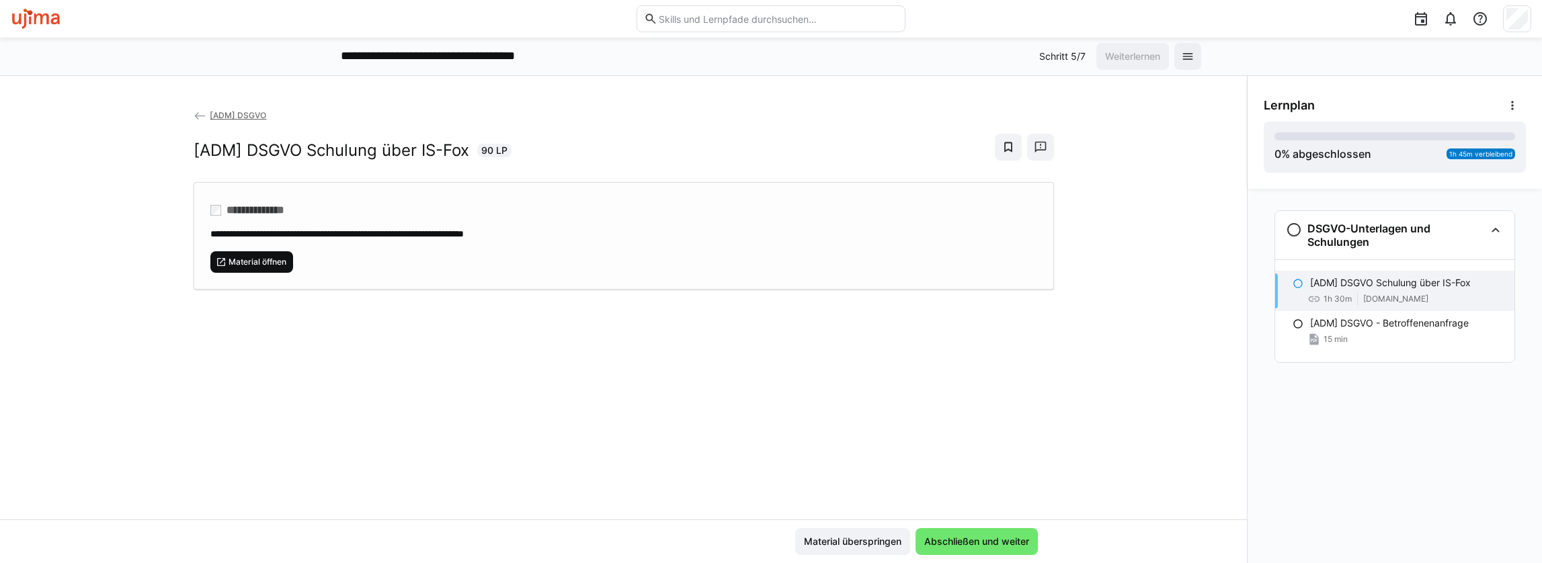
click at [265, 252] on span "Material öffnen" at bounding box center [251, 262] width 83 height 22
click at [851, 498] on span "Material überspringen" at bounding box center [852, 541] width 101 height 13
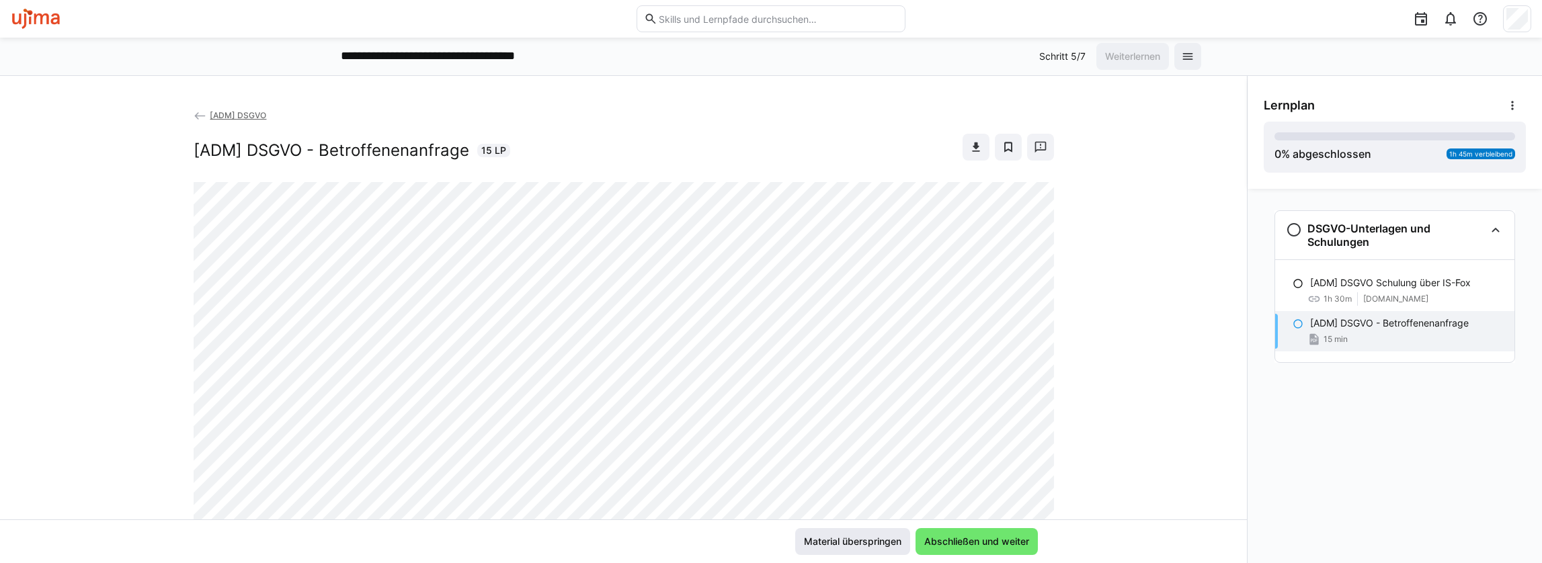
click at [852, 498] on span "Material überspringen" at bounding box center [852, 541] width 101 height 13
click at [855, 498] on span "Material überspringen" at bounding box center [852, 541] width 101 height 13
click at [1031, 54] on span at bounding box center [1187, 56] width 27 height 27
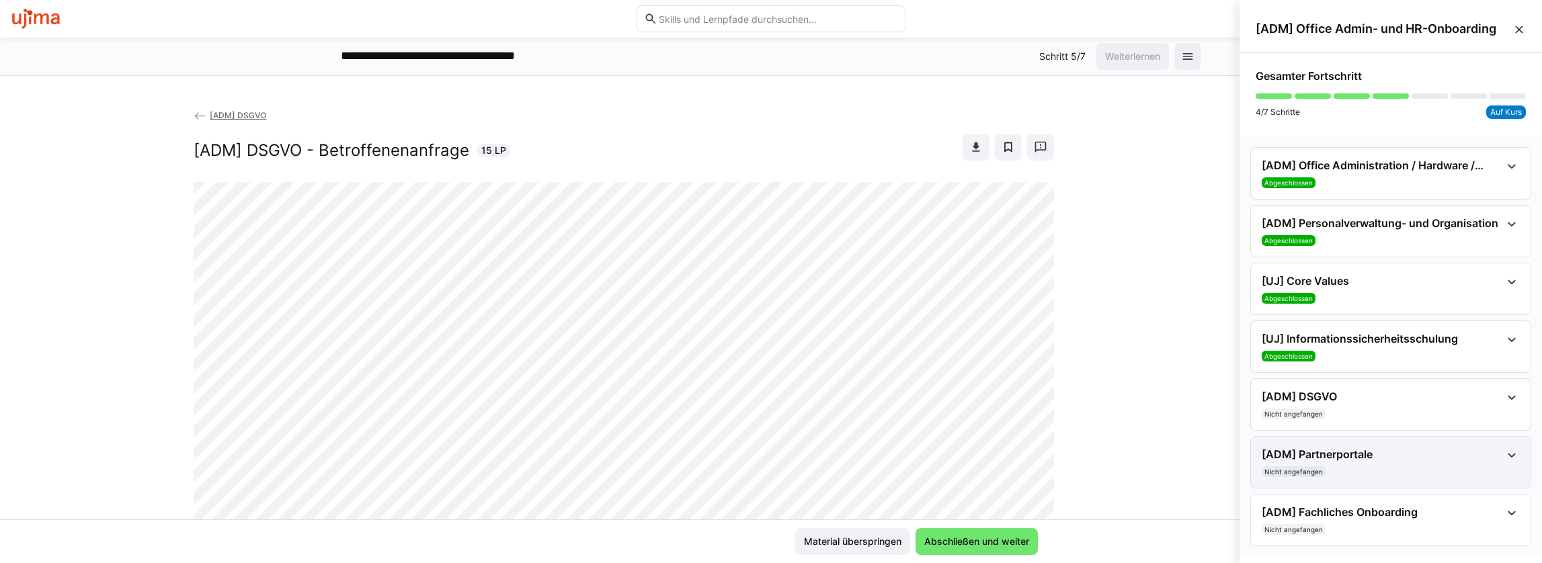
click at [1031, 460] on div "[ADM] Partnerportale Nicht angefangen" at bounding box center [1380, 463] width 239 height 30
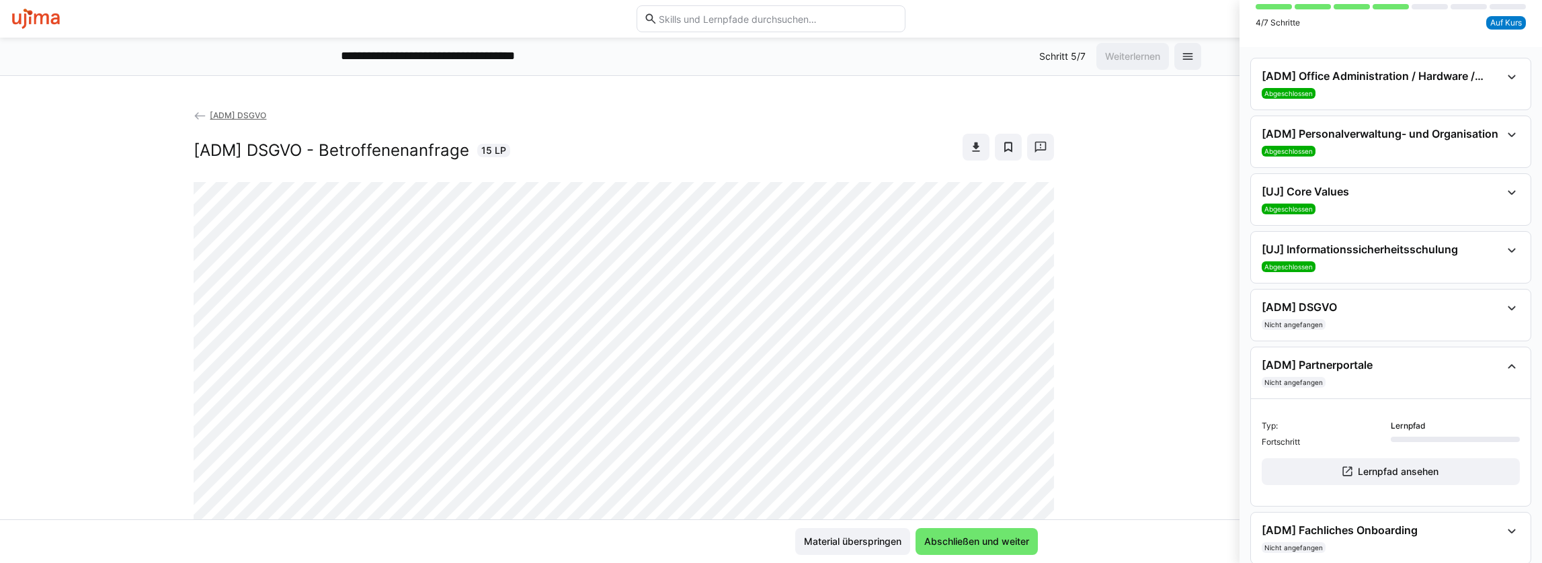
scroll to position [103, 0]
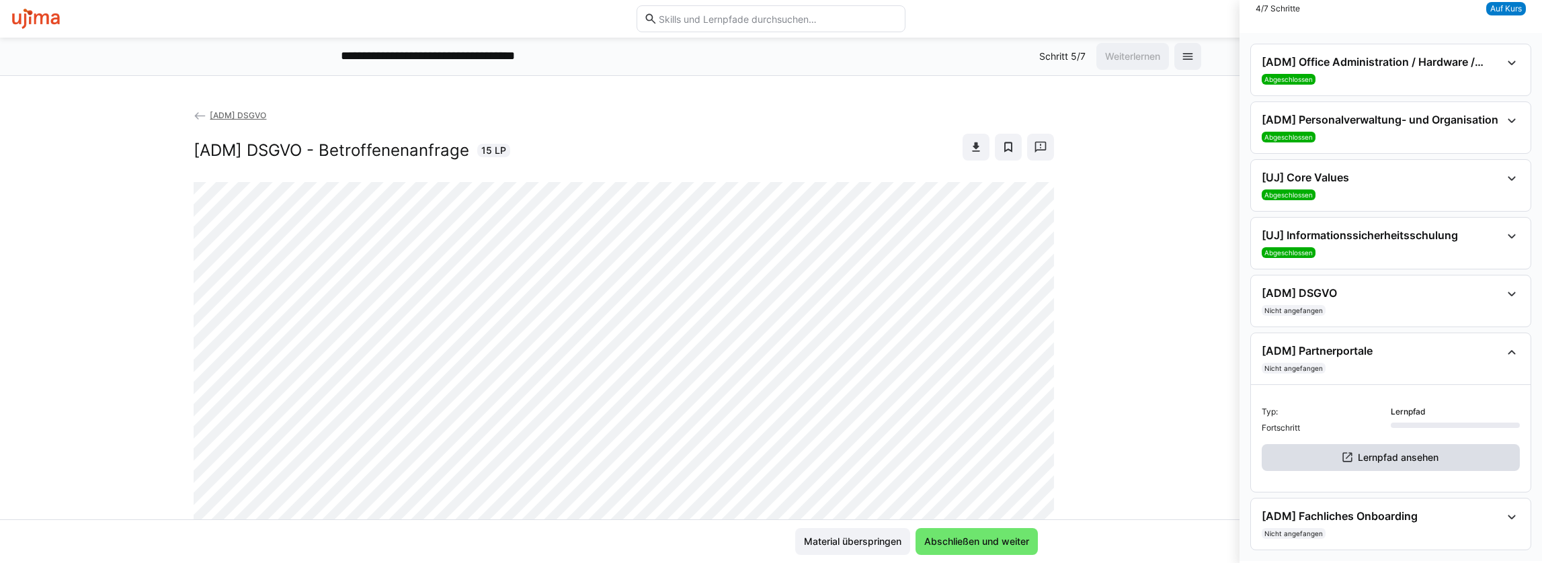
click at [1031, 454] on eds-icon at bounding box center [1347, 457] width 13 height 13
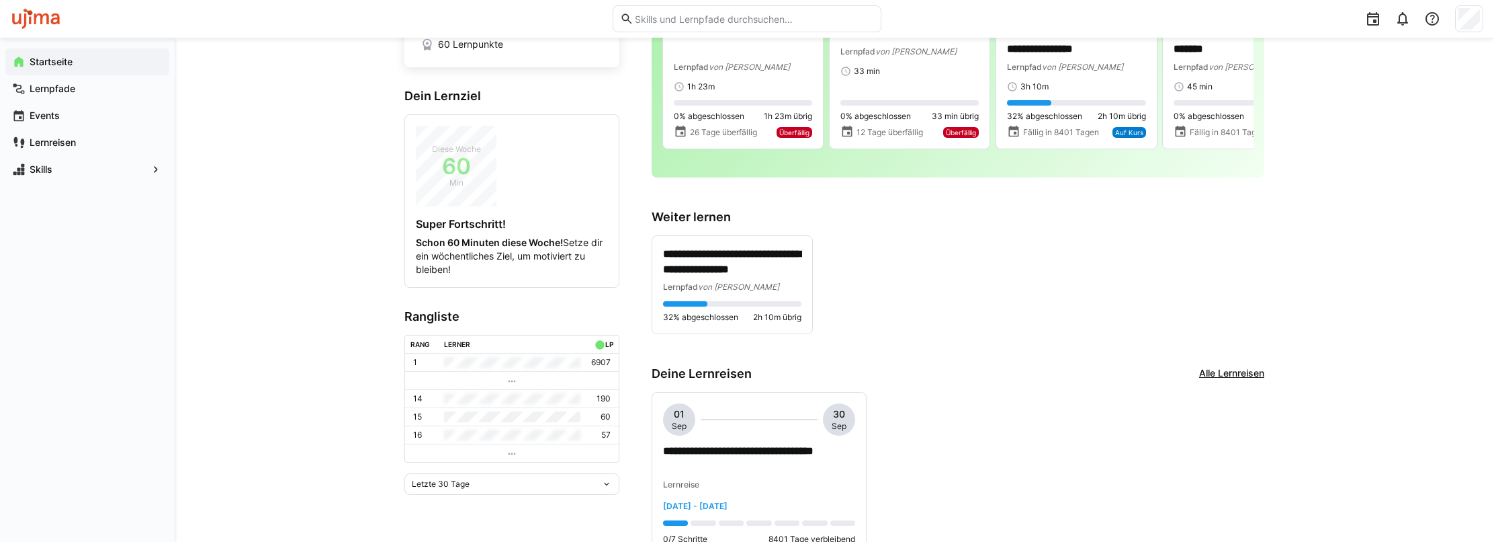
scroll to position [134, 0]
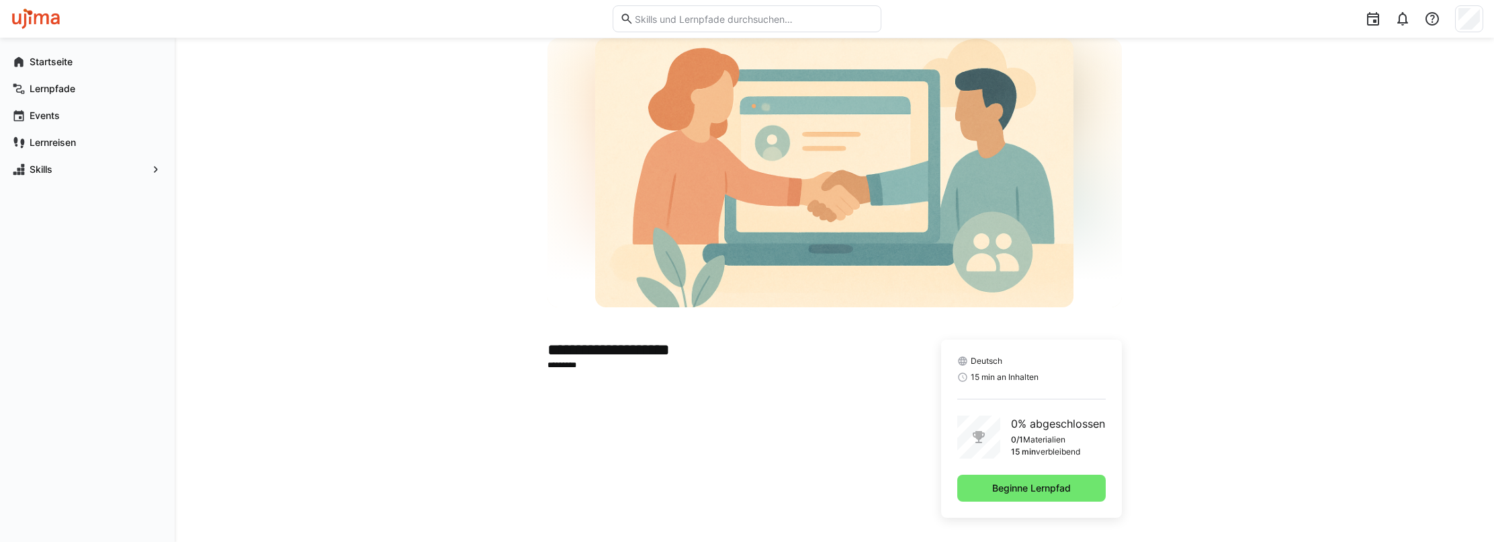
scroll to position [77, 0]
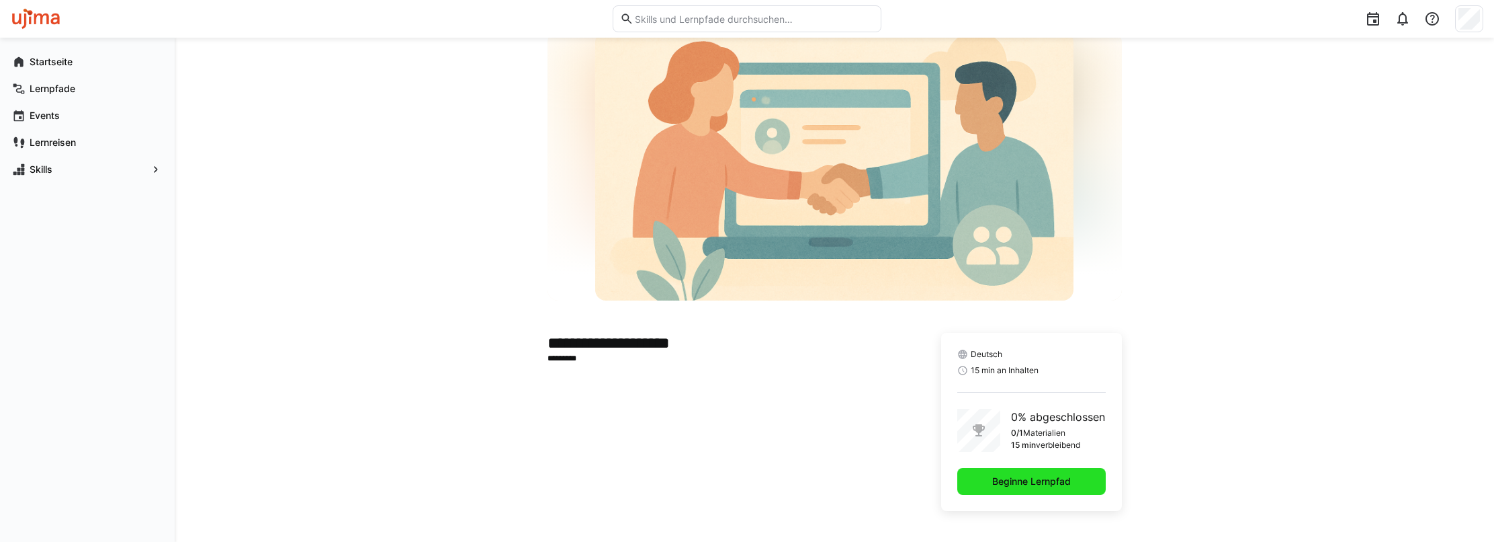
click at [1049, 478] on span "Beginne Lernpfad" at bounding box center [1031, 480] width 83 height 13
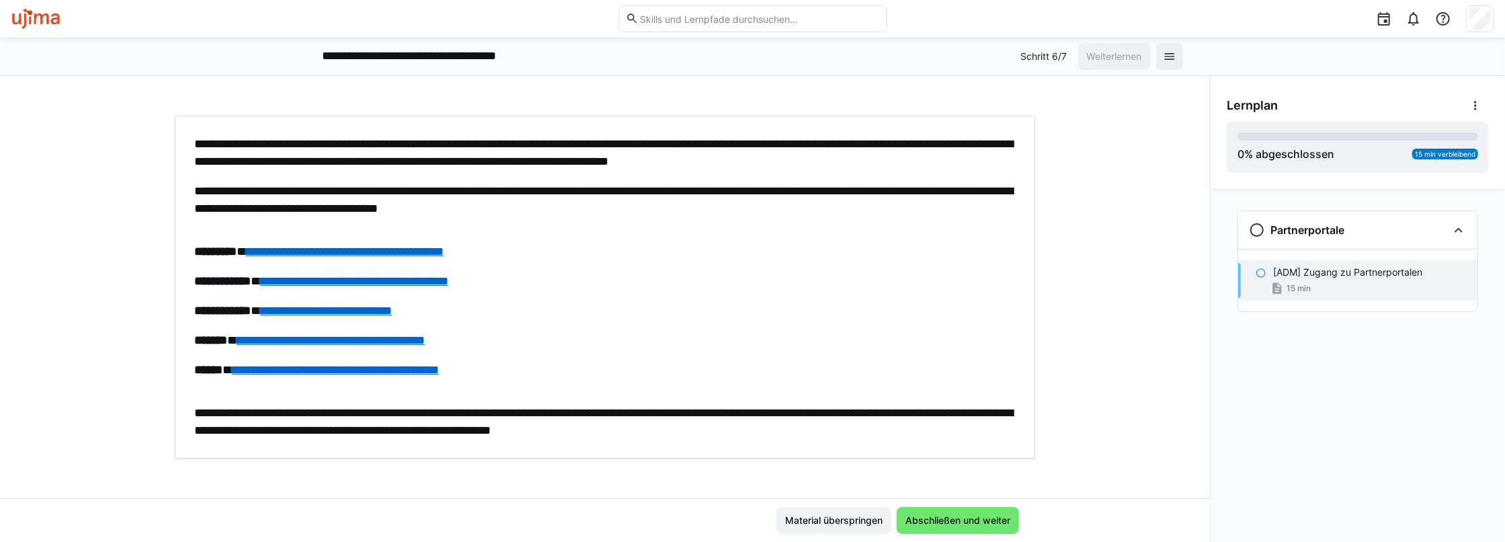
scroll to position [67, 0]
click at [444, 250] on link "**********" at bounding box center [345, 251] width 198 height 12
click at [386, 278] on link "**********" at bounding box center [354, 280] width 188 height 12
click at [382, 308] on link "**********" at bounding box center [326, 310] width 132 height 12
click at [341, 337] on link "**********" at bounding box center [331, 339] width 188 height 12
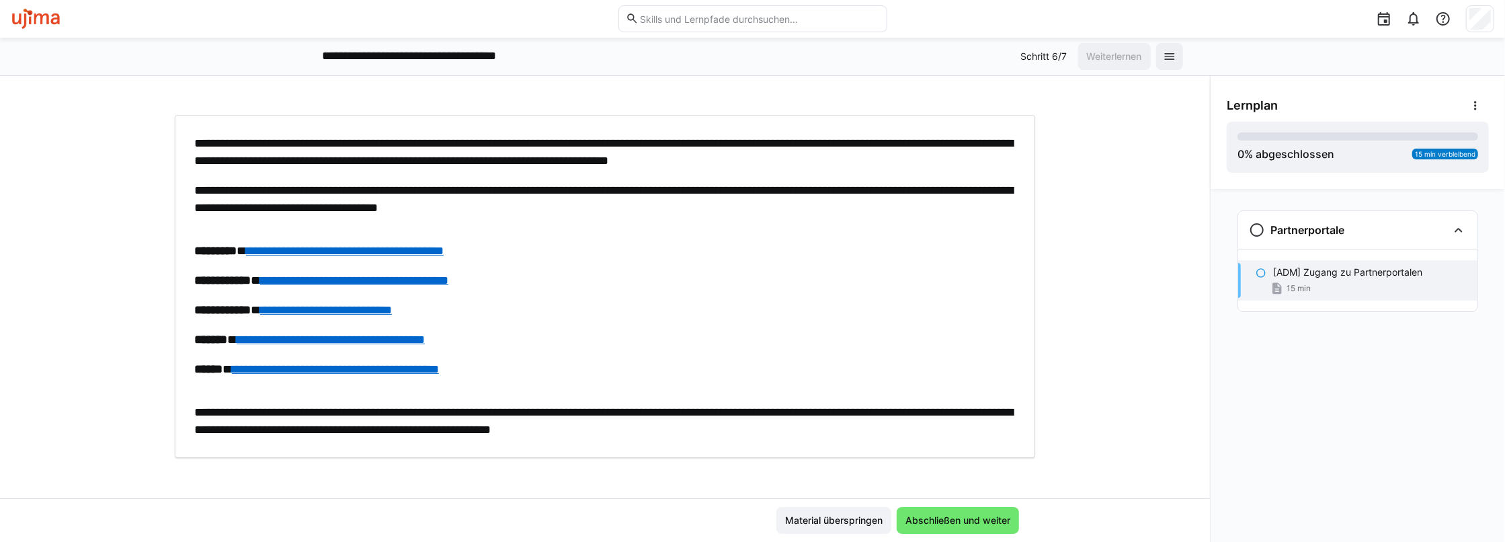
click at [439, 367] on link "**********" at bounding box center [335, 369] width 207 height 12
click at [940, 526] on span "Abschließen und weiter" at bounding box center [957, 519] width 109 height 13
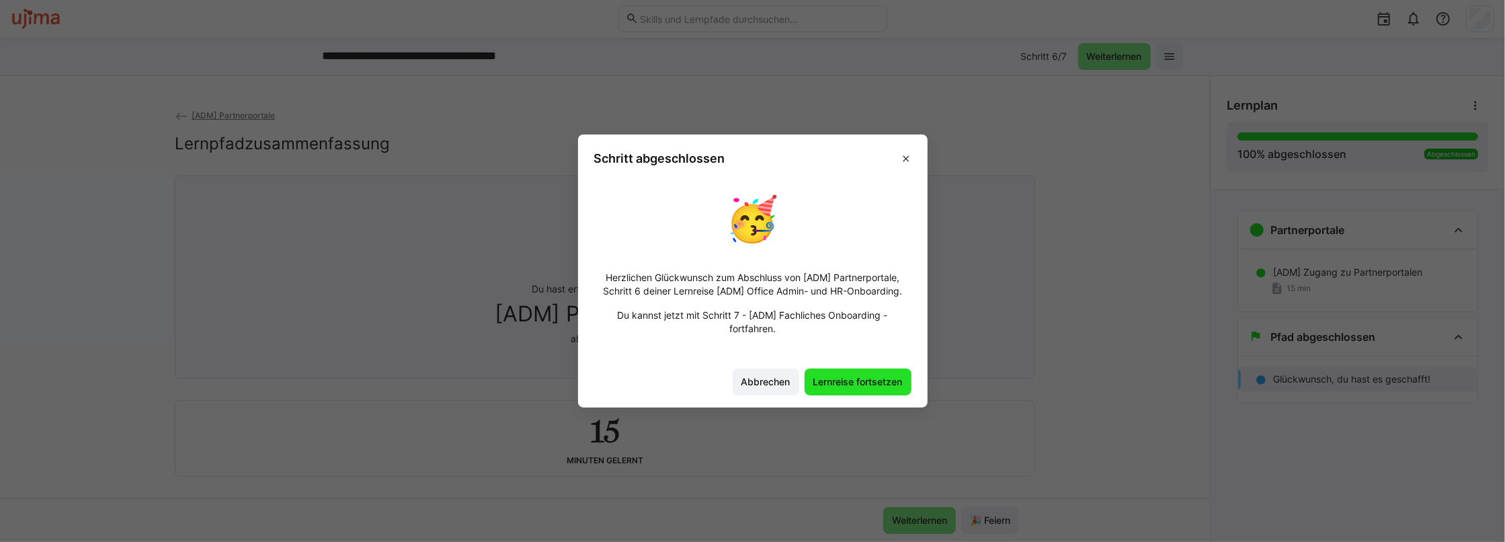
click at [852, 383] on span "Lernreise fortsetzen" at bounding box center [857, 381] width 93 height 13
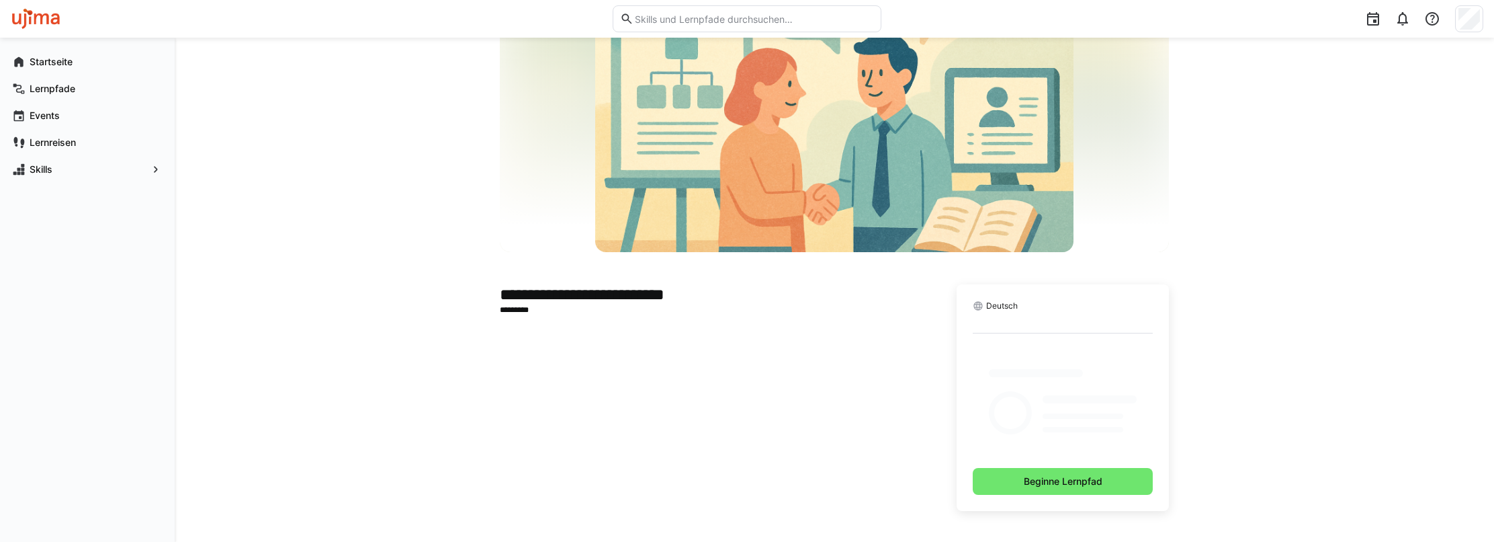
scroll to position [77, 0]
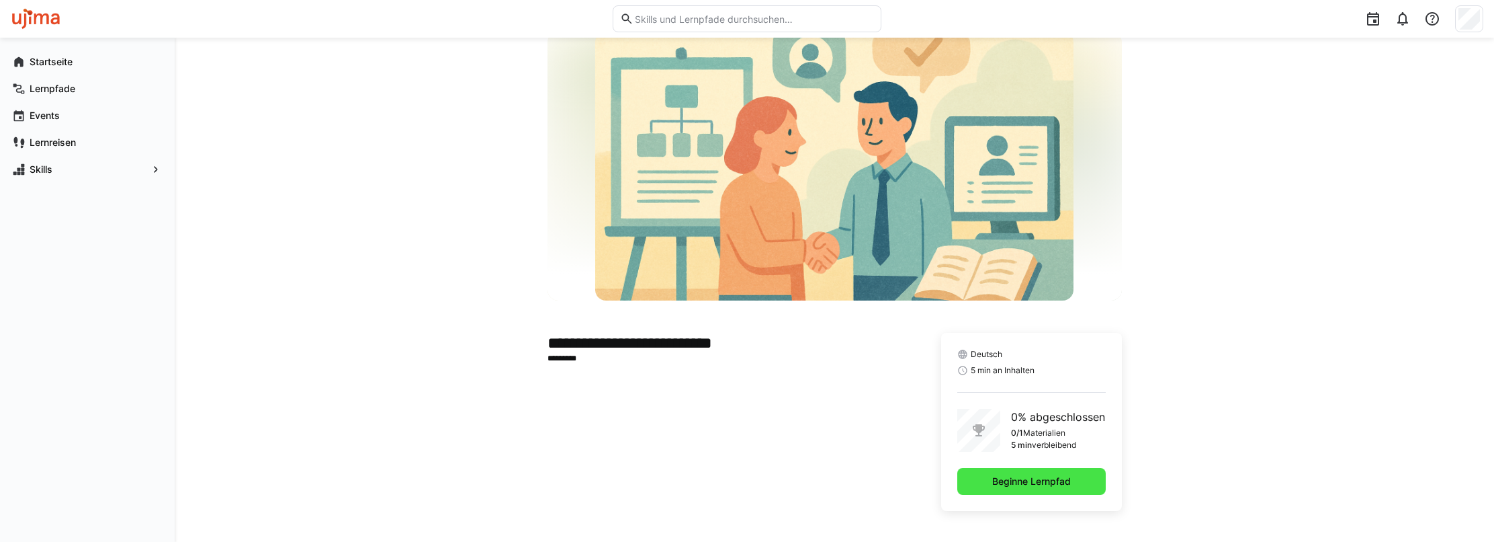
click at [1042, 484] on span "Beginne Lernpfad" at bounding box center [1031, 480] width 83 height 13
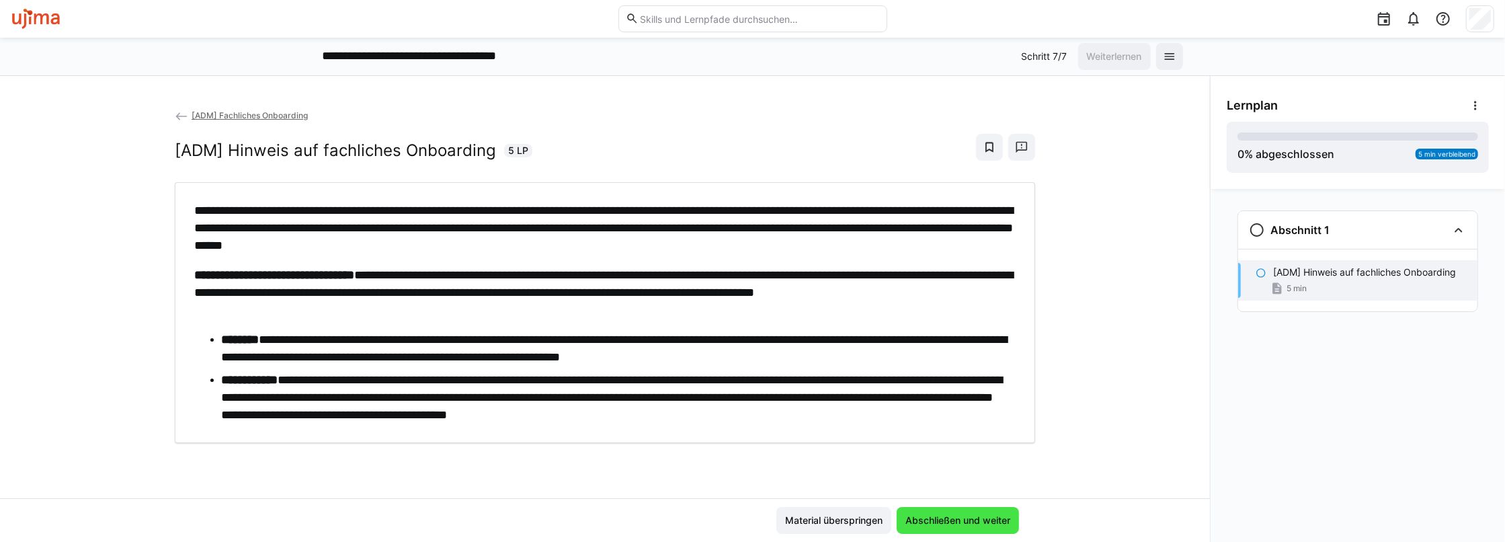
click at [980, 516] on span "Abschließen und weiter" at bounding box center [957, 519] width 109 height 13
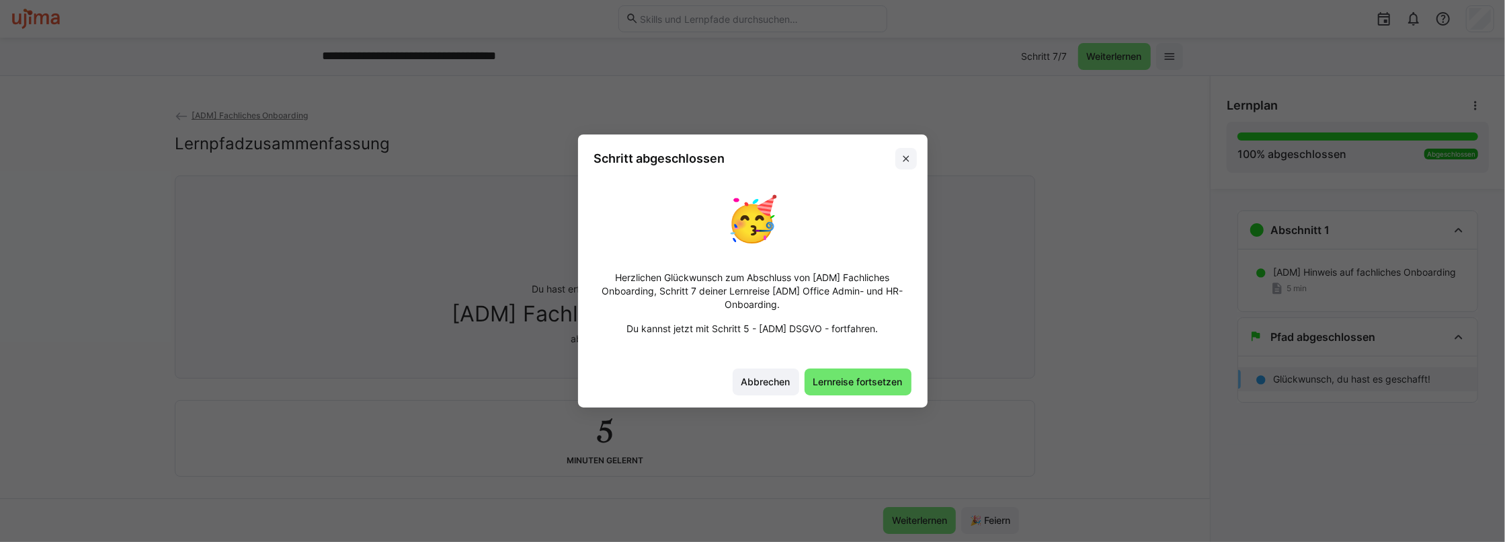
click at [902, 153] on eds-icon at bounding box center [905, 158] width 11 height 11
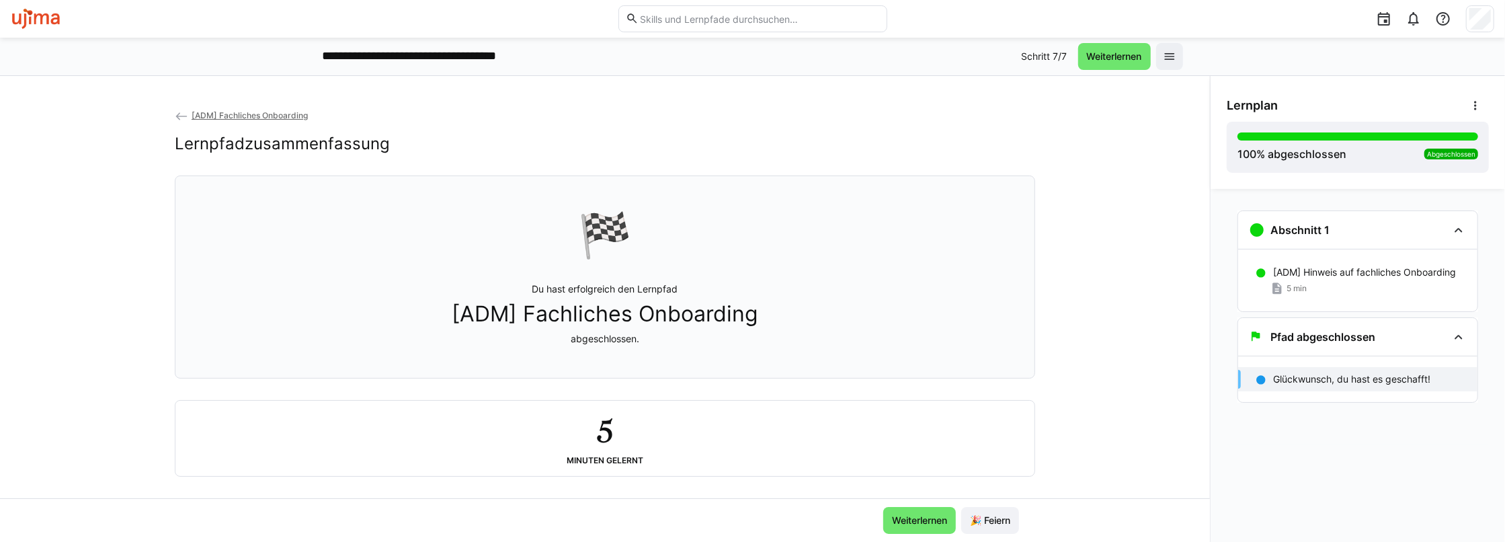
scroll to position [13, 0]
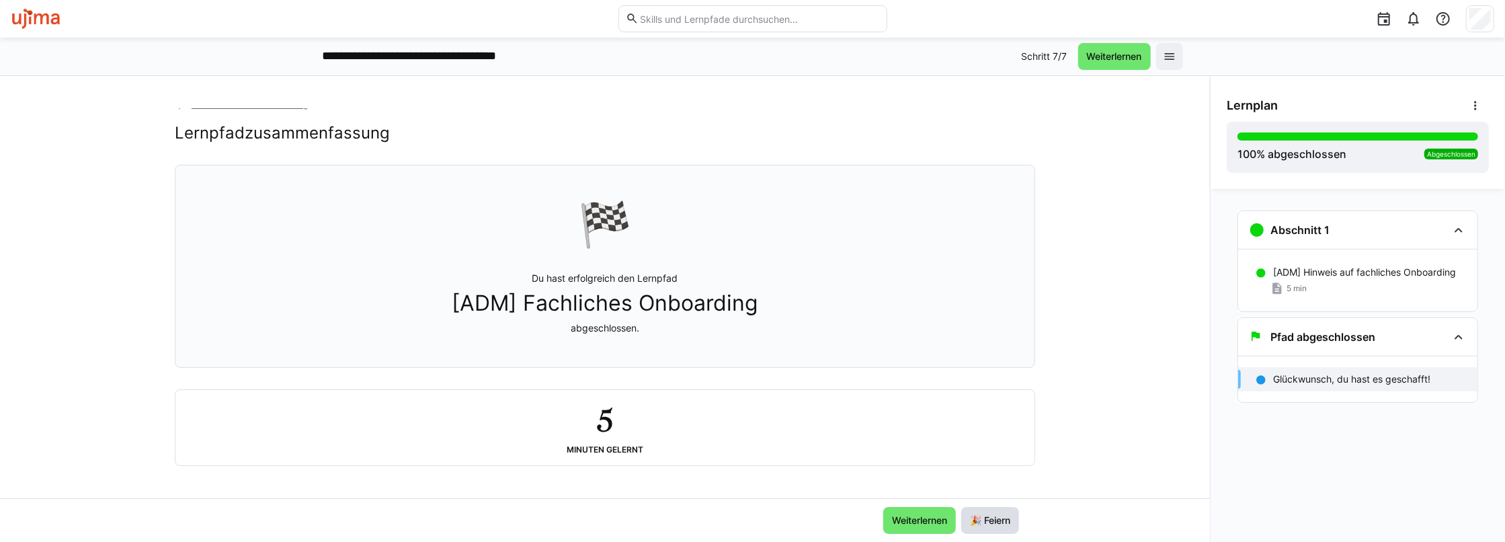
click at [986, 528] on span "🎉 Feiern" at bounding box center [990, 520] width 58 height 27
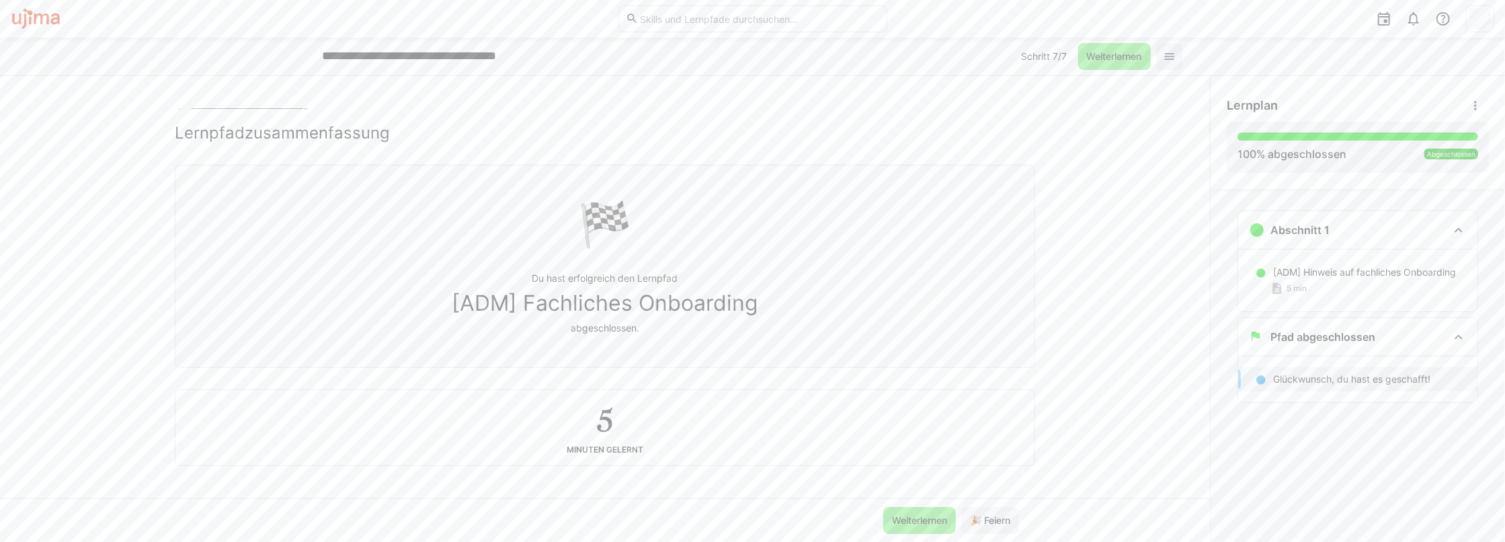
scroll to position [0, 0]
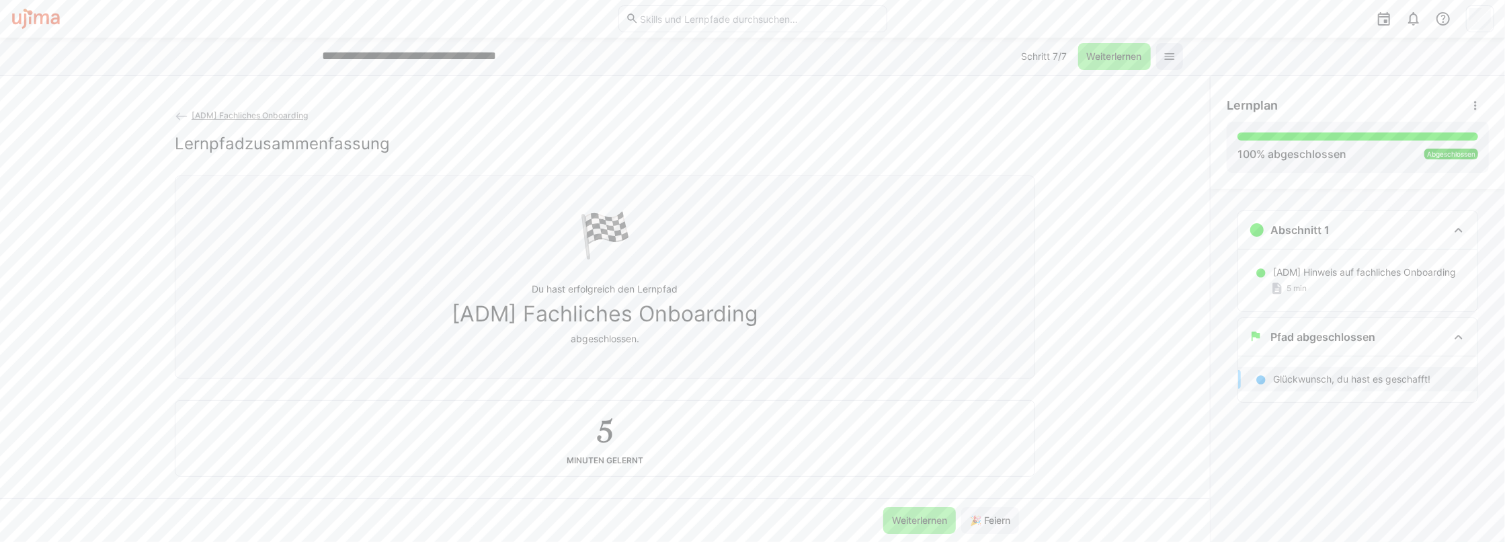
click at [1168, 50] on eds-icon at bounding box center [1169, 56] width 13 height 13
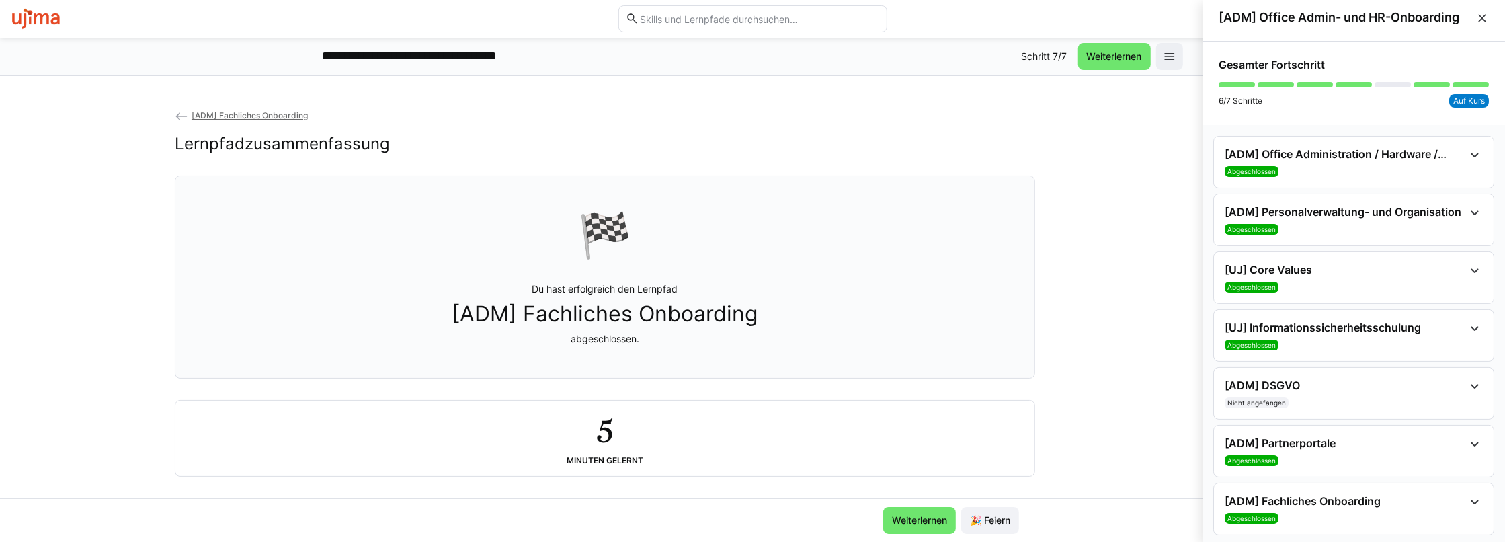
scroll to position [17, 0]
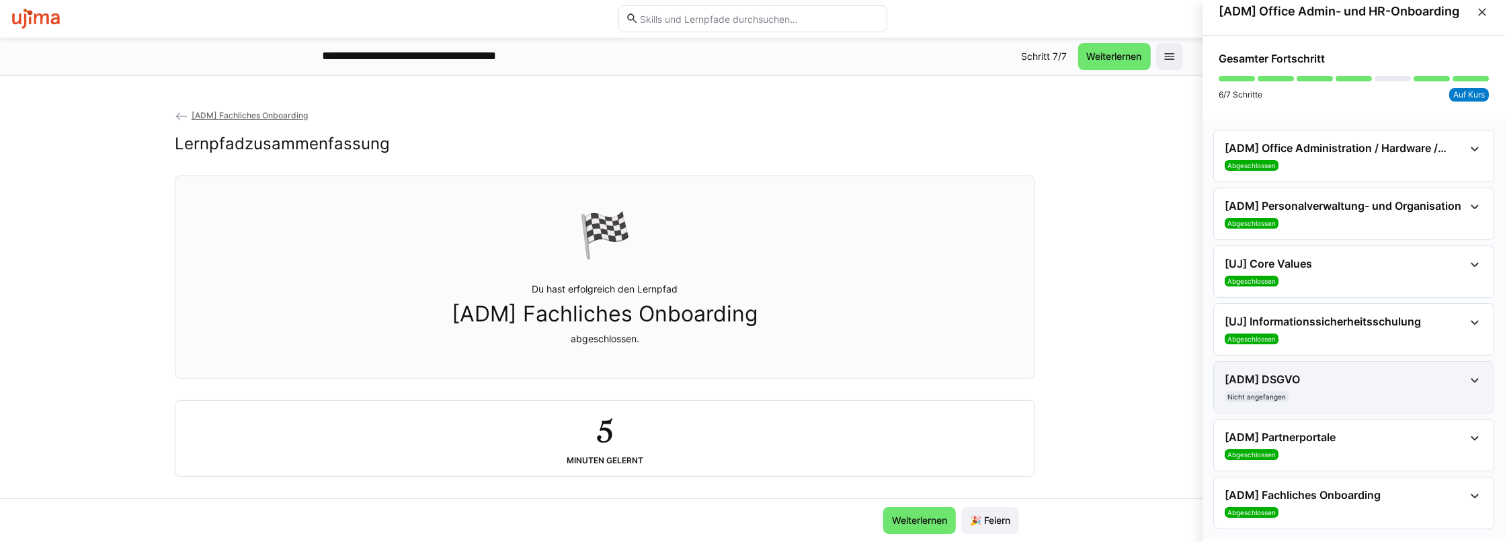
click at [1309, 372] on h4 "[ADM] DSGVO" at bounding box center [1343, 378] width 239 height 13
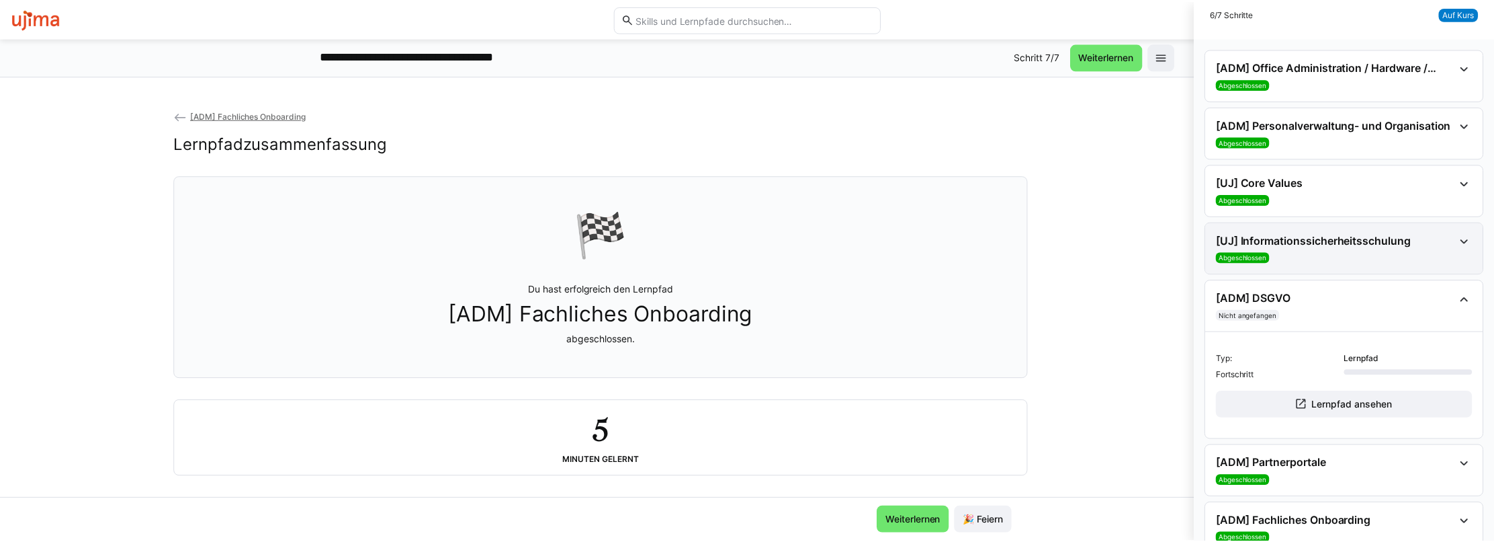
scroll to position [125, 0]
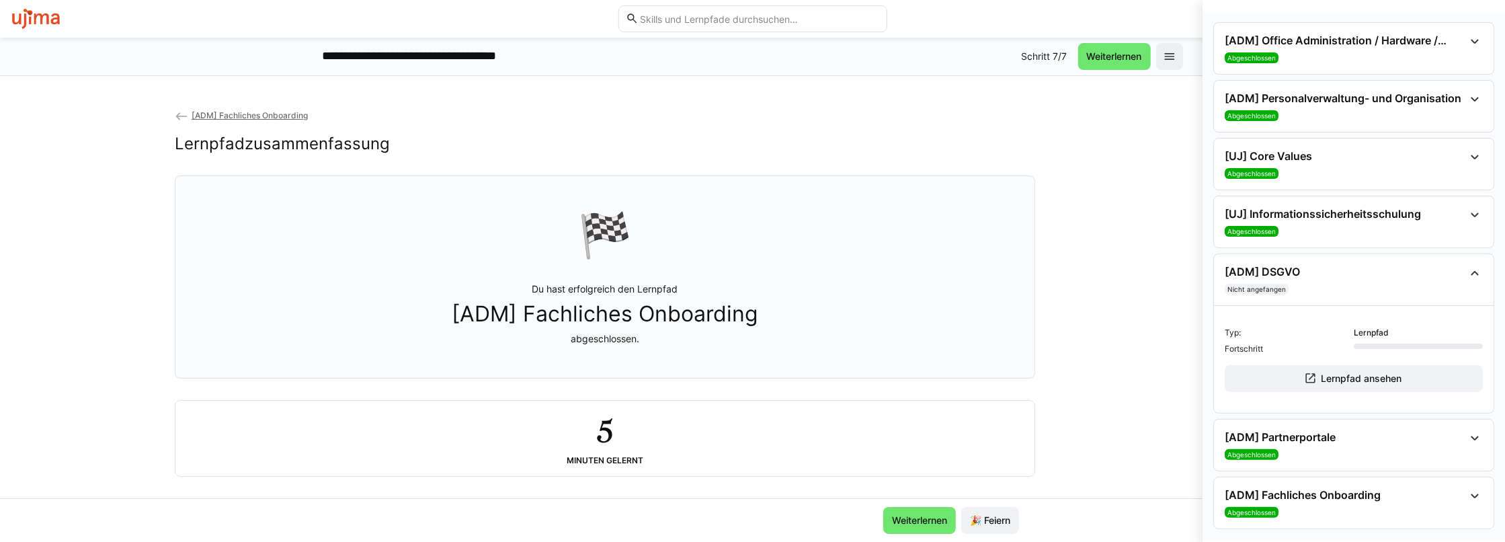
click at [33, 19] on img at bounding box center [36, 19] width 50 height 22
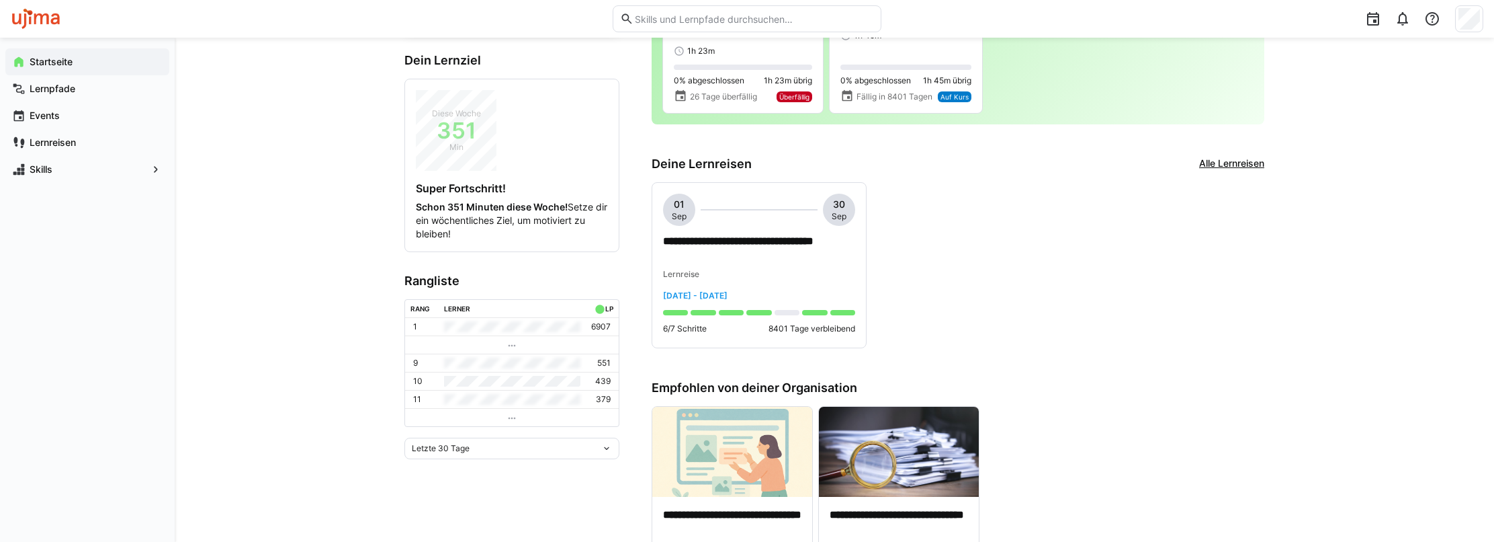
scroll to position [202, 0]
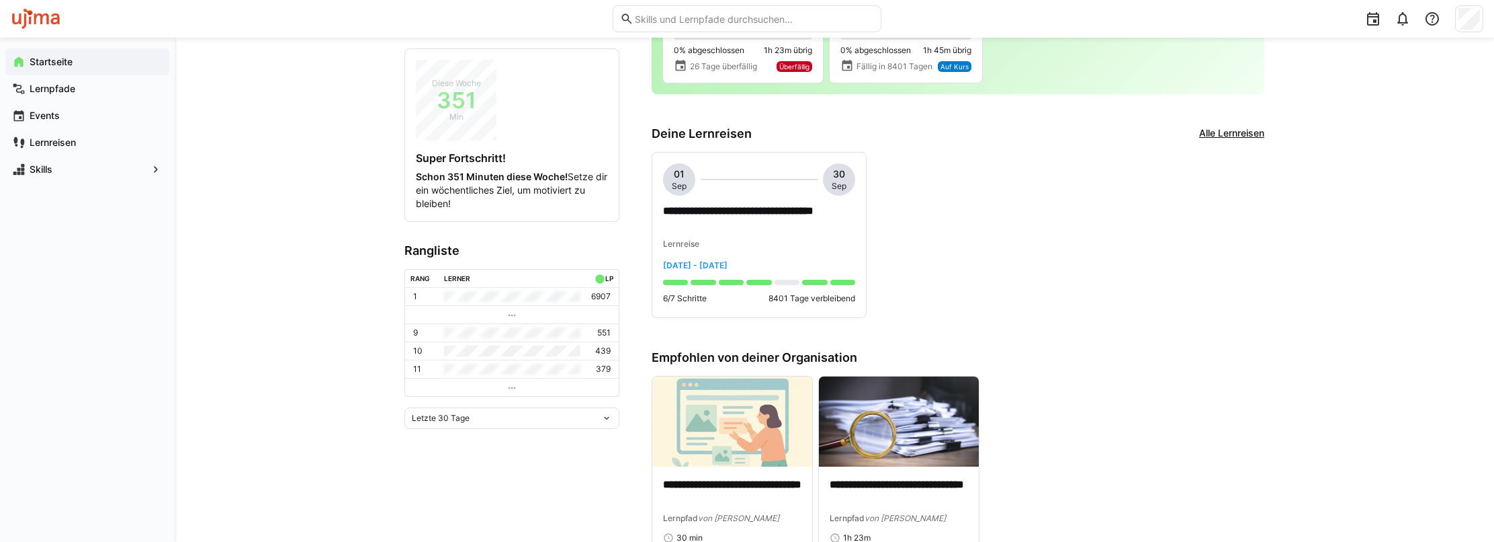
click at [513, 385] on eds-icon at bounding box center [512, 387] width 11 height 11
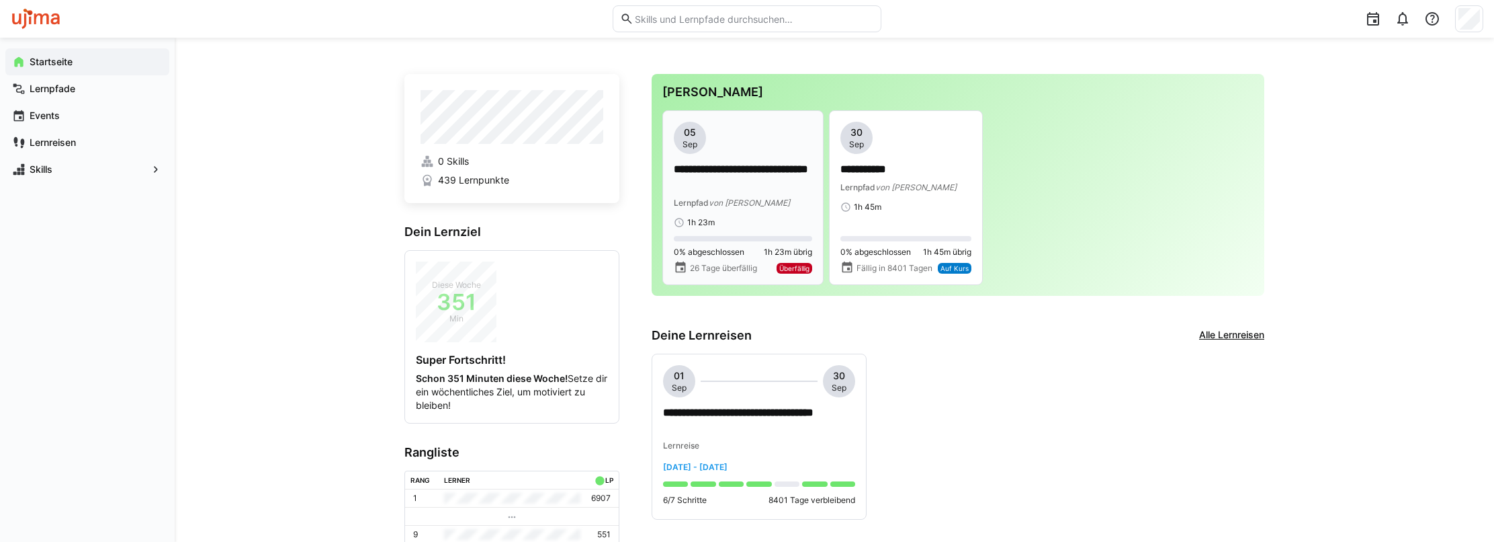
scroll to position [0, 0]
click at [78, 173] on span "Skills" at bounding box center [88, 169] width 120 height 13
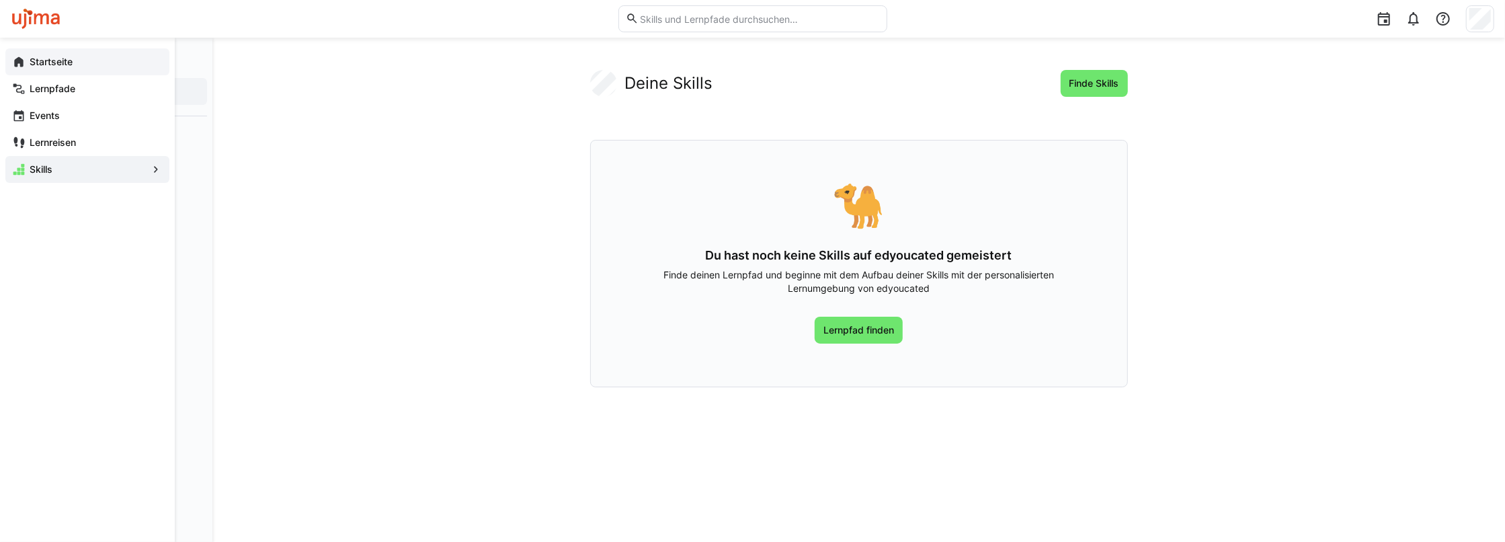
click at [0, 0] on app-navigation-label "Startseite" at bounding box center [0, 0] width 0 height 0
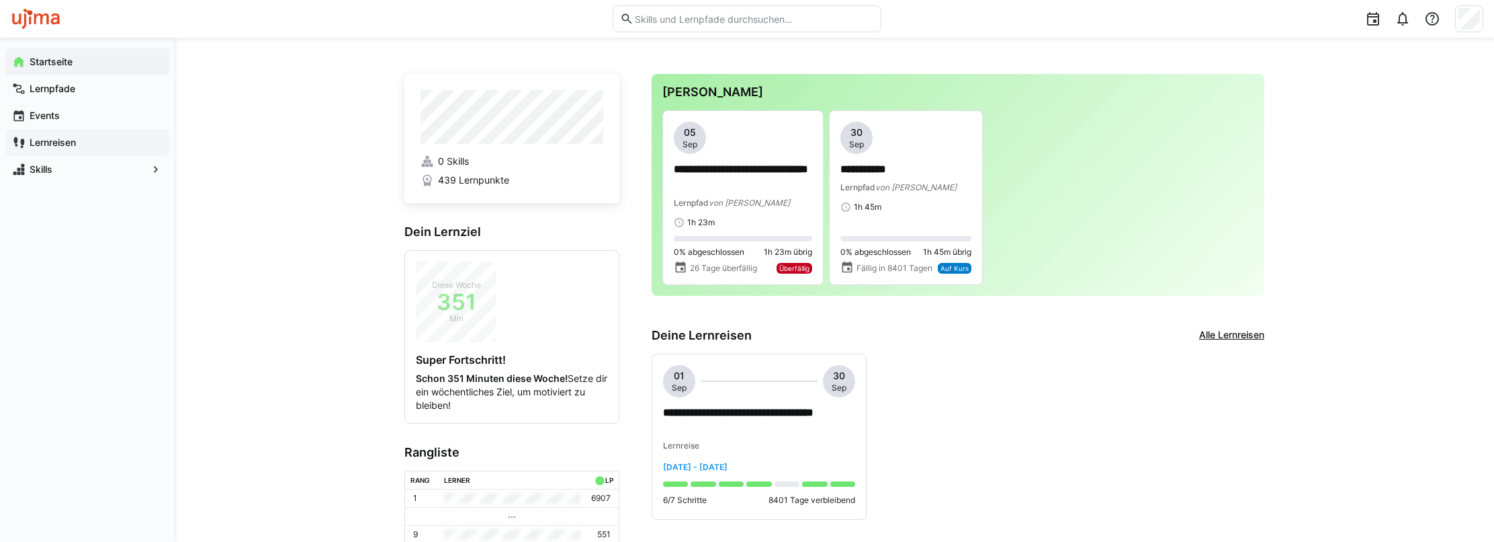
click at [0, 0] on app-navigation-label "Lernreisen" at bounding box center [0, 0] width 0 height 0
